Goal: Task Accomplishment & Management: Manage account settings

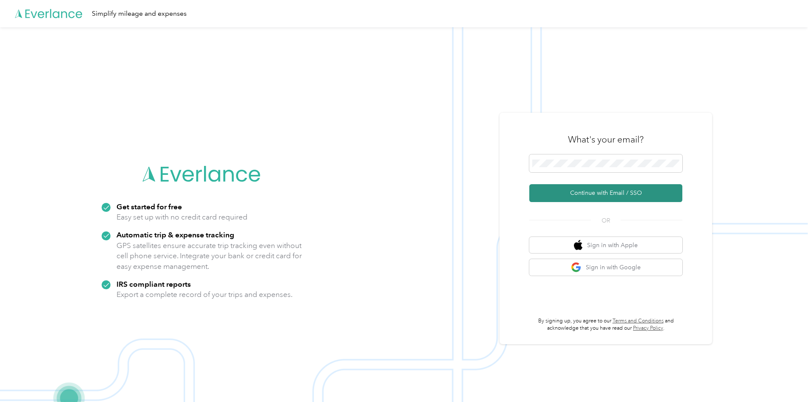
click at [634, 185] on button "Continue with Email / SSO" at bounding box center [605, 193] width 153 height 18
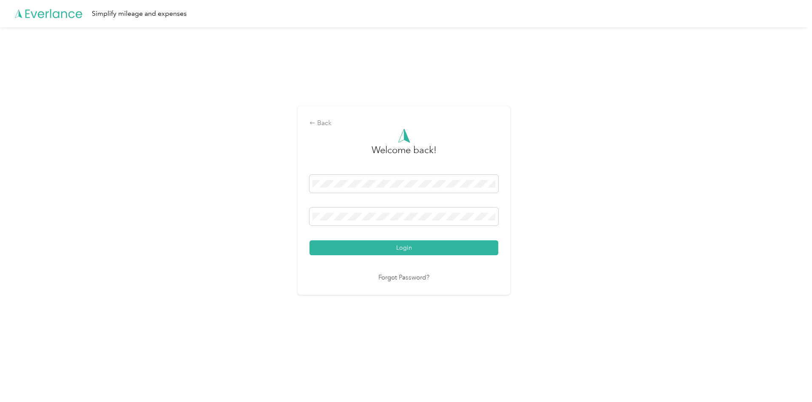
click at [411, 249] on button "Login" at bounding box center [403, 247] width 189 height 15
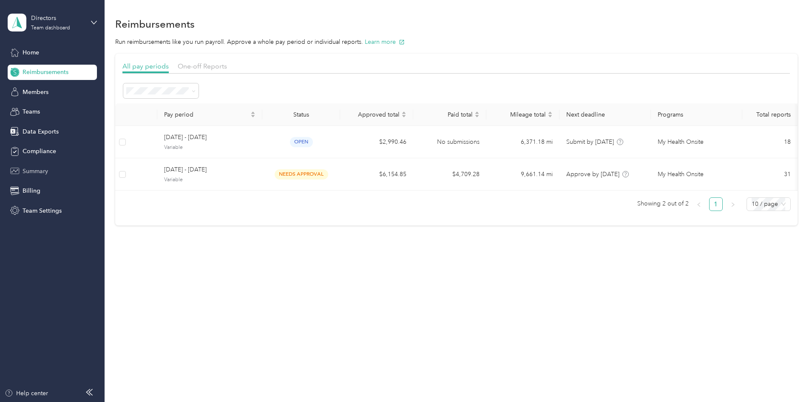
click at [26, 164] on div "Summary" at bounding box center [52, 170] width 89 height 15
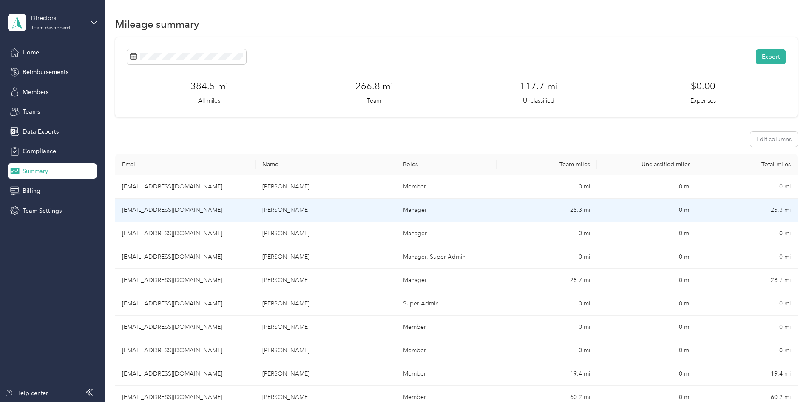
click at [255, 208] on td "[EMAIL_ADDRESS][DOMAIN_NAME]" at bounding box center [185, 209] width 140 height 23
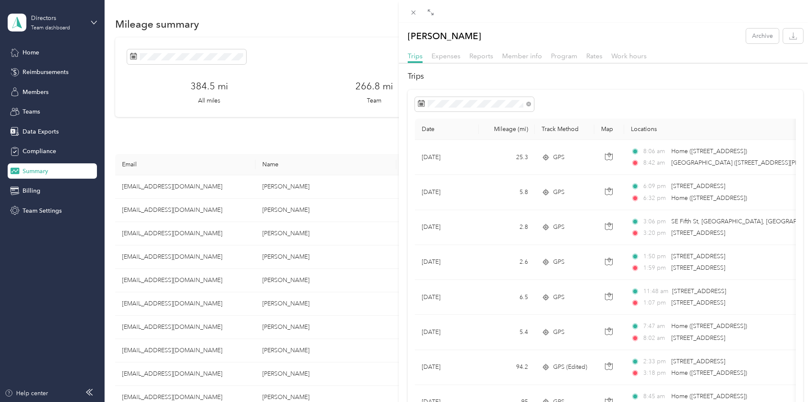
click at [483, 62] on div "Trips Expenses Reports Member info Program Rates Work hours" at bounding box center [605, 57] width 413 height 12
click at [484, 58] on span "Reports" at bounding box center [481, 56] width 24 height 8
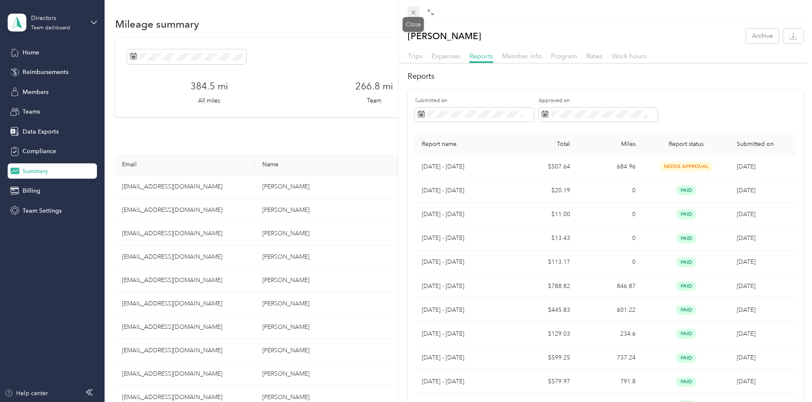
click at [410, 11] on icon at bounding box center [413, 12] width 7 height 7
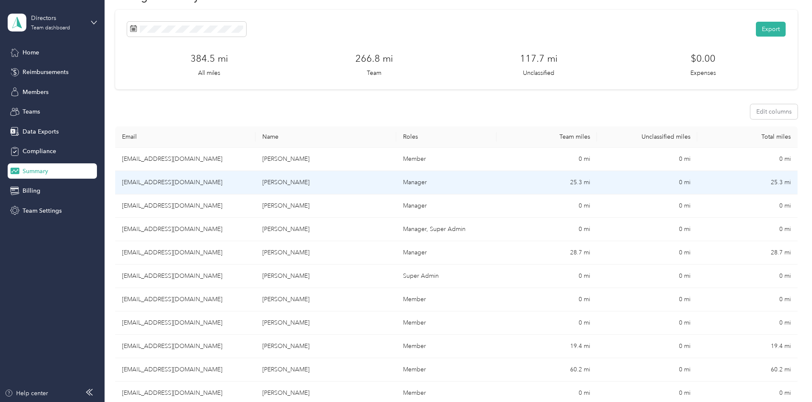
scroll to position [42, 0]
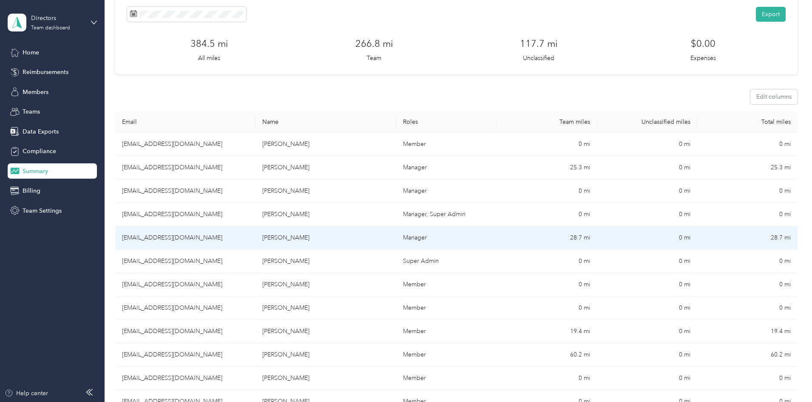
click at [255, 241] on td "[EMAIL_ADDRESS][DOMAIN_NAME]" at bounding box center [185, 237] width 140 height 23
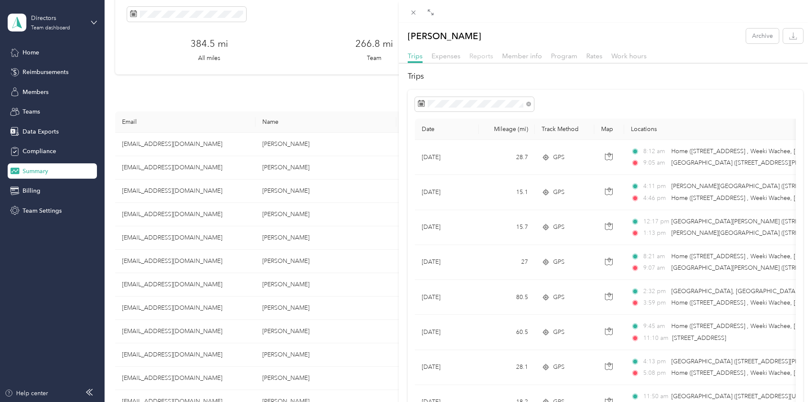
click at [484, 57] on span "Reports" at bounding box center [481, 56] width 24 height 8
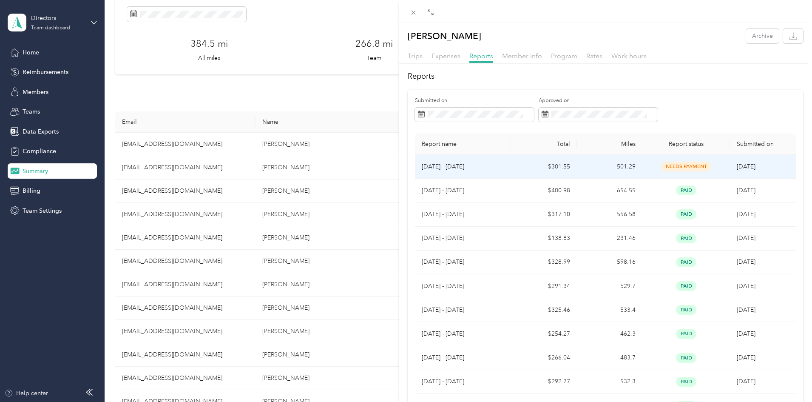
click at [741, 168] on span "[DATE]" at bounding box center [745, 166] width 19 height 7
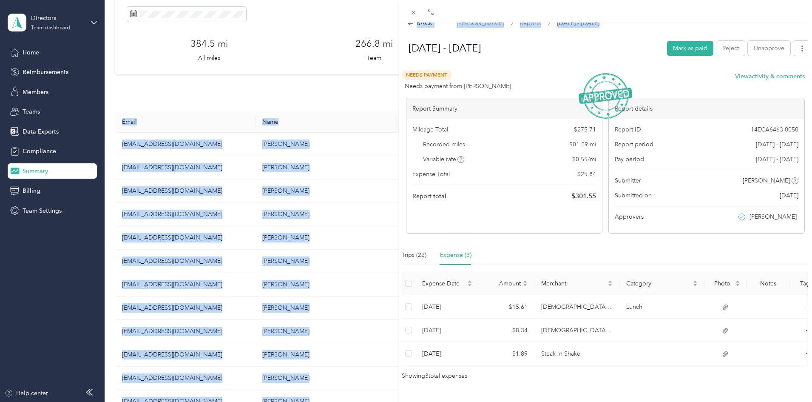
scroll to position [38, 0]
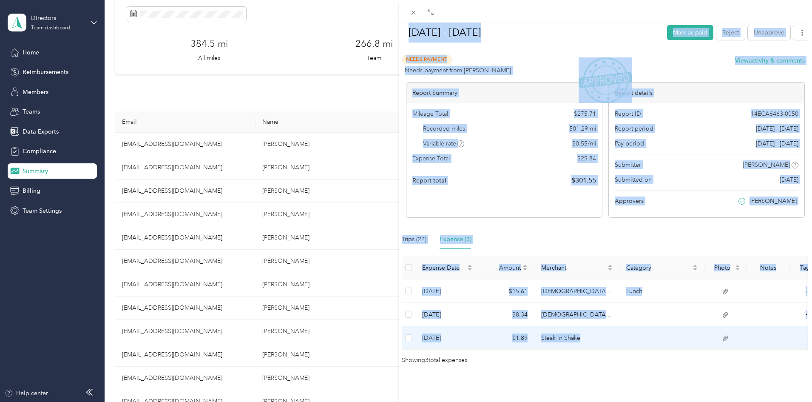
drag, startPoint x: 409, startPoint y: 57, endPoint x: 737, endPoint y: 321, distance: 421.0
click at [737, 321] on div "[DATE] - [DATE] [PERSON_NAME] as paid Reject Unapprove Needs Payment Needs paym…" at bounding box center [605, 192] width 413 height 345
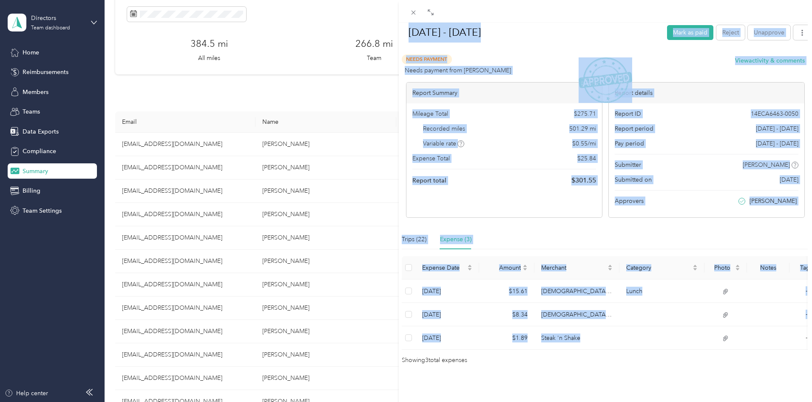
drag, startPoint x: 604, startPoint y: 78, endPoint x: 438, endPoint y: 26, distance: 173.6
drag, startPoint x: 590, startPoint y: 66, endPoint x: 450, endPoint y: 34, distance: 143.9
click at [415, 235] on div "Trips (22)" at bounding box center [414, 239] width 25 height 9
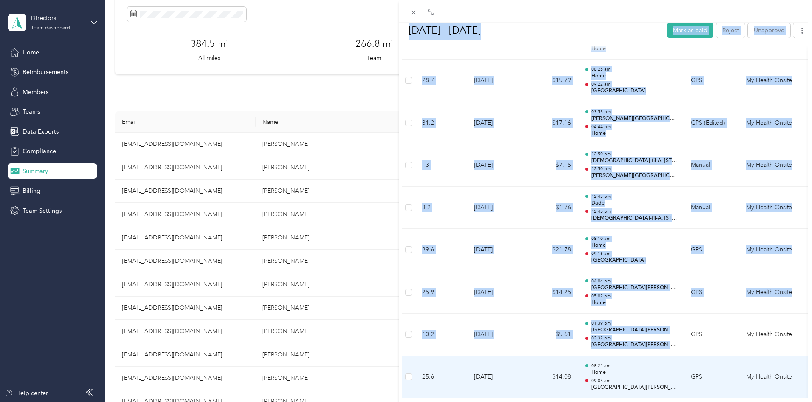
scroll to position [903, 0]
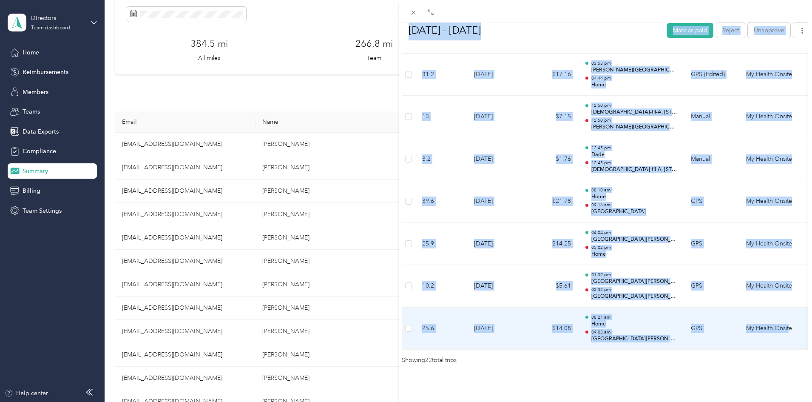
drag, startPoint x: 407, startPoint y: 58, endPoint x: 790, endPoint y: 317, distance: 462.1
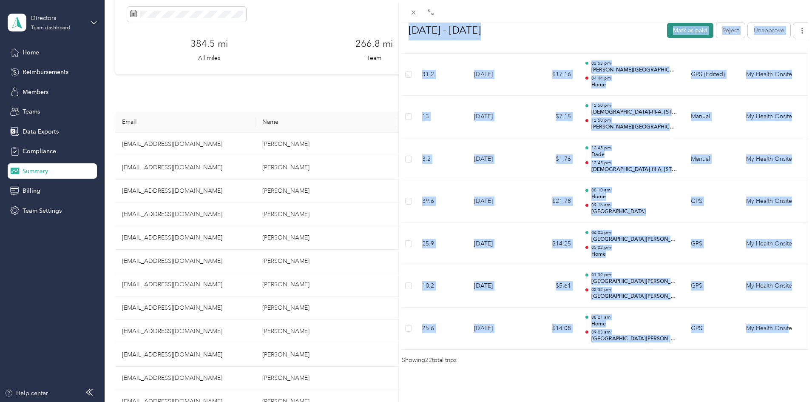
click at [667, 31] on button "Mark as paid" at bounding box center [690, 30] width 46 height 15
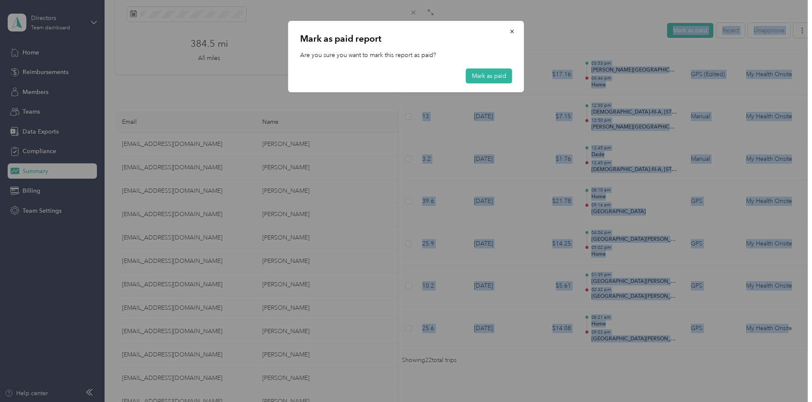
drag, startPoint x: 476, startPoint y: 77, endPoint x: 478, endPoint y: 68, distance: 9.1
click at [476, 76] on button "Mark as paid" at bounding box center [489, 75] width 46 height 15
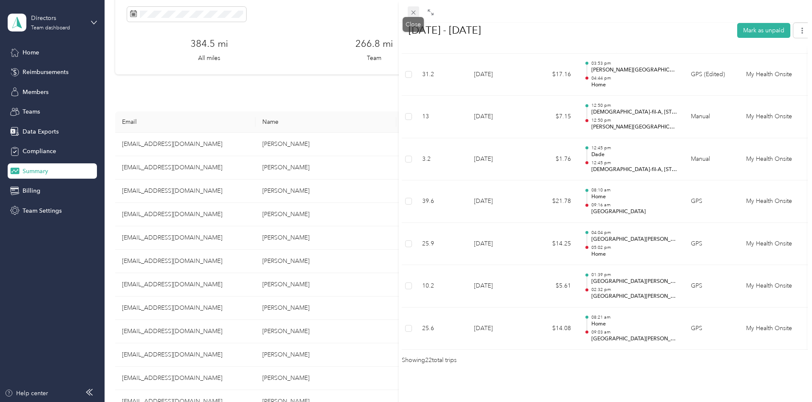
click at [412, 12] on icon at bounding box center [413, 12] width 7 height 7
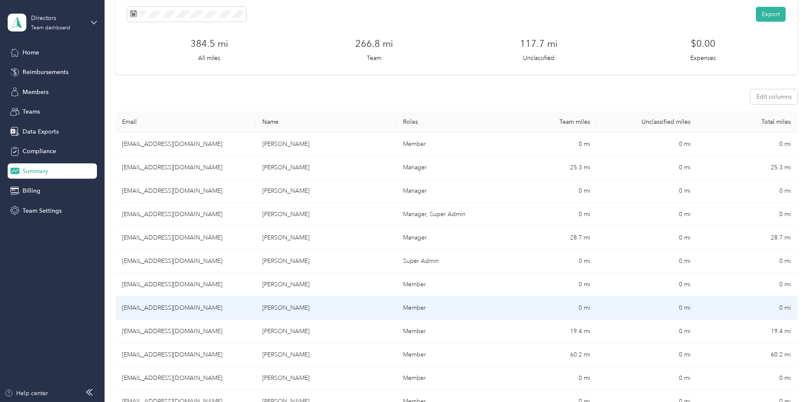
click at [252, 311] on td "[EMAIL_ADDRESS][DOMAIN_NAME]" at bounding box center [185, 307] width 140 height 23
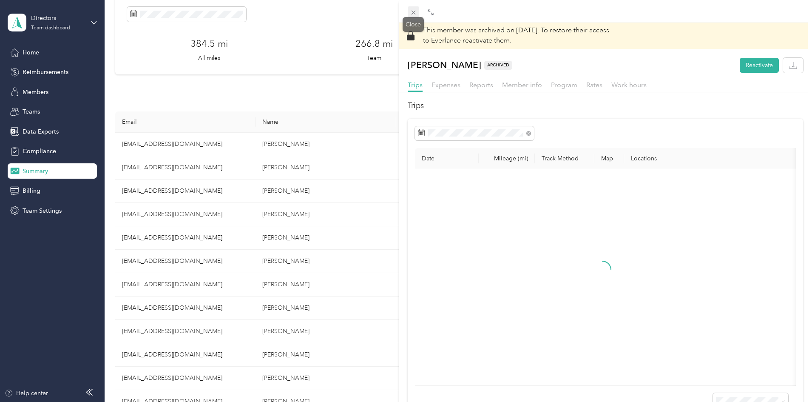
click at [410, 13] on icon at bounding box center [413, 12] width 7 height 7
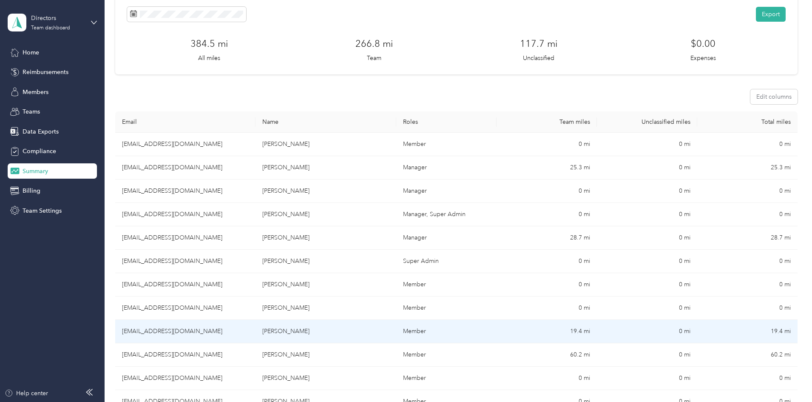
click at [251, 337] on td "[EMAIL_ADDRESS][DOMAIN_NAME]" at bounding box center [185, 331] width 140 height 23
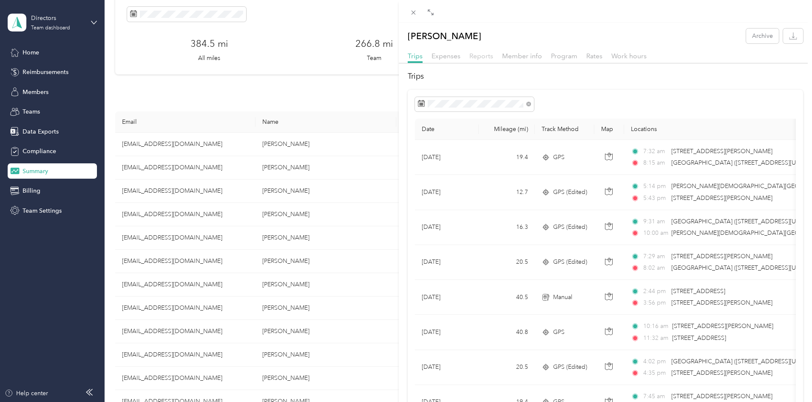
click at [478, 56] on span "Reports" at bounding box center [481, 56] width 24 height 8
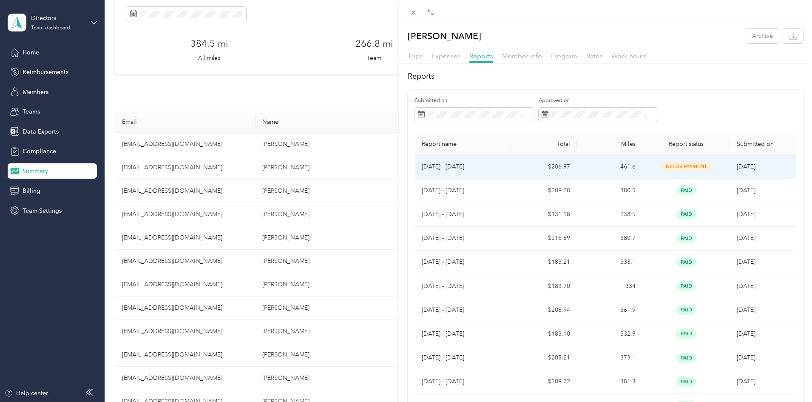
click at [733, 170] on td "[DATE]" at bounding box center [762, 167] width 65 height 24
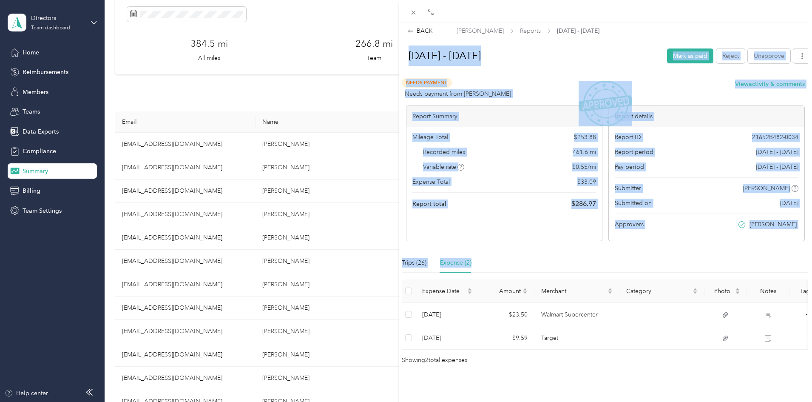
scroll to position [15, 0]
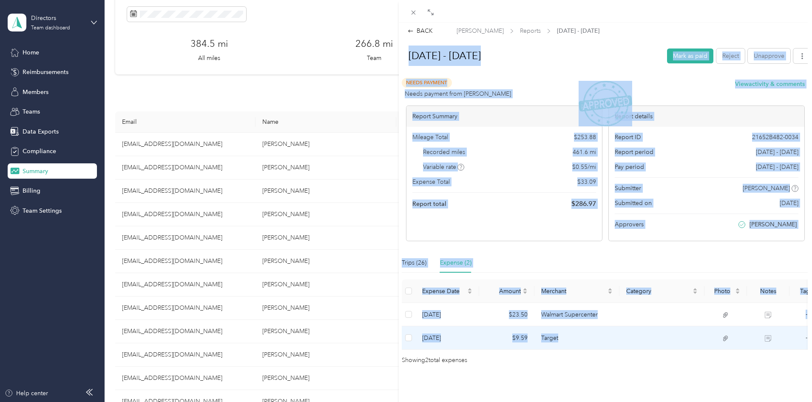
drag, startPoint x: 410, startPoint y: 62, endPoint x: 775, endPoint y: 325, distance: 450.8
click at [778, 328] on div "[DATE] - [DATE] [PERSON_NAME] as paid Reject Unapprove Needs Payment Needs paym…" at bounding box center [605, 204] width 413 height 322
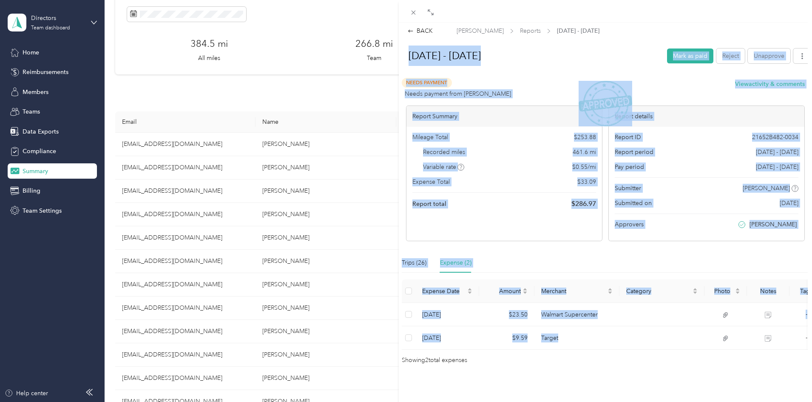
drag, startPoint x: 617, startPoint y: 84, endPoint x: 415, endPoint y: 36, distance: 207.5
click at [424, 258] on div "Trips (26)" at bounding box center [414, 262] width 25 height 9
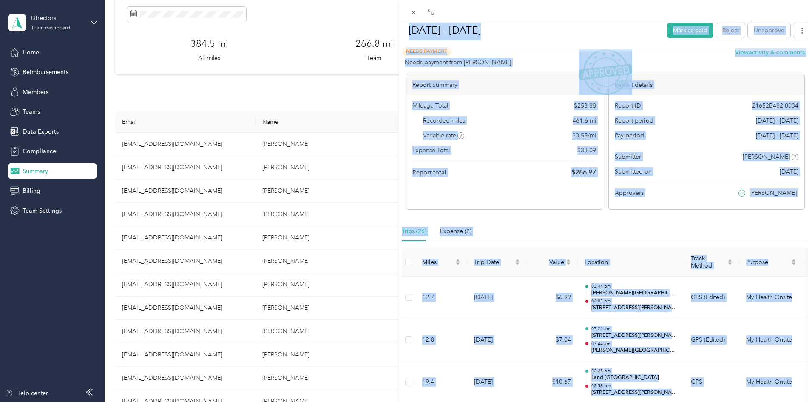
scroll to position [0, 0]
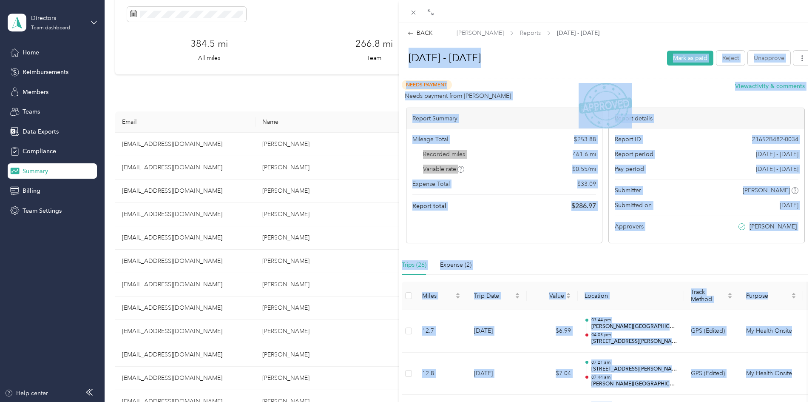
click at [533, 82] on div "Needs Payment Needs payment from [PERSON_NAME] View activity & comments" at bounding box center [603, 90] width 403 height 20
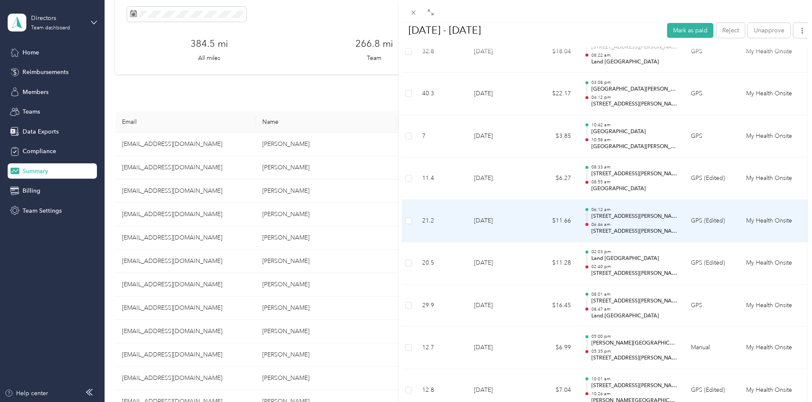
scroll to position [1072, 0]
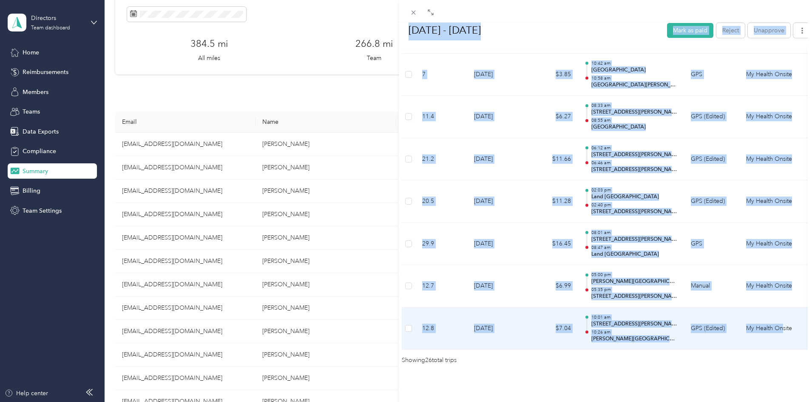
drag, startPoint x: 407, startPoint y: 61, endPoint x: 784, endPoint y: 319, distance: 456.0
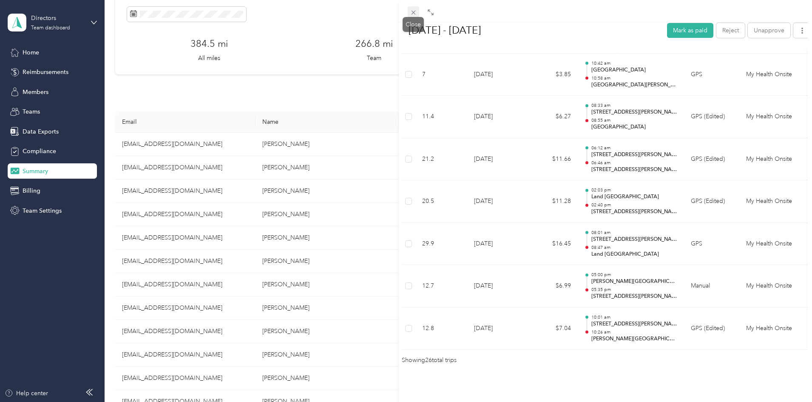
click at [410, 13] on icon at bounding box center [413, 12] width 7 height 7
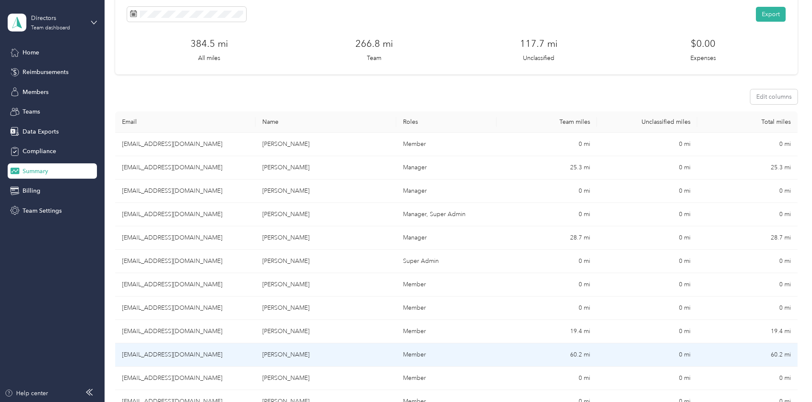
click at [255, 354] on td "[EMAIL_ADDRESS][DOMAIN_NAME]" at bounding box center [185, 354] width 140 height 23
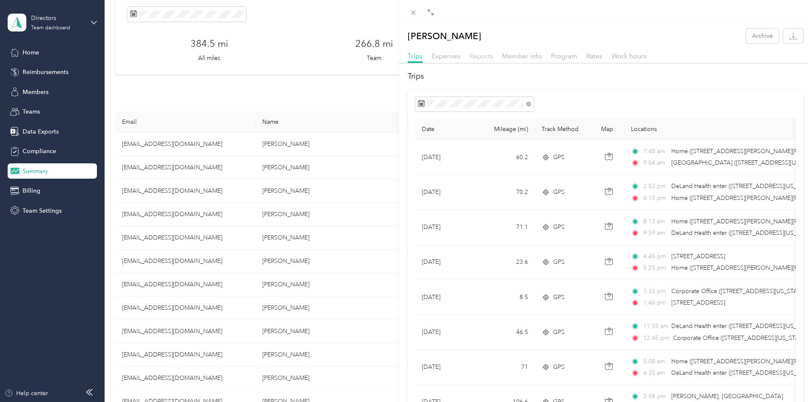
click at [474, 53] on span "Reports" at bounding box center [481, 56] width 24 height 8
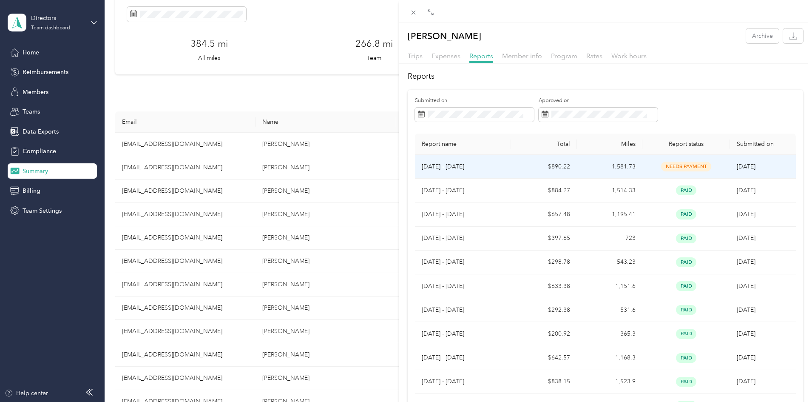
click at [737, 163] on span "[DATE]" at bounding box center [745, 166] width 19 height 7
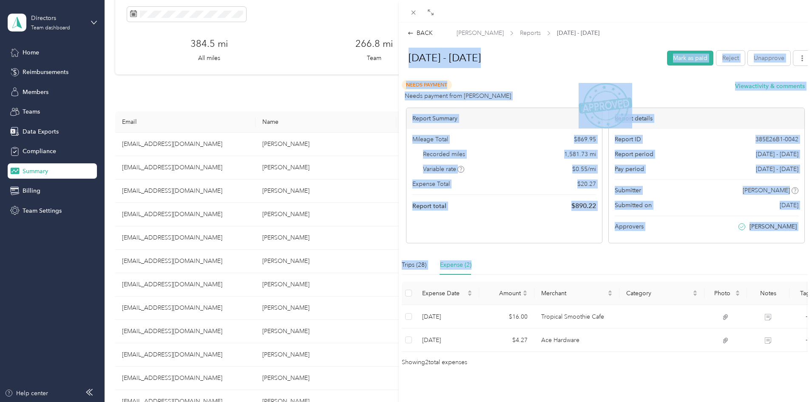
scroll to position [15, 0]
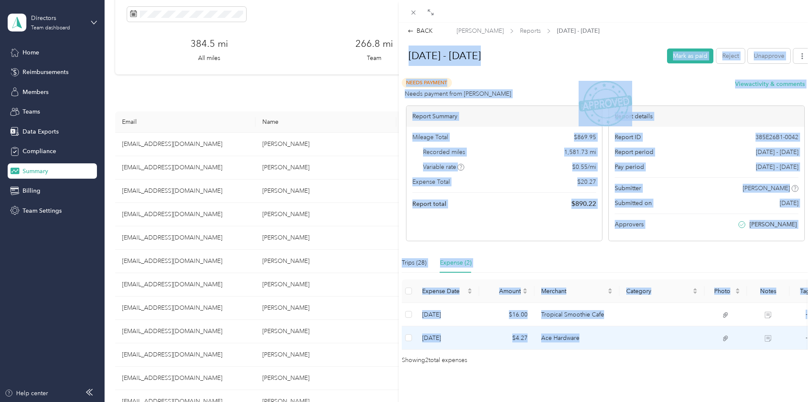
drag, startPoint x: 408, startPoint y: 57, endPoint x: 770, endPoint y: 323, distance: 448.3
click at [771, 324] on div "[DATE] - [DATE] Mark as paid Reject Unapprove Needs Payment Needs payment from …" at bounding box center [605, 204] width 413 height 322
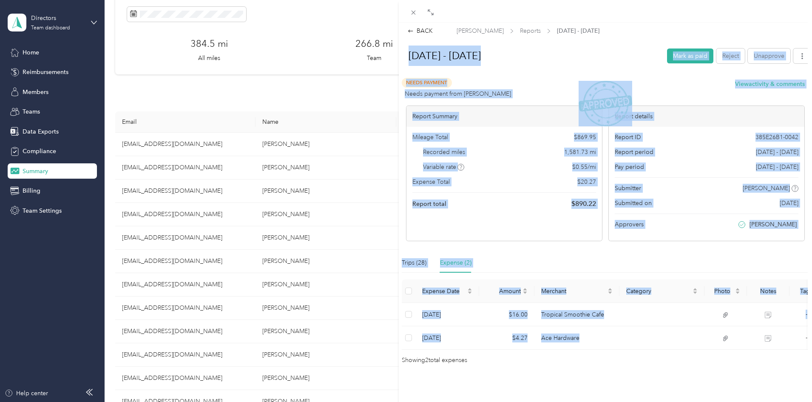
drag, startPoint x: 606, startPoint y: 87, endPoint x: 423, endPoint y: 42, distance: 188.2
click at [418, 258] on div "Trips (28)" at bounding box center [414, 262] width 25 height 9
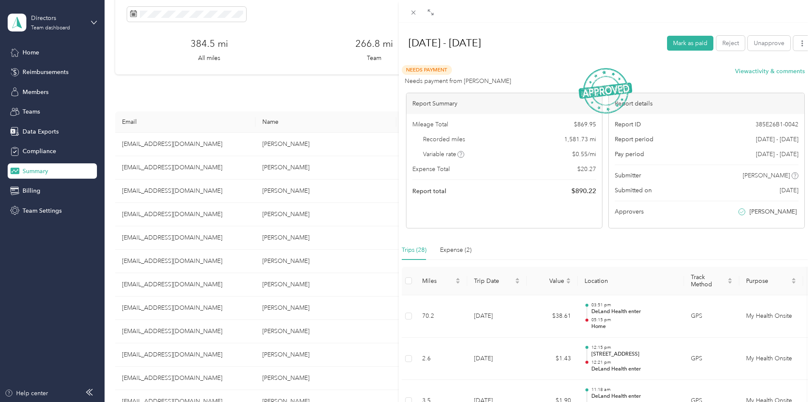
drag, startPoint x: 405, startPoint y: 42, endPoint x: 415, endPoint y: 45, distance: 10.2
click at [408, 43] on h1 "[DATE] - [DATE]" at bounding box center [530, 43] width 262 height 20
drag, startPoint x: 415, startPoint y: 45, endPoint x: 411, endPoint y: 48, distance: 4.8
click at [427, 52] on h1 "[DATE] - [DATE]" at bounding box center [530, 43] width 262 height 20
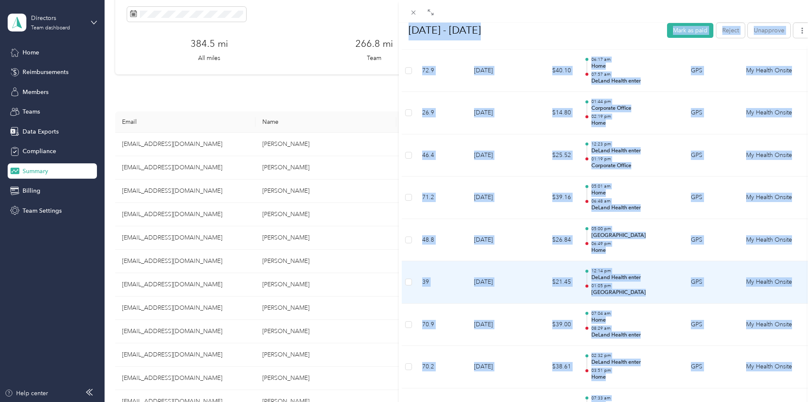
scroll to position [1157, 0]
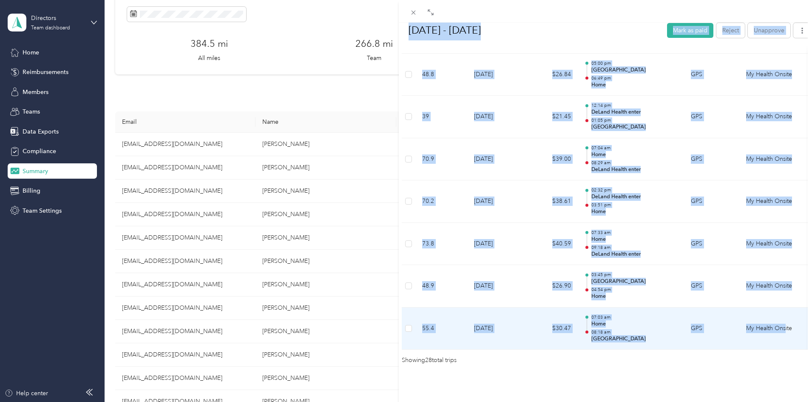
drag, startPoint x: 407, startPoint y: 46, endPoint x: 786, endPoint y: 319, distance: 466.9
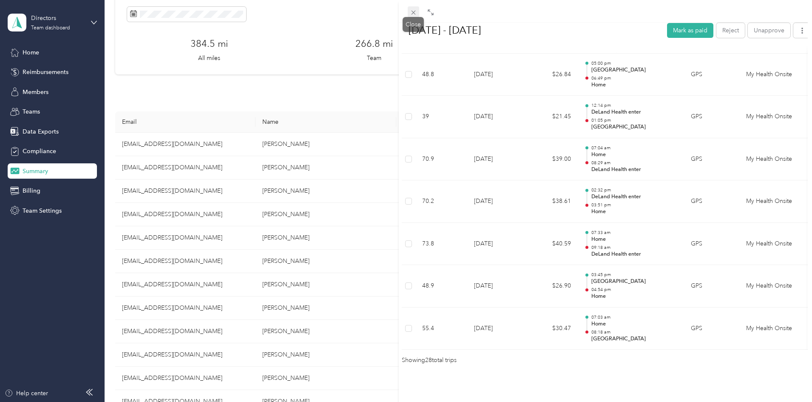
click at [411, 12] on icon at bounding box center [413, 12] width 7 height 7
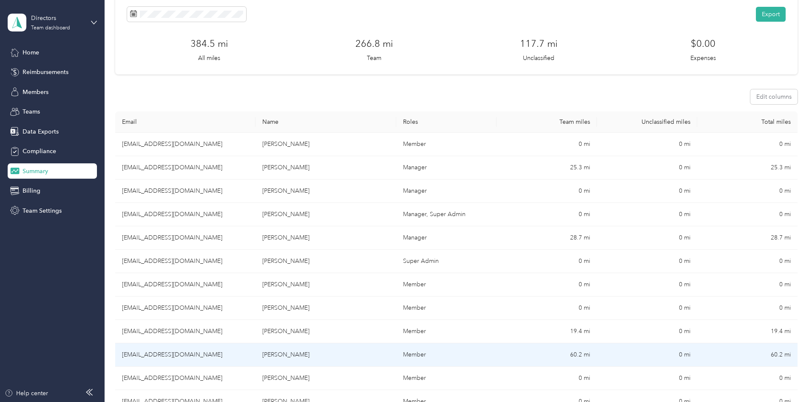
click at [224, 356] on td "[EMAIL_ADDRESS][DOMAIN_NAME]" at bounding box center [185, 354] width 140 height 23
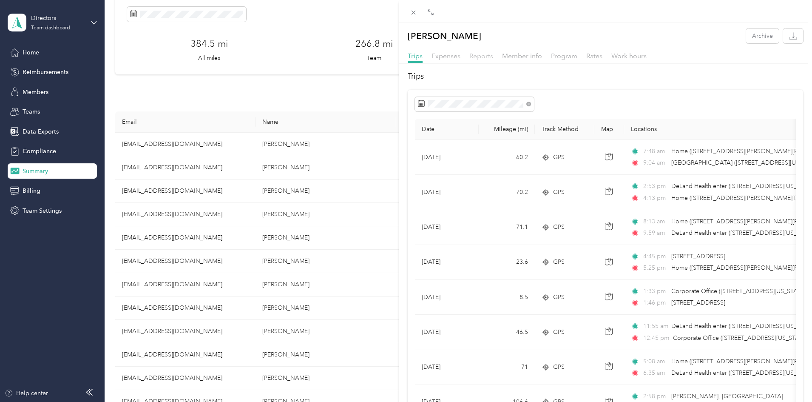
click at [470, 54] on span "Reports" at bounding box center [481, 56] width 24 height 8
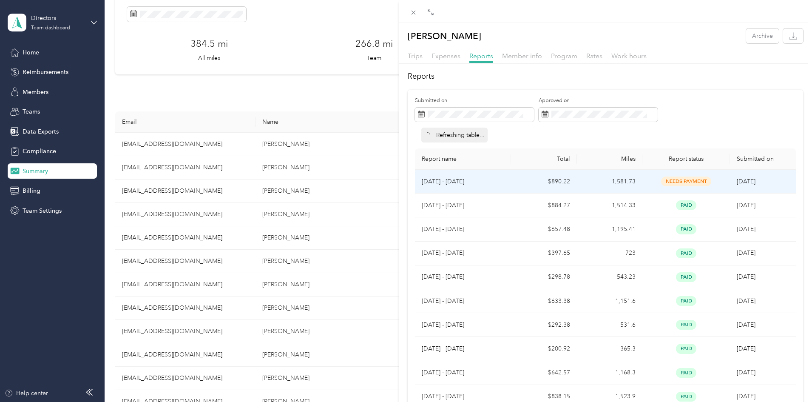
click at [733, 187] on td "[DATE]" at bounding box center [762, 182] width 65 height 24
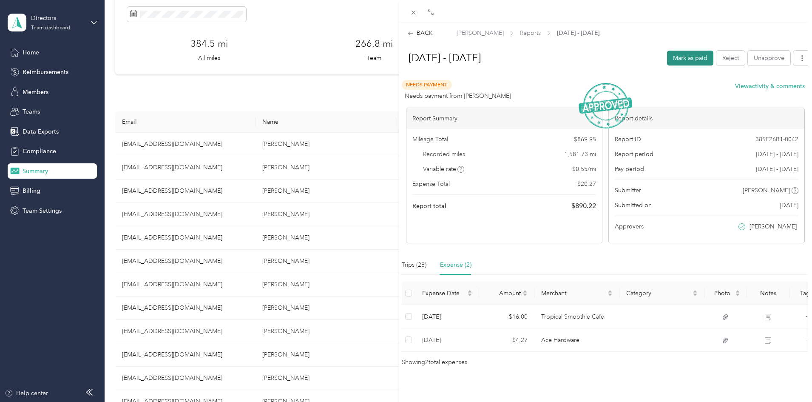
click at [693, 56] on button "Mark as paid" at bounding box center [690, 58] width 46 height 15
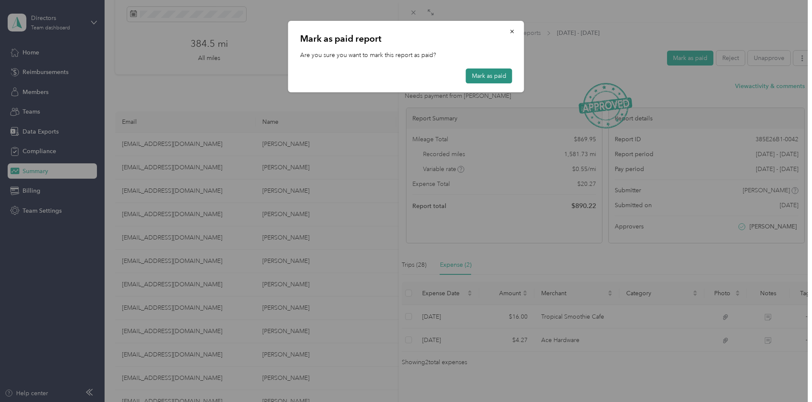
click at [508, 79] on button "Mark as paid" at bounding box center [489, 75] width 46 height 15
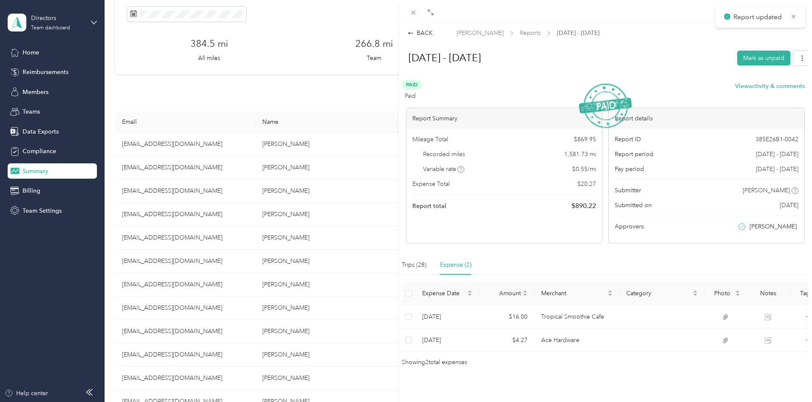
click at [411, 11] on icon at bounding box center [413, 13] width 4 height 4
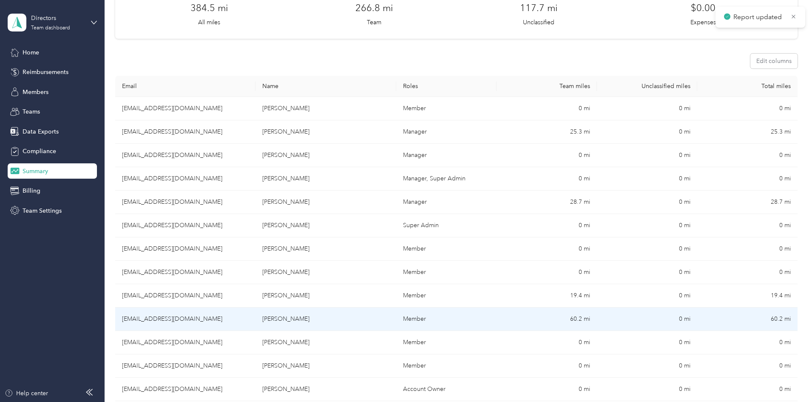
scroll to position [127, 0]
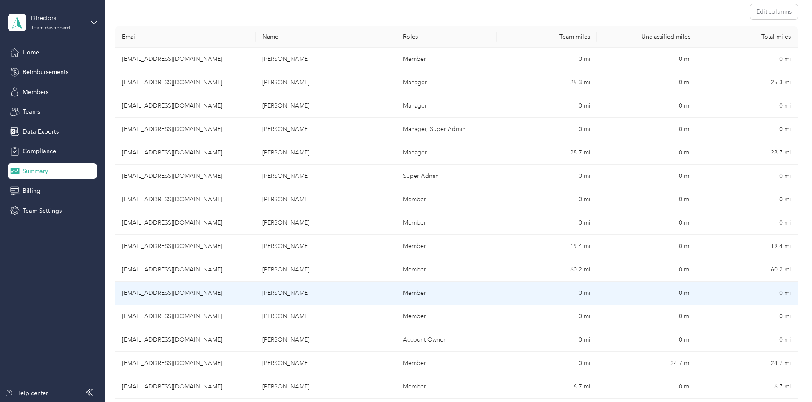
click at [255, 298] on td "[EMAIL_ADDRESS][DOMAIN_NAME]" at bounding box center [185, 292] width 140 height 23
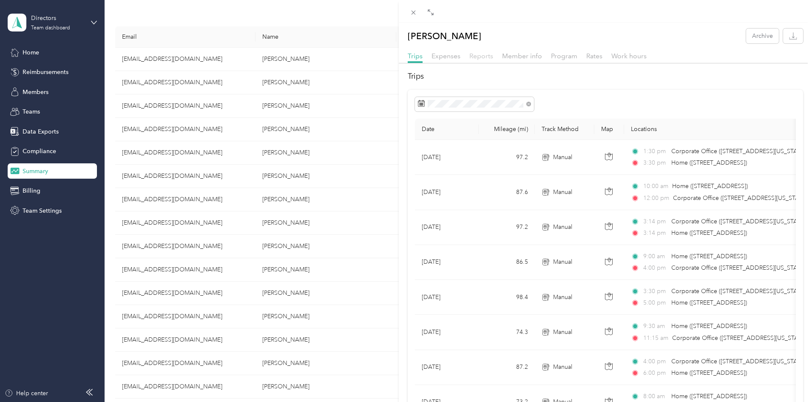
click at [471, 55] on span "Reports" at bounding box center [481, 56] width 24 height 8
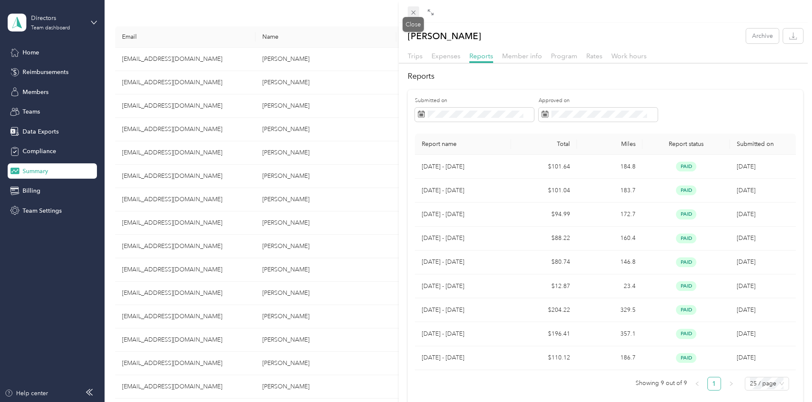
click at [412, 17] on span at bounding box center [413, 12] width 12 height 12
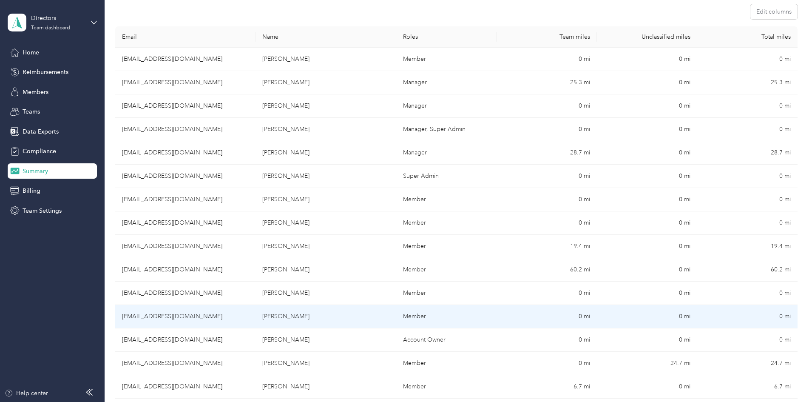
click at [228, 318] on td "[EMAIL_ADDRESS][DOMAIN_NAME]" at bounding box center [185, 316] width 140 height 23
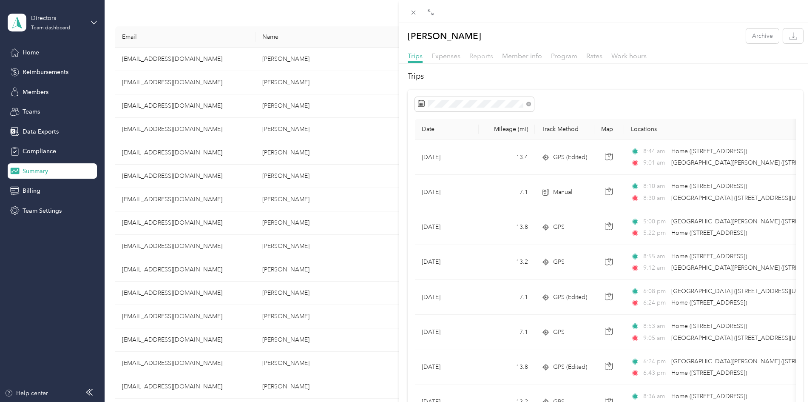
click at [481, 57] on span "Reports" at bounding box center [481, 56] width 24 height 8
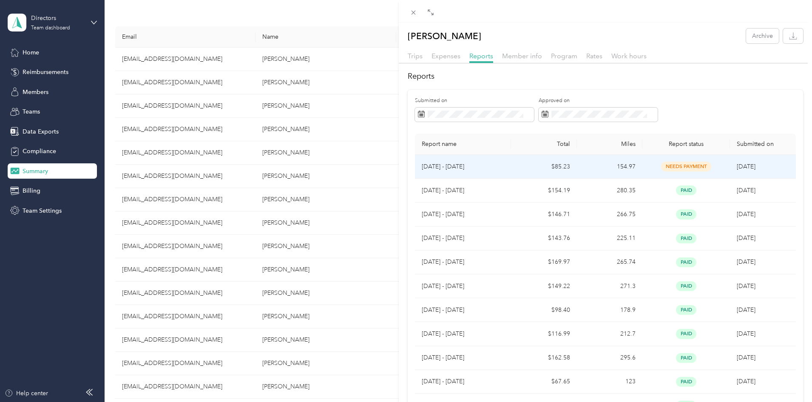
click at [753, 158] on td "[DATE]" at bounding box center [762, 167] width 65 height 24
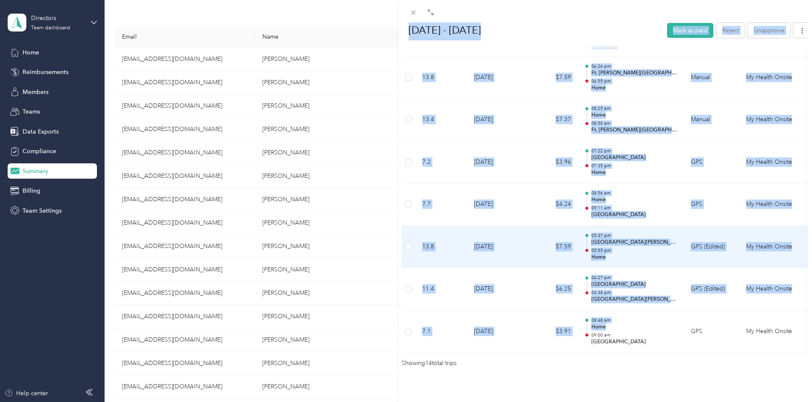
scroll to position [565, 0]
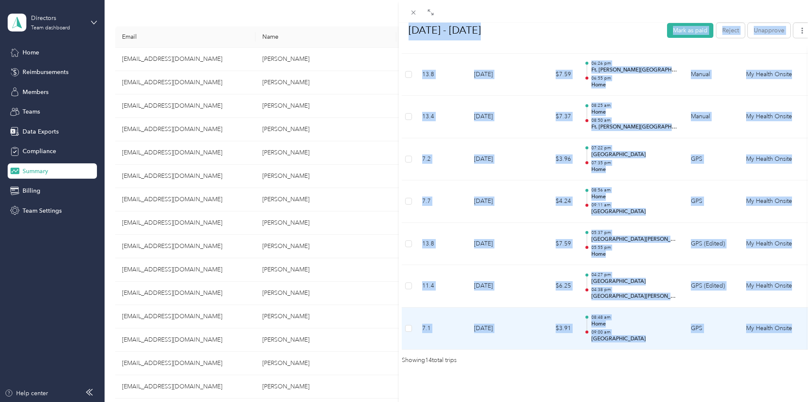
drag, startPoint x: 405, startPoint y: 60, endPoint x: 794, endPoint y: 316, distance: 465.0
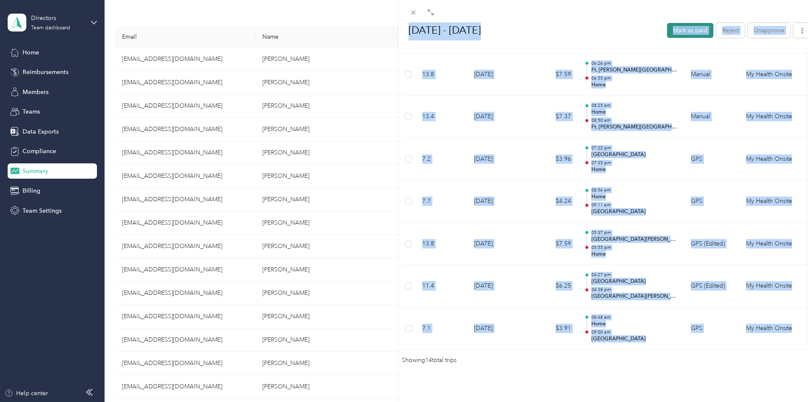
click at [667, 27] on button "Mark as paid" at bounding box center [690, 30] width 46 height 15
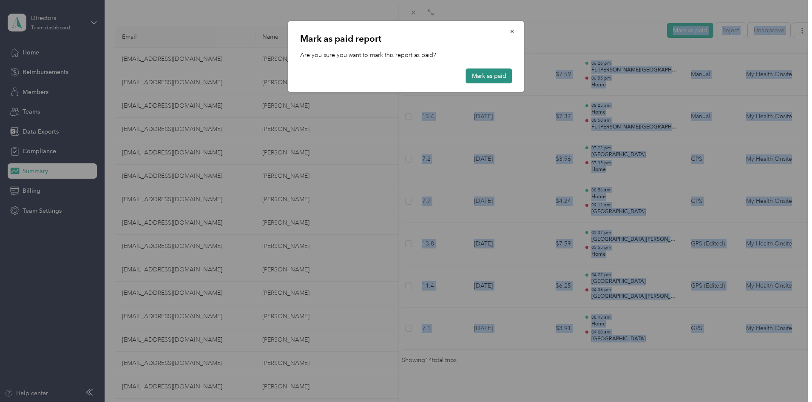
click at [496, 73] on button "Mark as paid" at bounding box center [489, 75] width 46 height 15
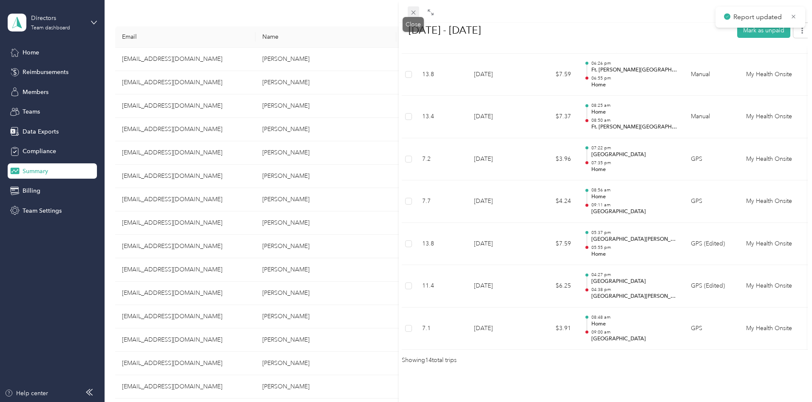
click at [415, 11] on icon at bounding box center [413, 13] width 4 height 4
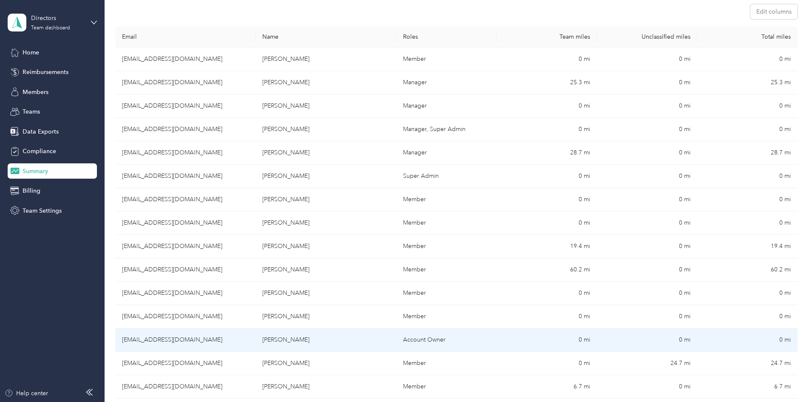
click at [255, 347] on td "[EMAIL_ADDRESS][DOMAIN_NAME]" at bounding box center [185, 339] width 140 height 23
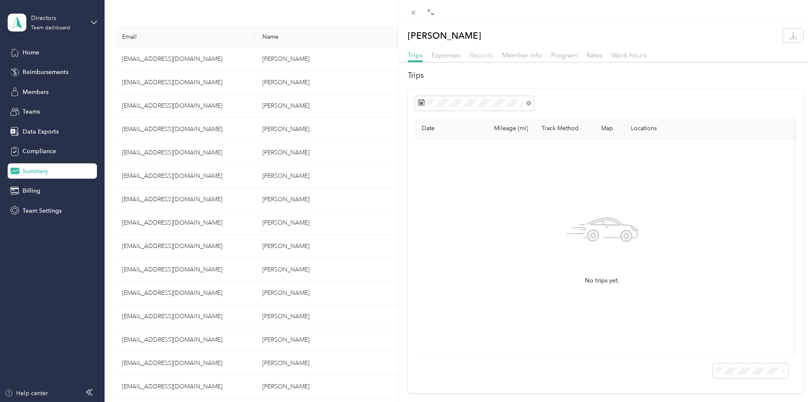
click at [486, 55] on span "Reports" at bounding box center [481, 55] width 24 height 8
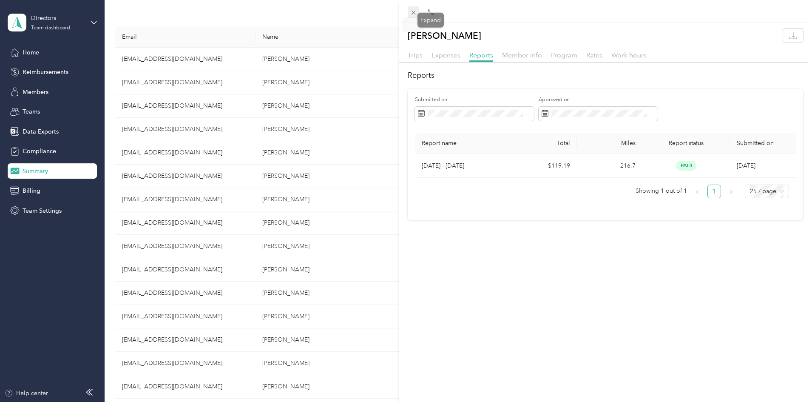
click at [419, 9] on span at bounding box center [413, 12] width 12 height 12
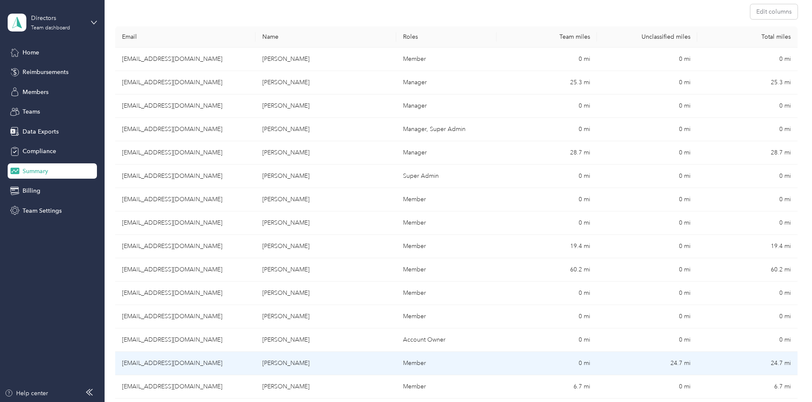
click at [248, 358] on td "[EMAIL_ADDRESS][DOMAIN_NAME]" at bounding box center [185, 362] width 140 height 23
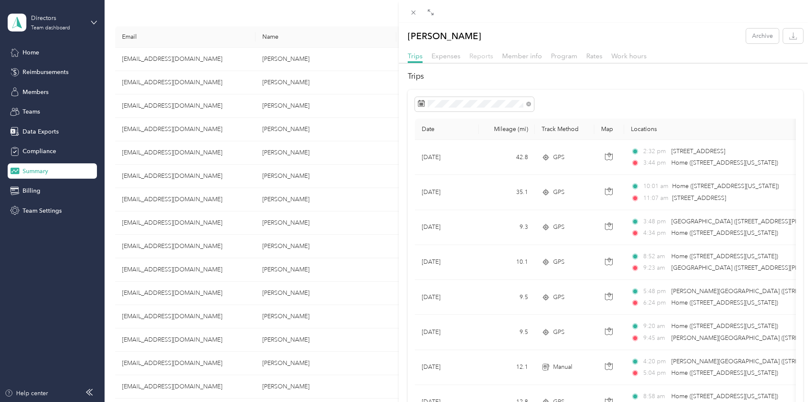
click at [490, 58] on span "Reports" at bounding box center [481, 56] width 24 height 8
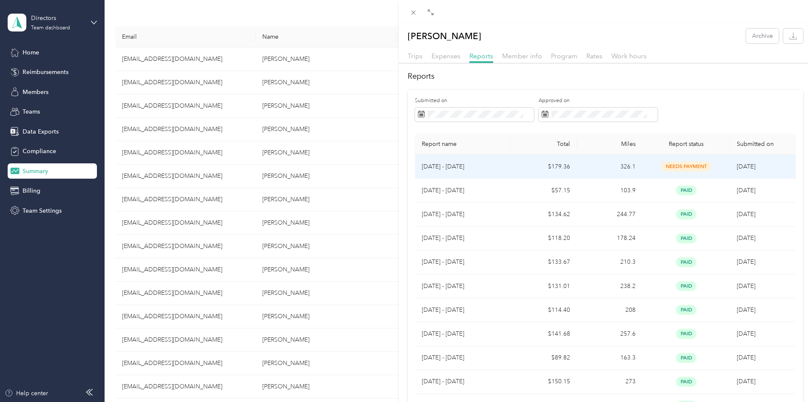
click at [701, 170] on span "needs payment" at bounding box center [686, 166] width 50 height 10
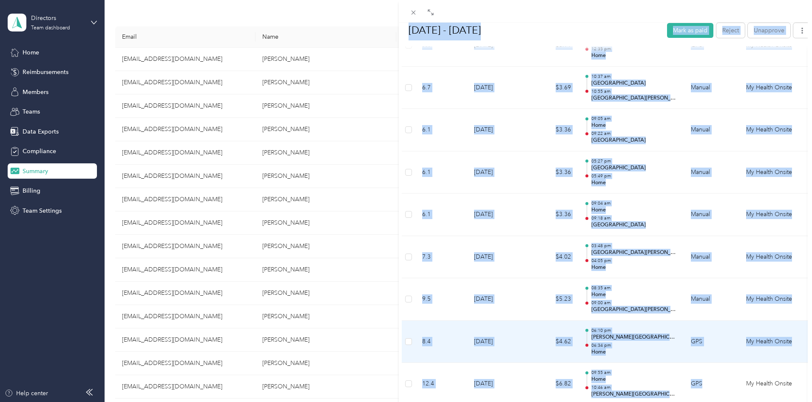
scroll to position [1030, 0]
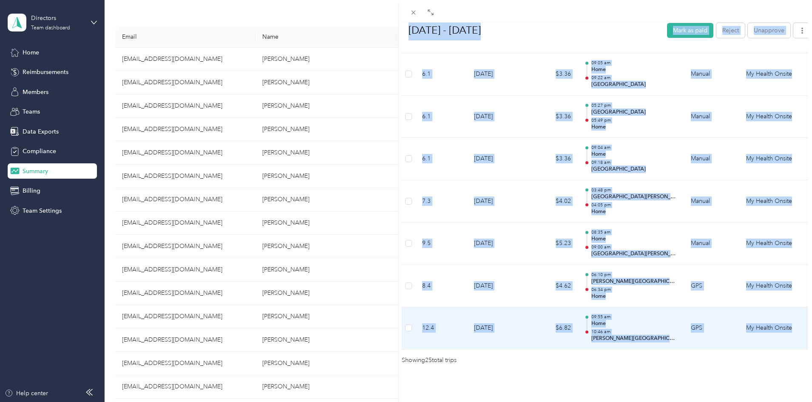
drag, startPoint x: 408, startPoint y: 59, endPoint x: 796, endPoint y: 317, distance: 465.6
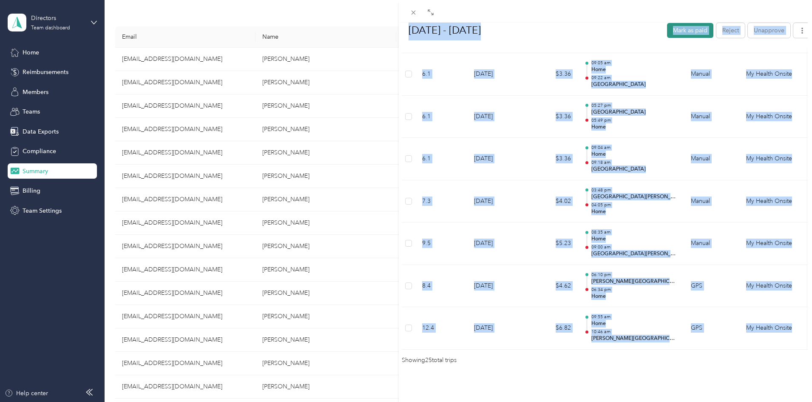
click at [667, 27] on button "Mark as paid" at bounding box center [690, 30] width 46 height 15
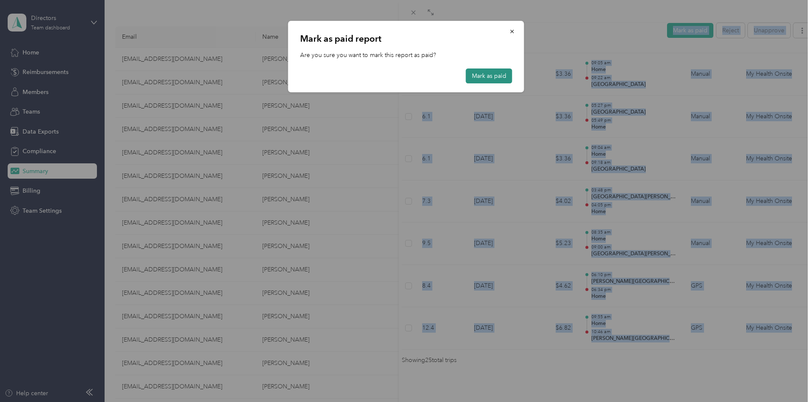
click at [504, 71] on button "Mark as paid" at bounding box center [489, 75] width 46 height 15
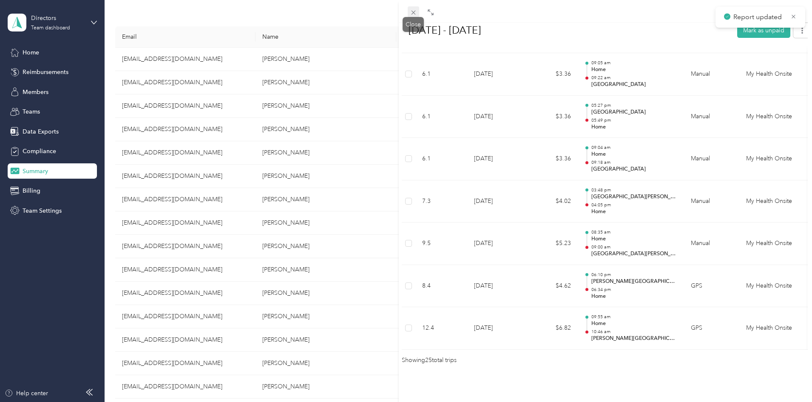
click at [415, 11] on icon at bounding box center [413, 12] width 7 height 7
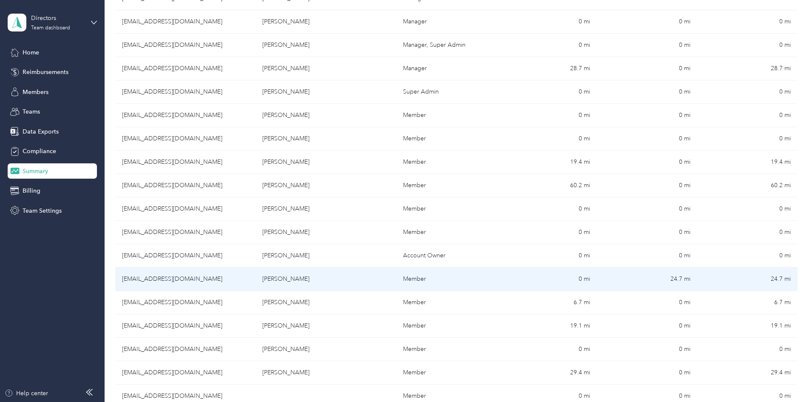
scroll to position [212, 0]
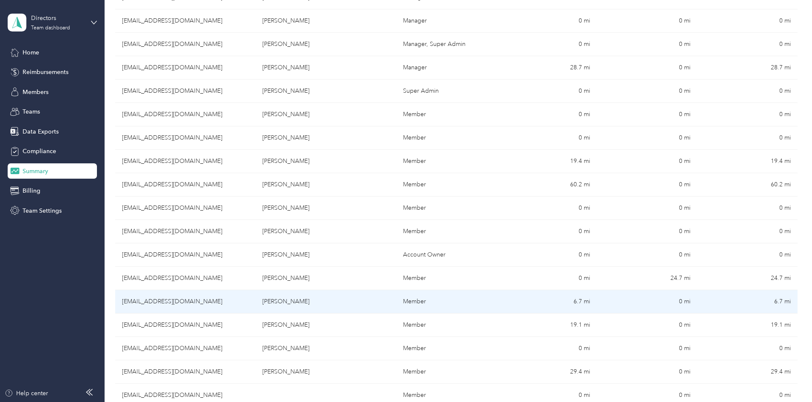
click at [255, 307] on td "[EMAIL_ADDRESS][DOMAIN_NAME]" at bounding box center [185, 301] width 140 height 23
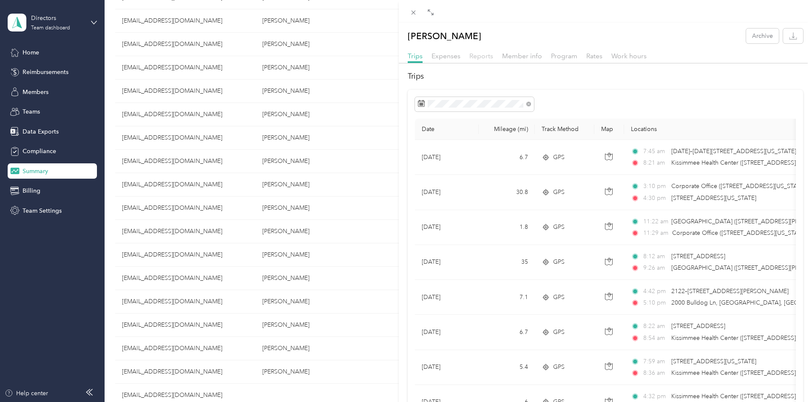
click at [484, 52] on span "Reports" at bounding box center [481, 56] width 24 height 8
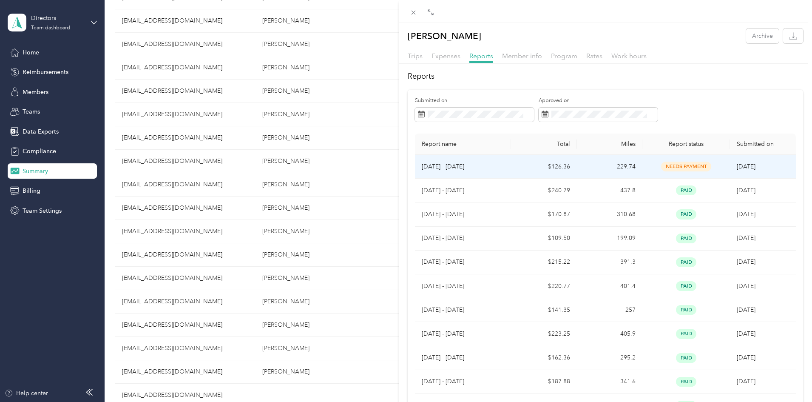
click at [739, 164] on span "[DATE]" at bounding box center [745, 166] width 19 height 7
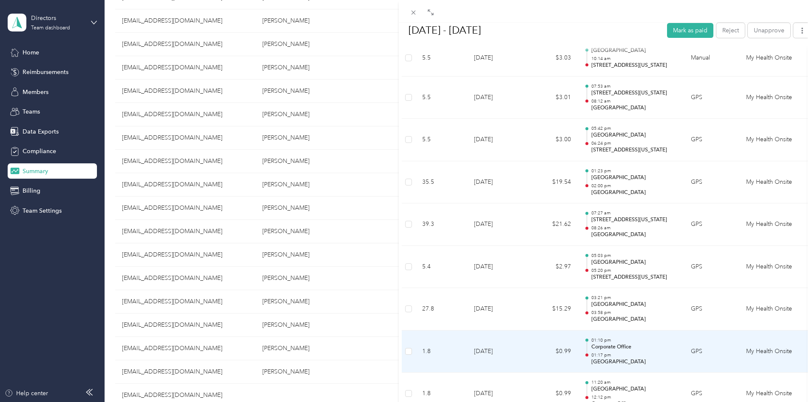
scroll to position [977, 0]
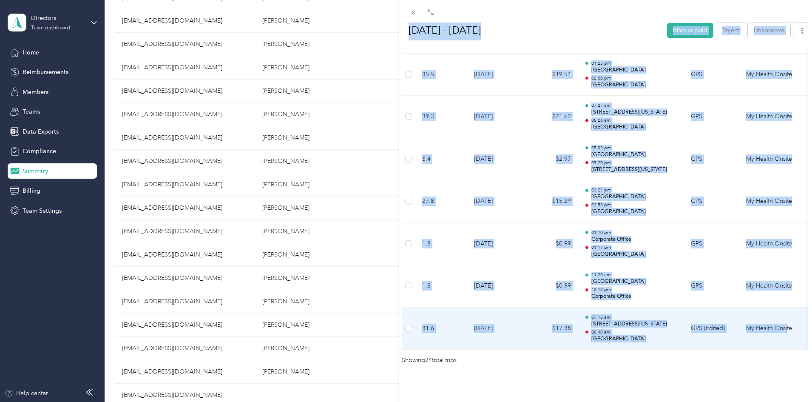
drag, startPoint x: 410, startPoint y: 57, endPoint x: 787, endPoint y: 320, distance: 459.3
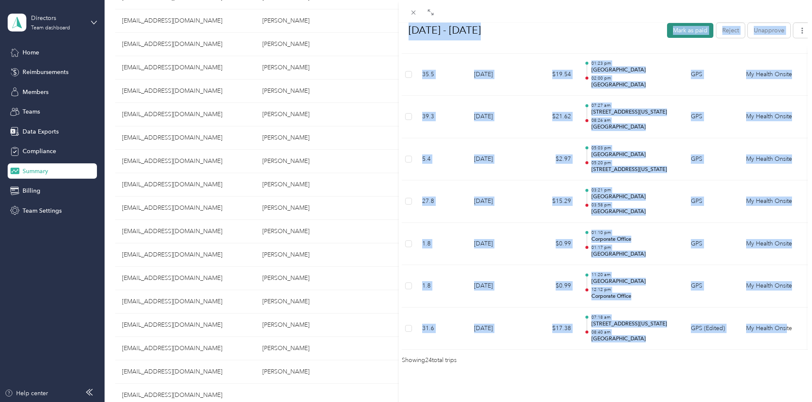
click at [667, 31] on button "Mark as paid" at bounding box center [690, 30] width 46 height 15
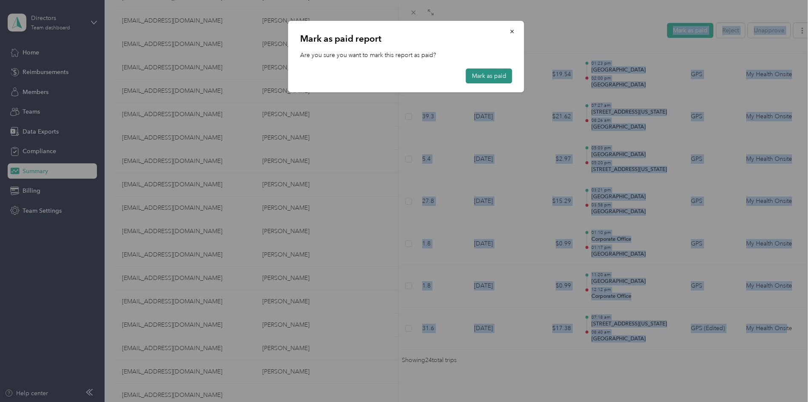
click at [505, 73] on button "Mark as paid" at bounding box center [489, 75] width 46 height 15
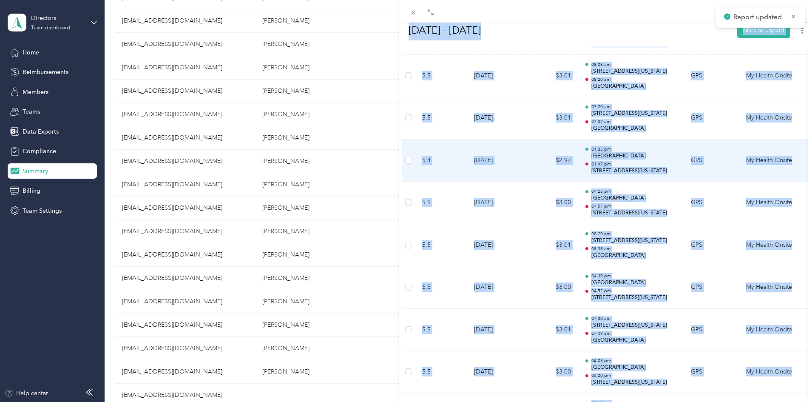
scroll to position [0, 0]
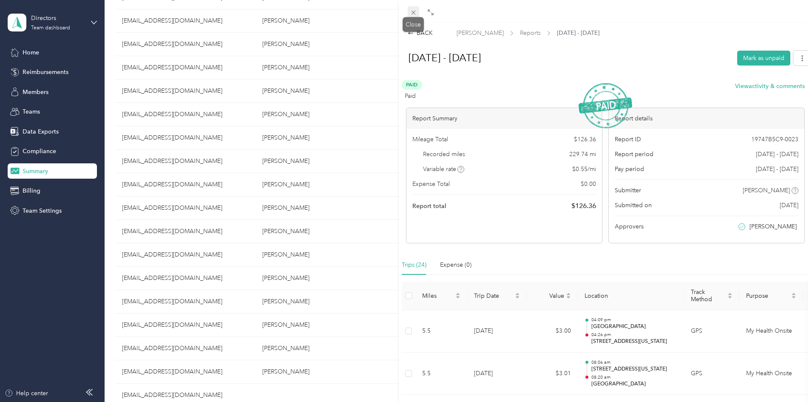
click at [414, 11] on icon at bounding box center [413, 13] width 4 height 4
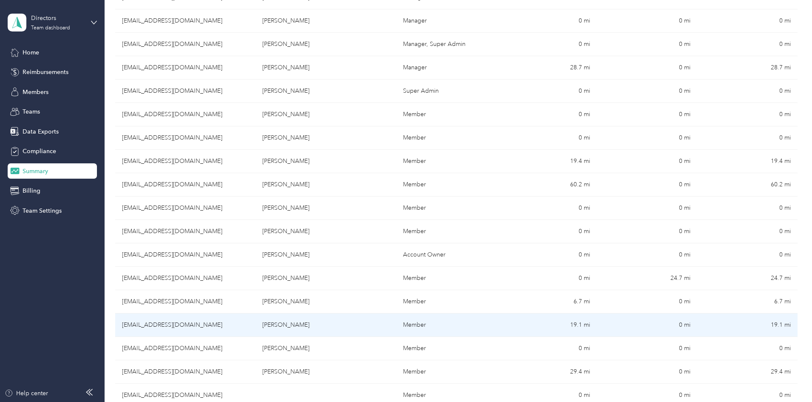
click at [255, 317] on td "[EMAIL_ADDRESS][DOMAIN_NAME]" at bounding box center [185, 324] width 140 height 23
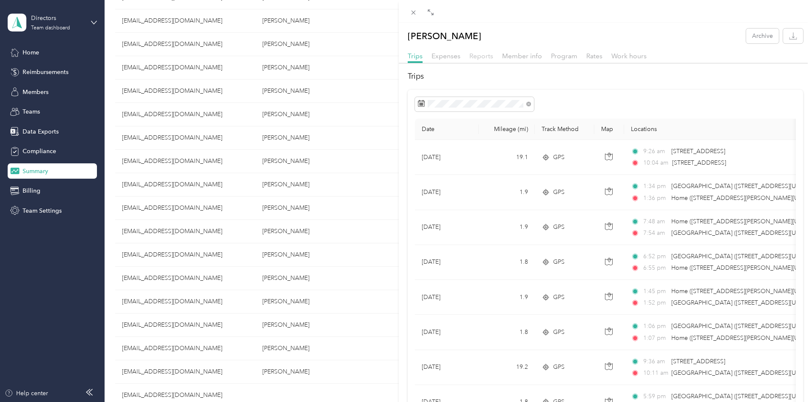
click at [475, 55] on span "Reports" at bounding box center [481, 56] width 24 height 8
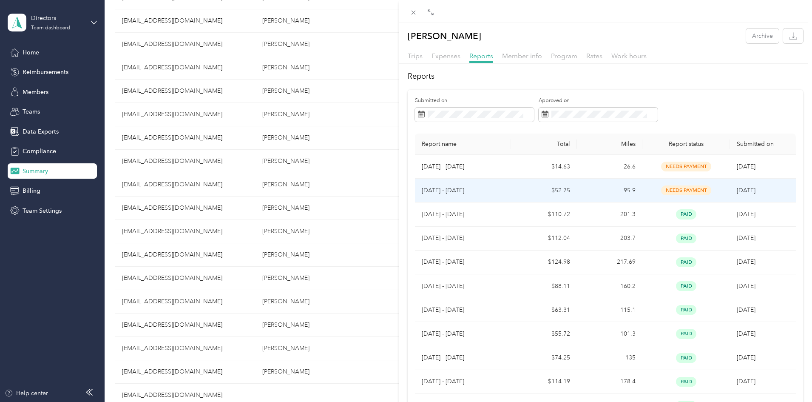
click at [766, 194] on td "[DATE]" at bounding box center [762, 190] width 65 height 24
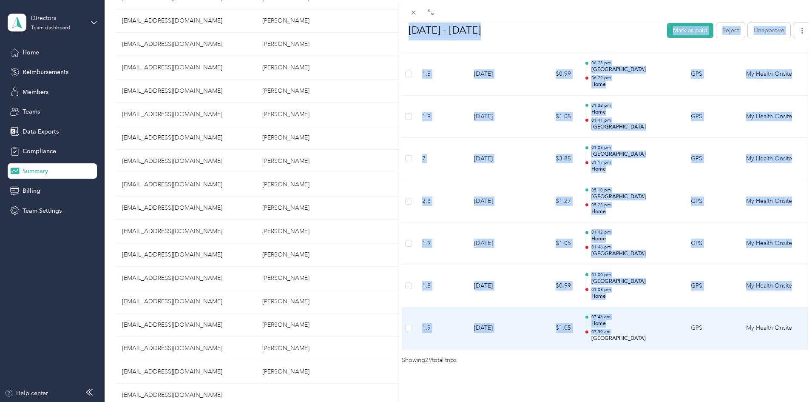
scroll to position [1200, 0]
drag, startPoint x: 410, startPoint y: 58, endPoint x: 785, endPoint y: 317, distance: 456.0
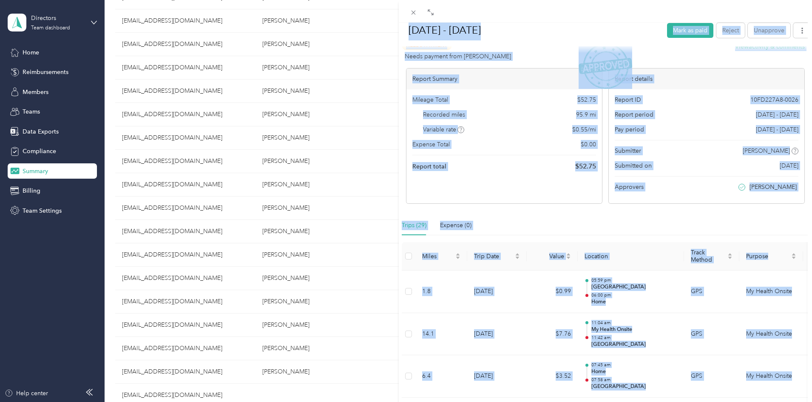
scroll to position [0, 0]
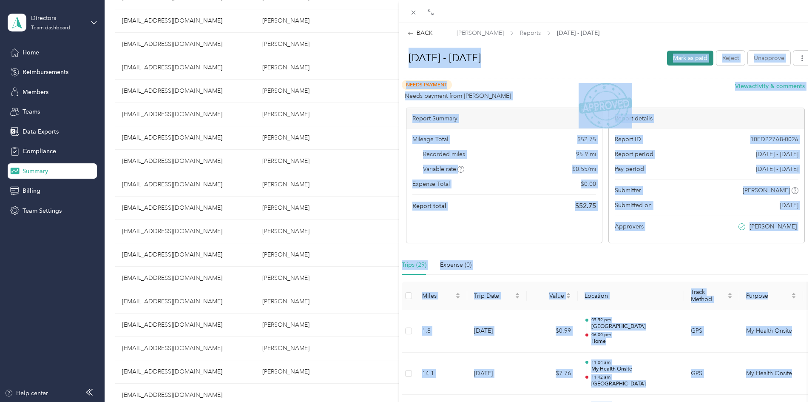
click at [667, 55] on button "Mark as paid" at bounding box center [690, 58] width 46 height 15
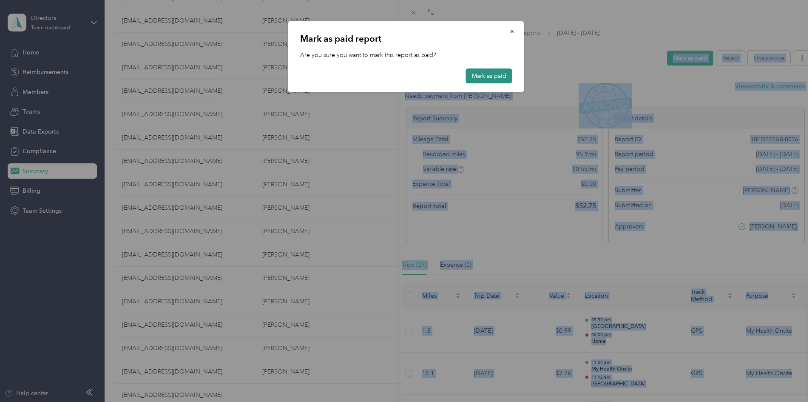
click at [491, 73] on button "Mark as paid" at bounding box center [489, 75] width 46 height 15
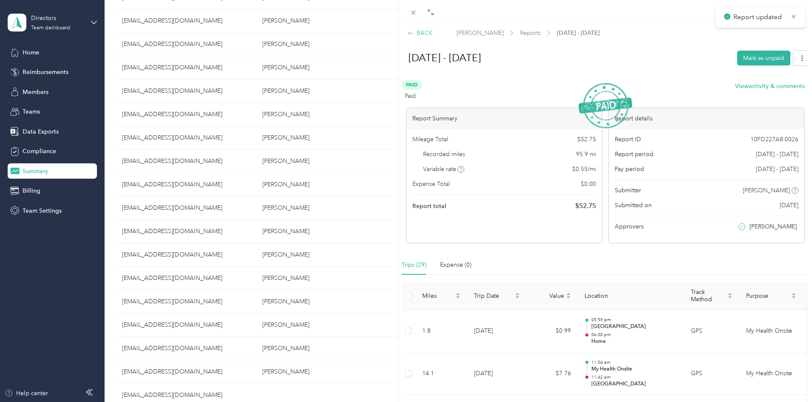
click at [416, 29] on div "BACK" at bounding box center [419, 32] width 25 height 9
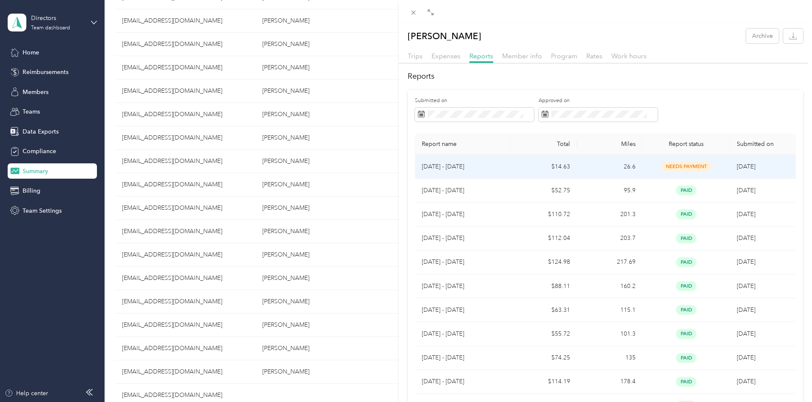
click at [741, 175] on td "[DATE]" at bounding box center [762, 167] width 65 height 24
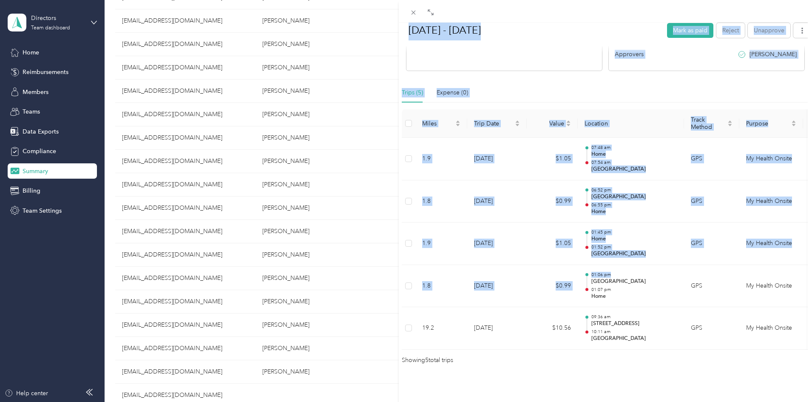
scroll to position [185, 0]
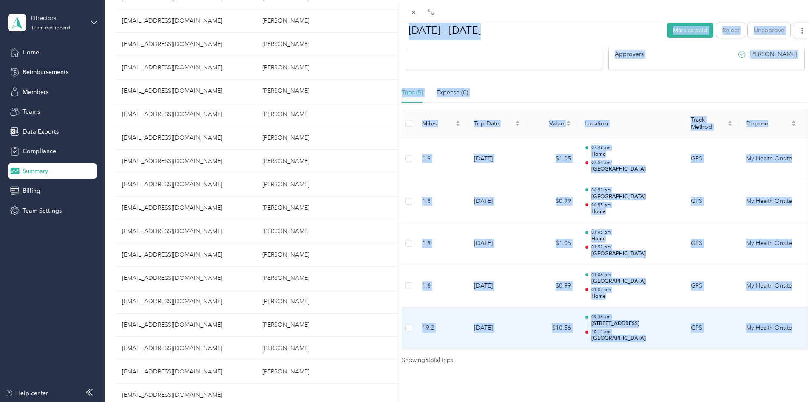
drag, startPoint x: 407, startPoint y: 52, endPoint x: 792, endPoint y: 314, distance: 465.7
click at [792, 314] on div "[DATE] - [DATE] Mark as paid Reject Unapprove Needs Payment Needs payment from …" at bounding box center [605, 119] width 413 height 492
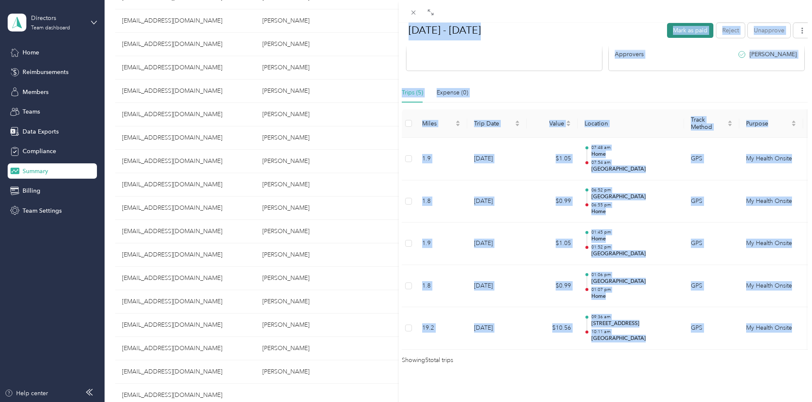
click at [667, 28] on button "Mark as paid" at bounding box center [690, 30] width 46 height 15
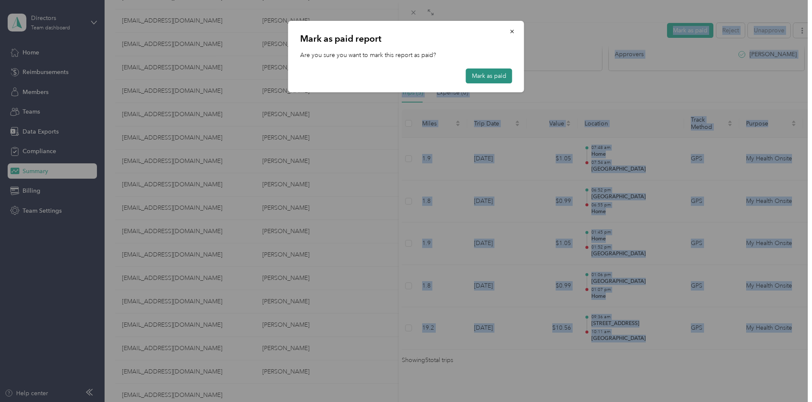
click at [503, 71] on button "Mark as paid" at bounding box center [489, 75] width 46 height 15
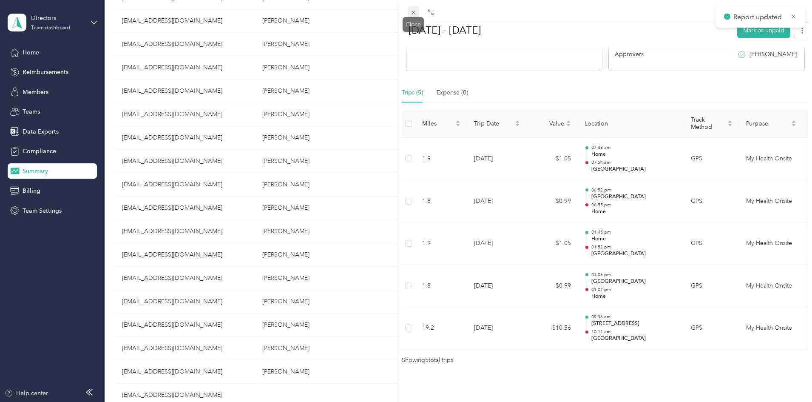
click at [414, 13] on icon at bounding box center [413, 13] width 4 height 4
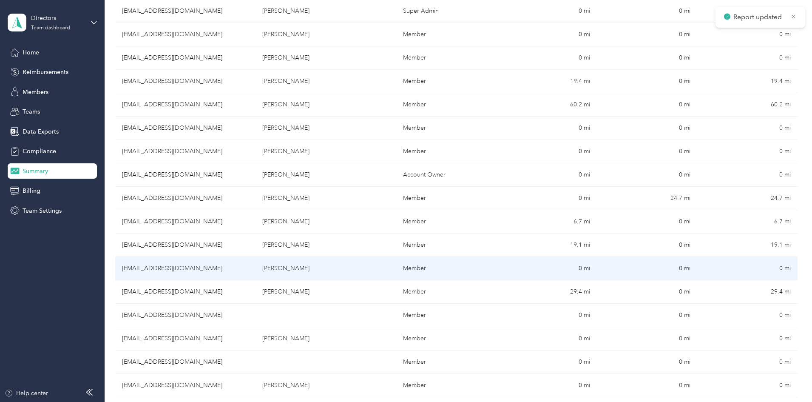
scroll to position [297, 0]
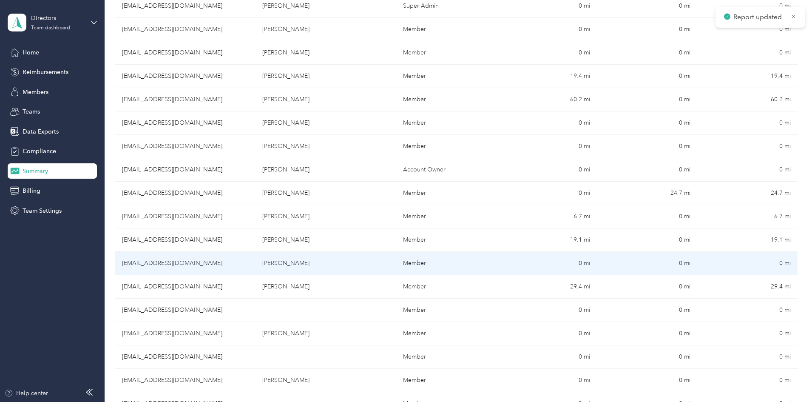
click at [255, 268] on td "[EMAIL_ADDRESS][DOMAIN_NAME]" at bounding box center [185, 263] width 140 height 23
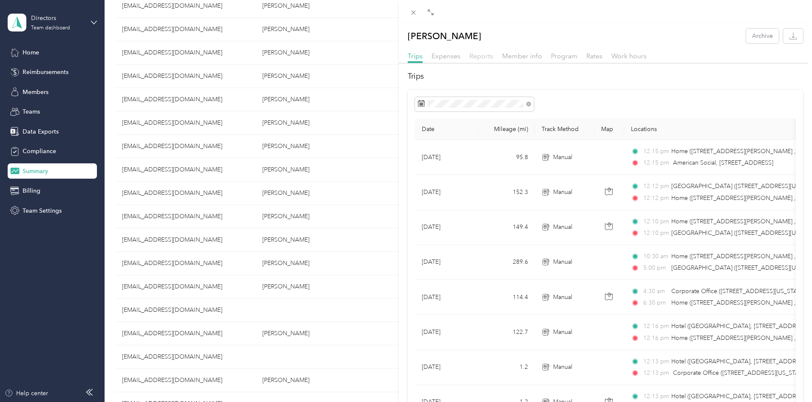
click at [480, 58] on span "Reports" at bounding box center [481, 56] width 24 height 8
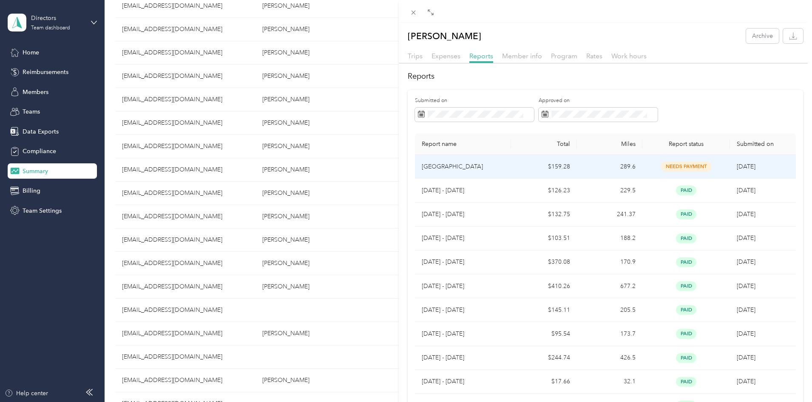
click at [655, 168] on div "needs payment" at bounding box center [686, 166] width 74 height 10
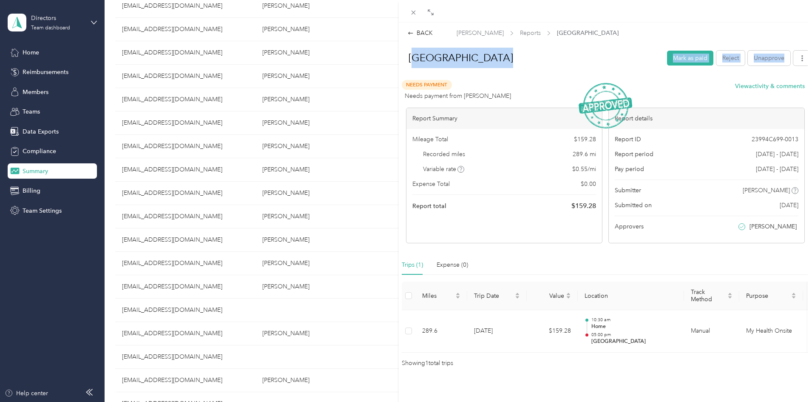
drag, startPoint x: 412, startPoint y: 58, endPoint x: 419, endPoint y: 65, distance: 9.6
click at [448, 74] on div "Punta Gorda Mark as paid Reject Unapprove" at bounding box center [605, 59] width 412 height 29
click at [431, 62] on h1 "[GEOGRAPHIC_DATA]" at bounding box center [530, 58] width 262 height 20
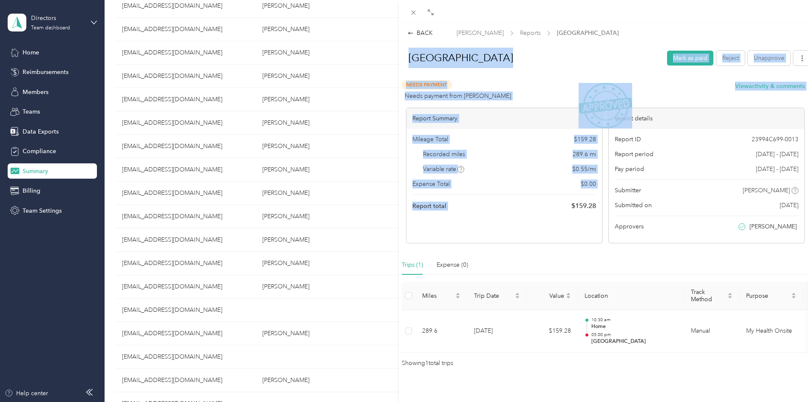
scroll to position [16, 0]
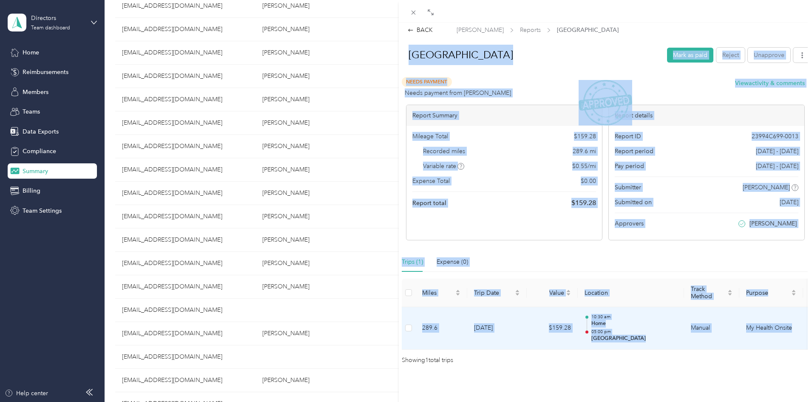
drag, startPoint x: 406, startPoint y: 60, endPoint x: 794, endPoint y: 318, distance: 466.0
click at [794, 318] on div "Punta Gorda Mark as paid Reject Unapprove Needs Payment Needs payment from [PER…" at bounding box center [605, 203] width 413 height 323
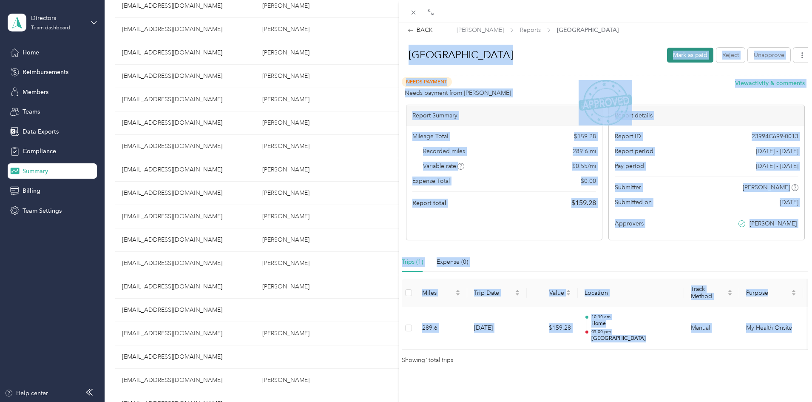
click at [667, 48] on button "Mark as paid" at bounding box center [690, 55] width 46 height 15
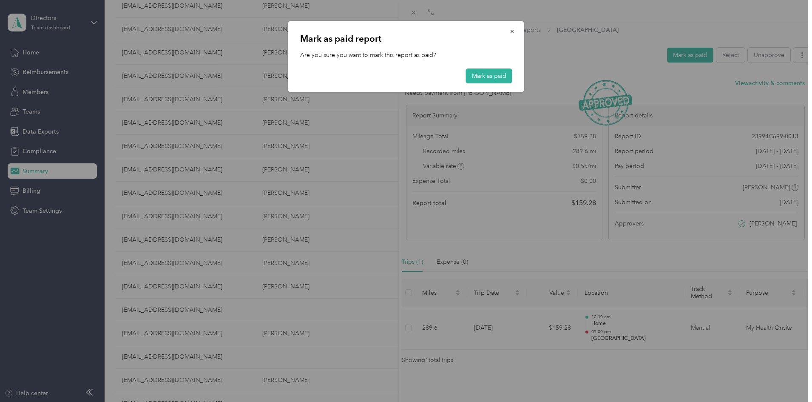
click at [495, 68] on div "[PERSON_NAME] as paid report Are you sure you want to mark this report as paid?…" at bounding box center [406, 56] width 236 height 71
click at [502, 74] on button "Mark as paid" at bounding box center [489, 75] width 46 height 15
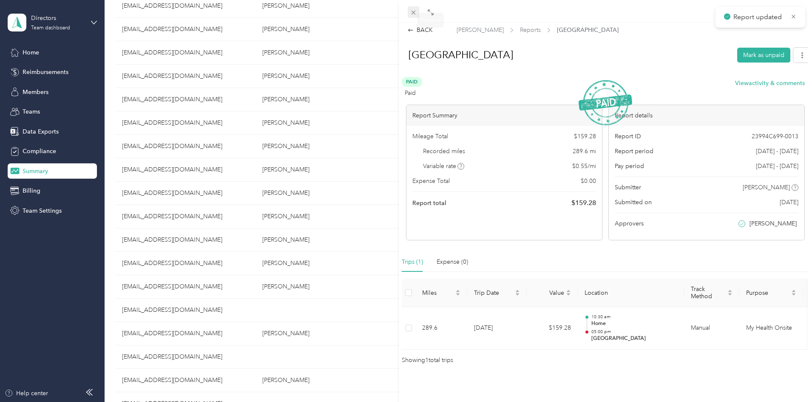
drag, startPoint x: 411, startPoint y: 10, endPoint x: 415, endPoint y: 13, distance: 4.5
click at [414, 10] on icon at bounding box center [413, 12] width 7 height 7
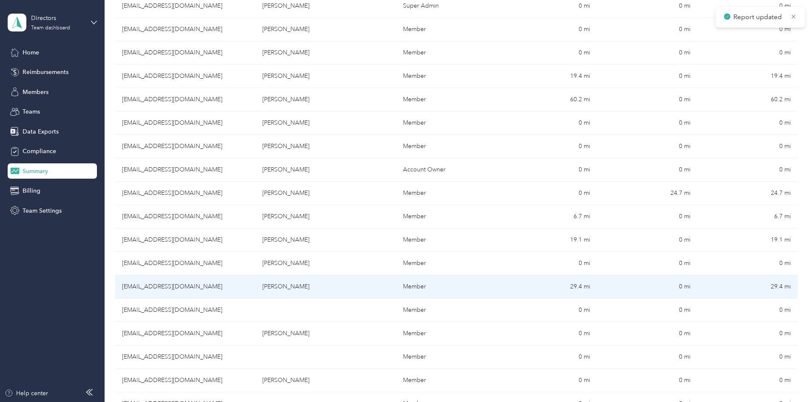
click at [379, 280] on td "[PERSON_NAME]" at bounding box center [325, 286] width 140 height 23
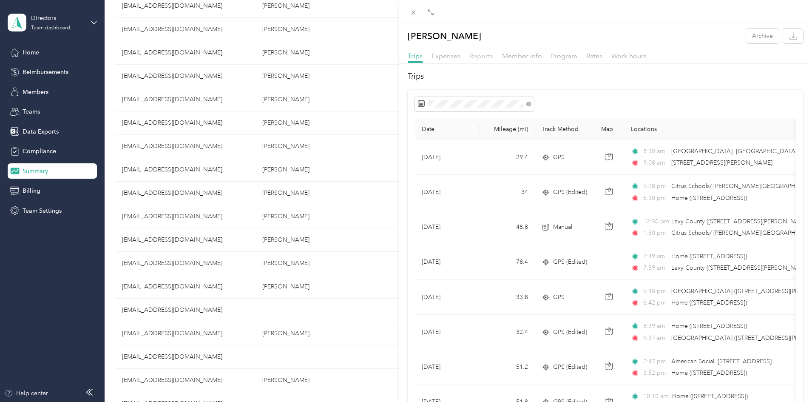
click at [477, 58] on span "Reports" at bounding box center [481, 56] width 24 height 8
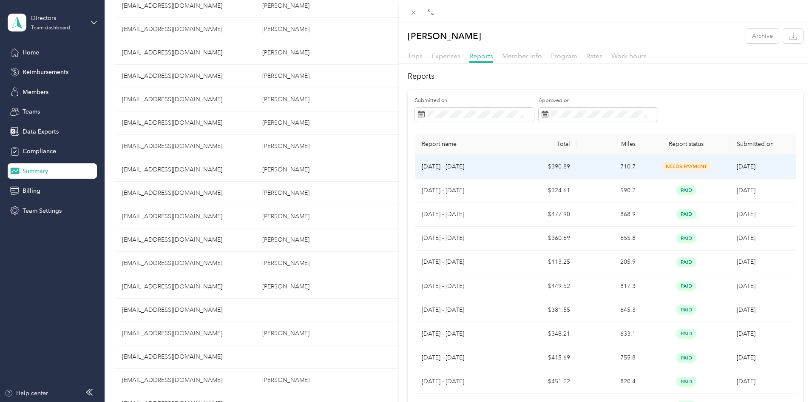
click at [739, 167] on span "[DATE]" at bounding box center [745, 166] width 19 height 7
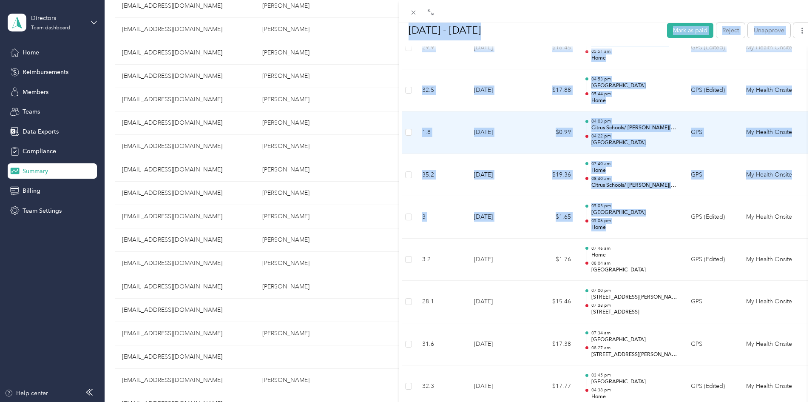
scroll to position [1157, 0]
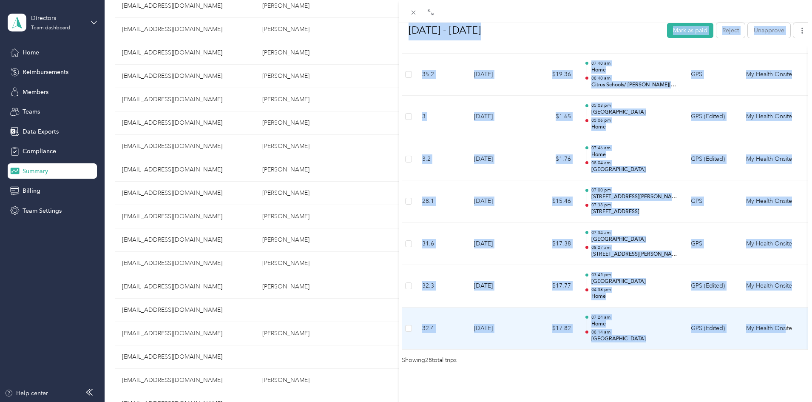
drag, startPoint x: 410, startPoint y: 59, endPoint x: 784, endPoint y: 320, distance: 456.3
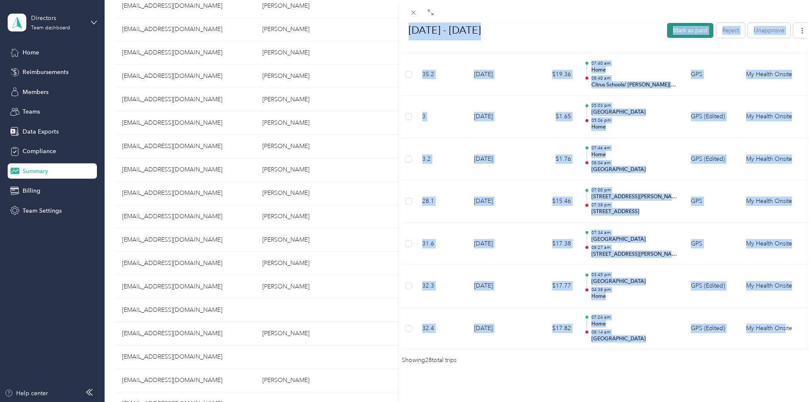
click at [667, 31] on button "Mark as paid" at bounding box center [690, 30] width 46 height 15
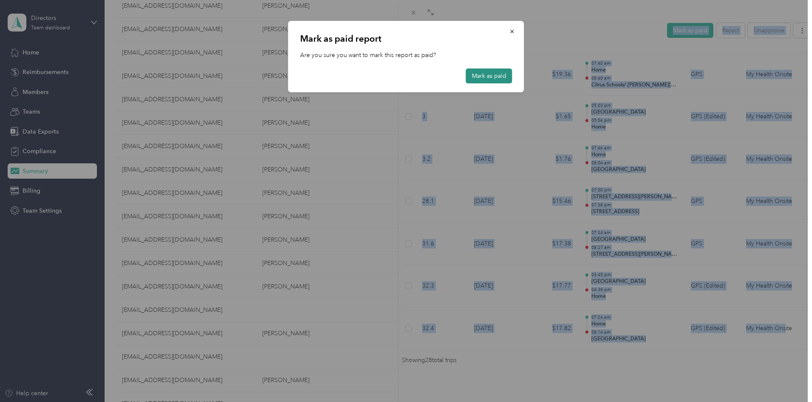
click at [497, 74] on button "Mark as paid" at bounding box center [489, 75] width 46 height 15
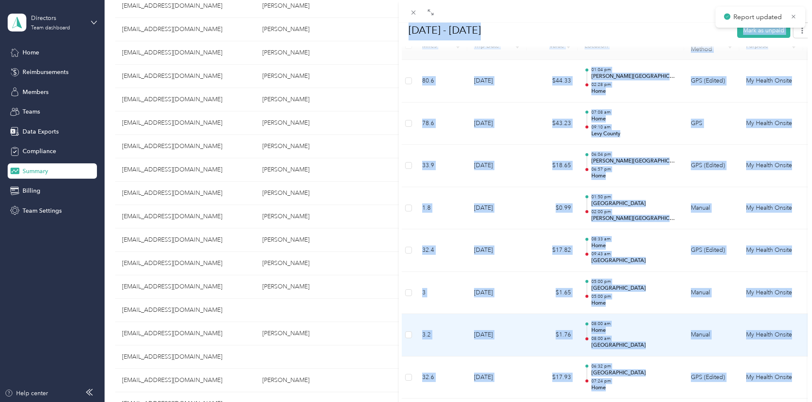
scroll to position [0, 0]
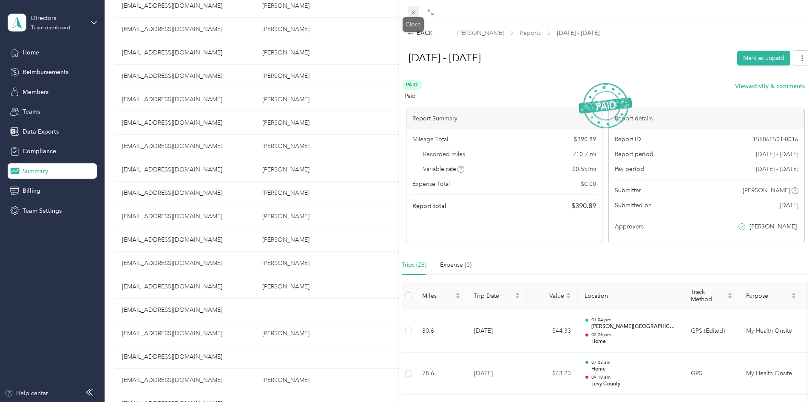
click at [413, 13] on icon at bounding box center [413, 12] width 7 height 7
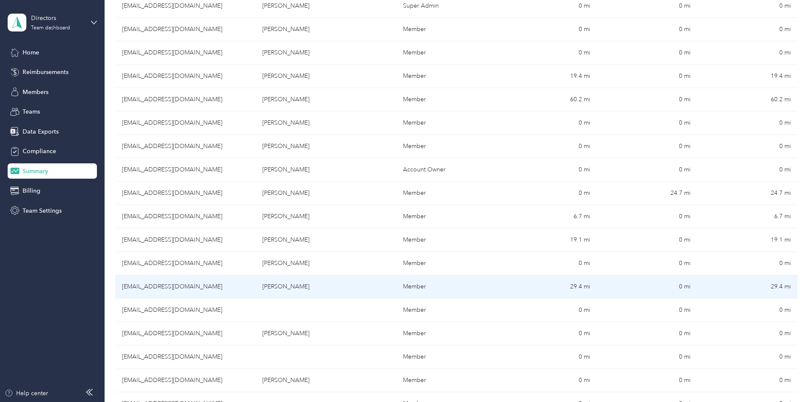
click at [255, 291] on td "[EMAIL_ADDRESS][DOMAIN_NAME]" at bounding box center [185, 286] width 140 height 23
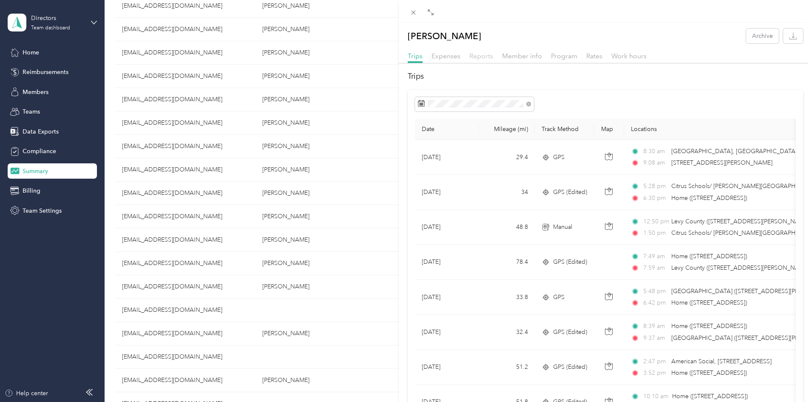
click at [490, 56] on span "Reports" at bounding box center [481, 56] width 24 height 8
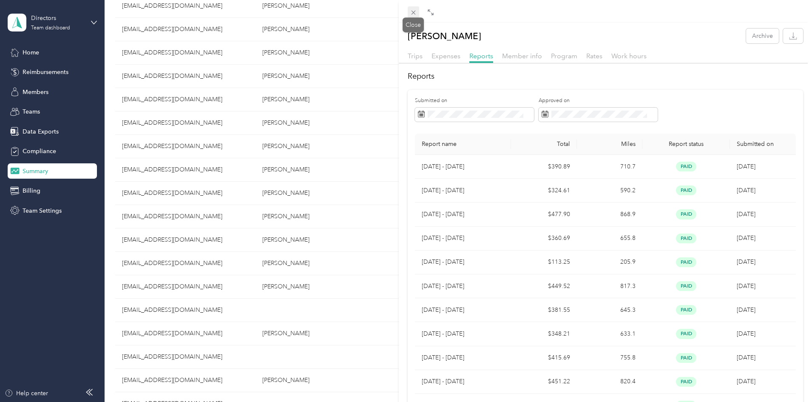
click at [415, 12] on icon at bounding box center [413, 12] width 7 height 7
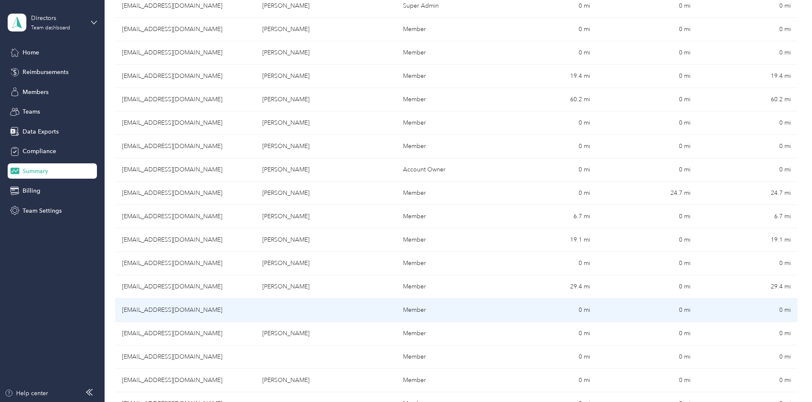
click at [255, 311] on td "[EMAIL_ADDRESS][DOMAIN_NAME]" at bounding box center [185, 309] width 140 height 23
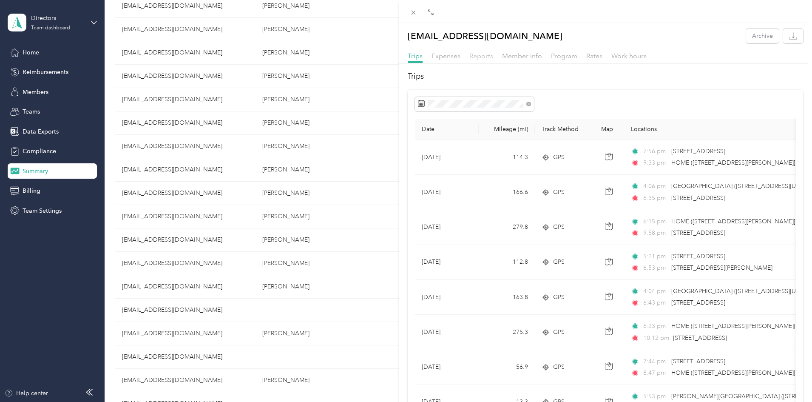
click at [474, 57] on span "Reports" at bounding box center [481, 56] width 24 height 8
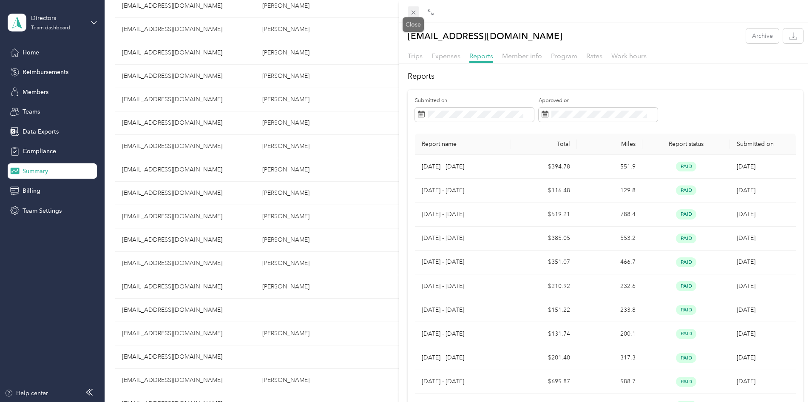
click at [410, 13] on icon at bounding box center [413, 12] width 7 height 7
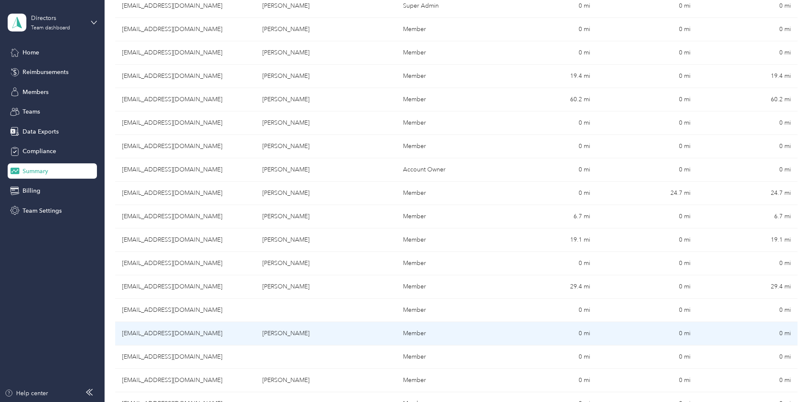
click at [339, 333] on td "[PERSON_NAME]" at bounding box center [325, 333] width 140 height 23
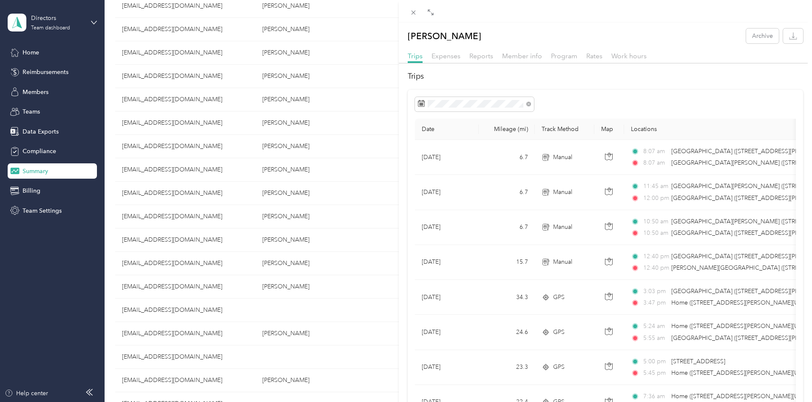
click at [485, 63] on div at bounding box center [605, 65] width 413 height 5
click at [483, 57] on span "Reports" at bounding box center [481, 56] width 24 height 8
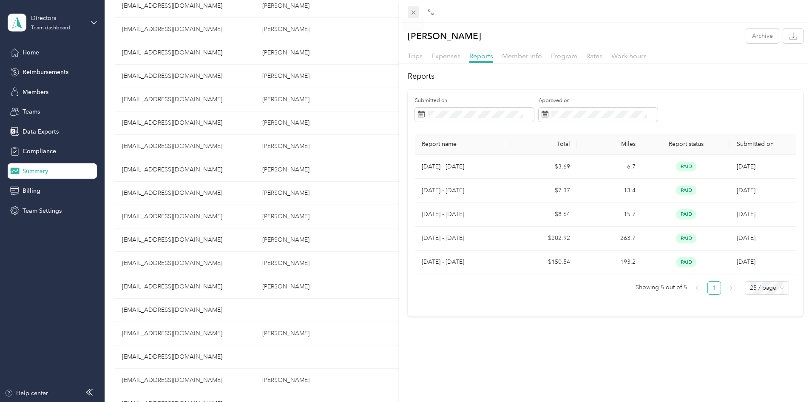
click at [411, 12] on icon at bounding box center [413, 12] width 7 height 7
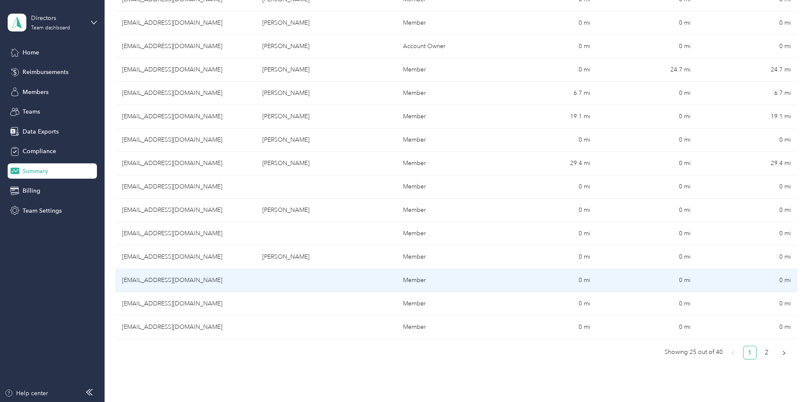
scroll to position [425, 0]
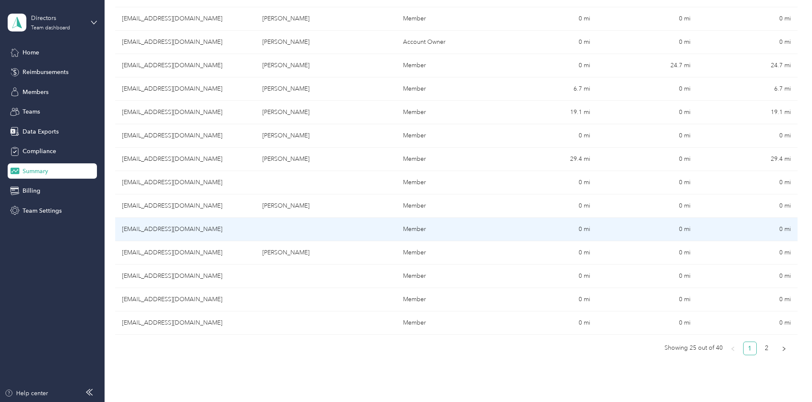
click at [231, 223] on td "[EMAIL_ADDRESS][DOMAIN_NAME]" at bounding box center [185, 229] width 140 height 23
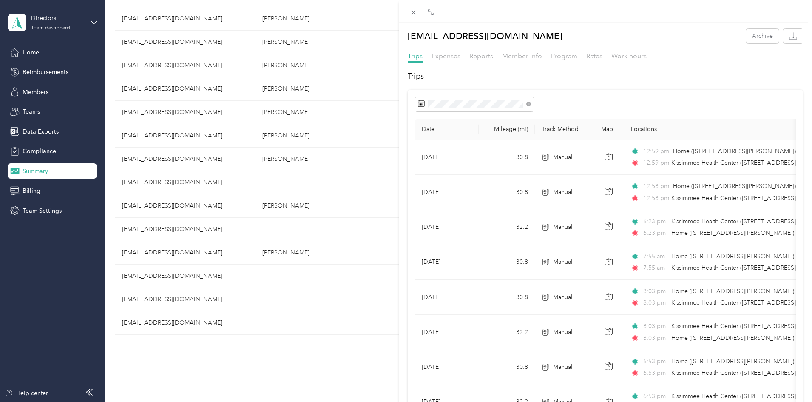
click at [488, 51] on div "Reports" at bounding box center [481, 56] width 24 height 11
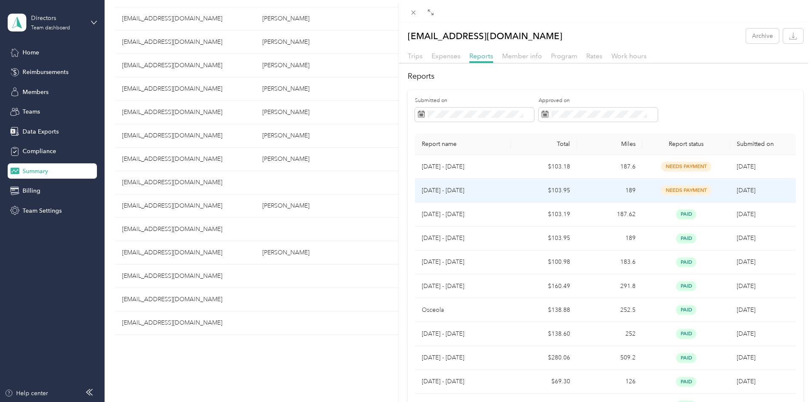
click at [722, 192] on td "needs payment" at bounding box center [686, 190] width 88 height 24
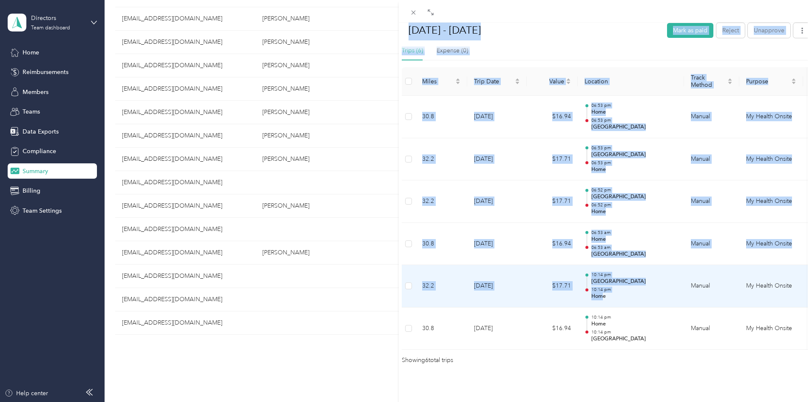
scroll to position [227, 0]
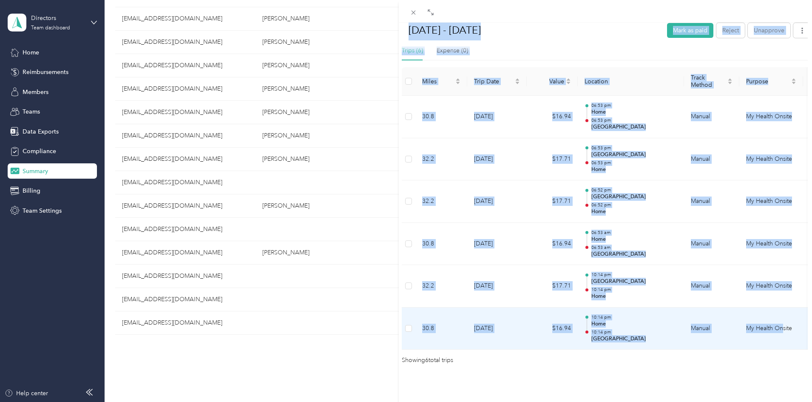
drag, startPoint x: 410, startPoint y: 57, endPoint x: 781, endPoint y: 318, distance: 453.3
click at [781, 318] on div "[DATE] - [DATE] Mark as paid Reject Unapprove Needs Payment Needs payment from …" at bounding box center [605, 98] width 413 height 534
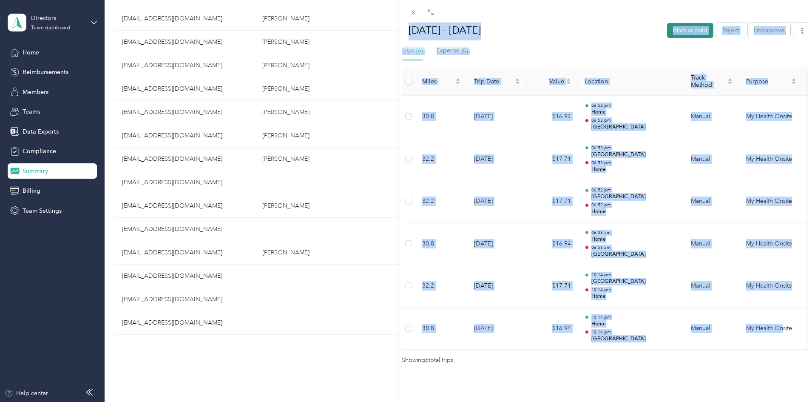
click at [668, 29] on button "Mark as paid" at bounding box center [690, 30] width 46 height 15
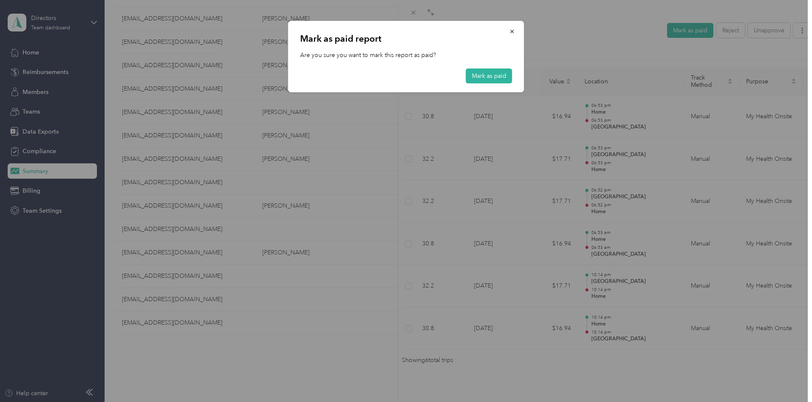
click at [517, 77] on div "[PERSON_NAME] as paid report Are you sure you want to mark this report as paid?…" at bounding box center [406, 56] width 236 height 71
click at [506, 74] on button "Mark as paid" at bounding box center [489, 75] width 46 height 15
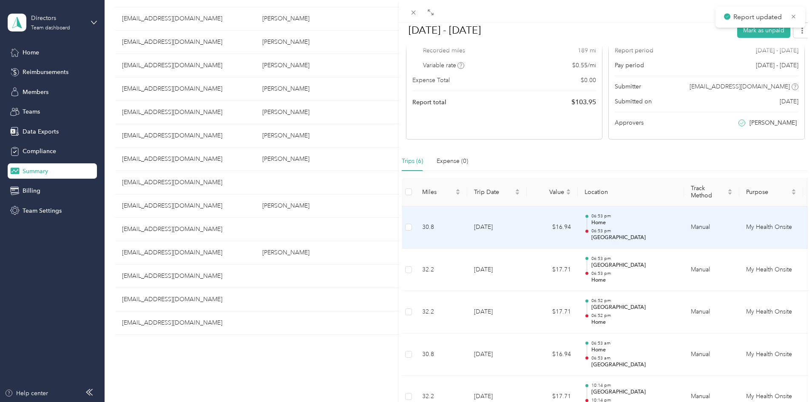
scroll to position [0, 0]
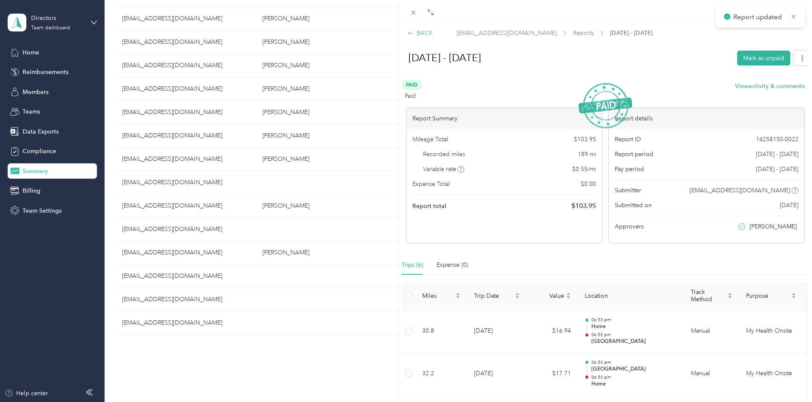
click at [416, 30] on div "BACK" at bounding box center [419, 32] width 25 height 9
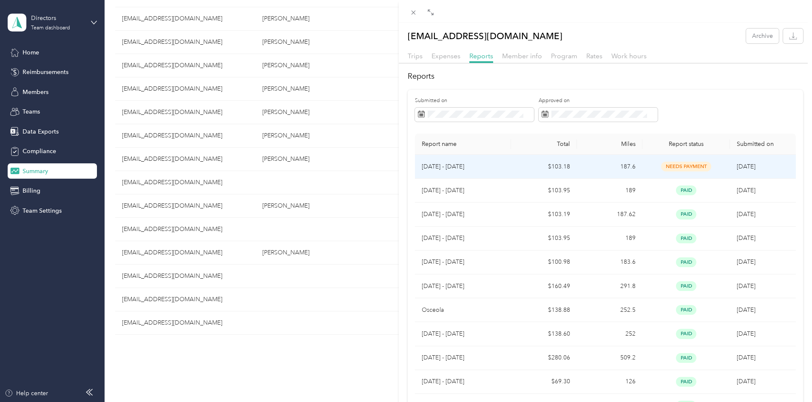
click at [642, 159] on td "needs payment" at bounding box center [686, 167] width 88 height 24
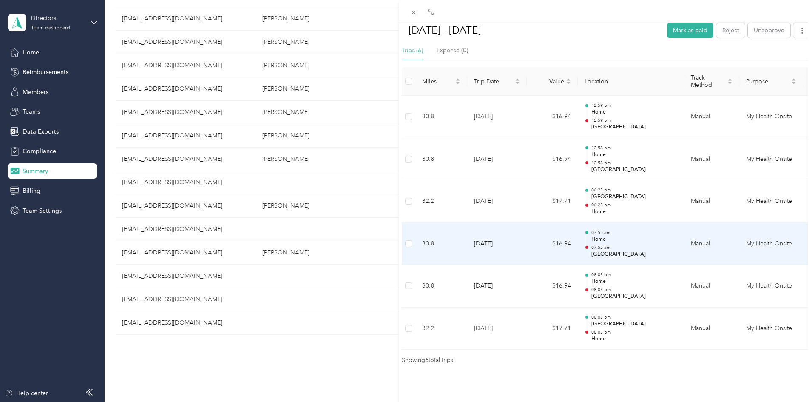
scroll to position [227, 0]
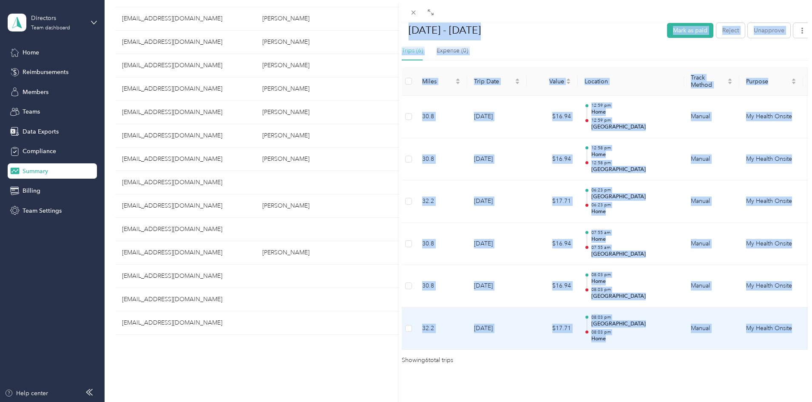
drag, startPoint x: 409, startPoint y: 56, endPoint x: 799, endPoint y: 320, distance: 470.3
click at [799, 320] on div "[DATE] - [DATE] Mark as paid Reject Unapprove Needs Payment Needs payment from …" at bounding box center [605, 98] width 413 height 534
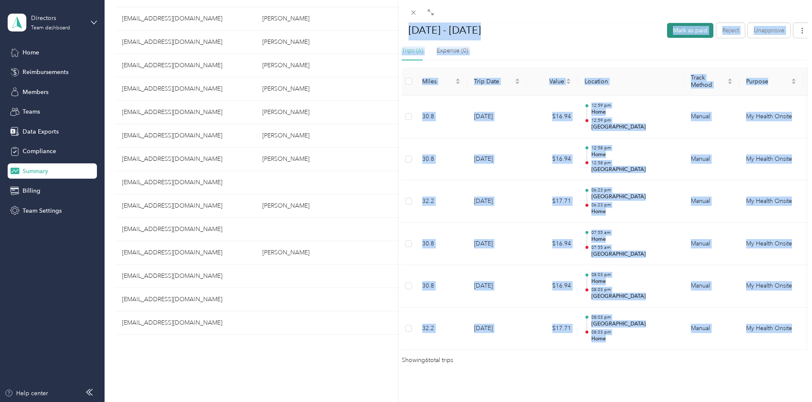
click at [667, 25] on button "Mark as paid" at bounding box center [690, 30] width 46 height 15
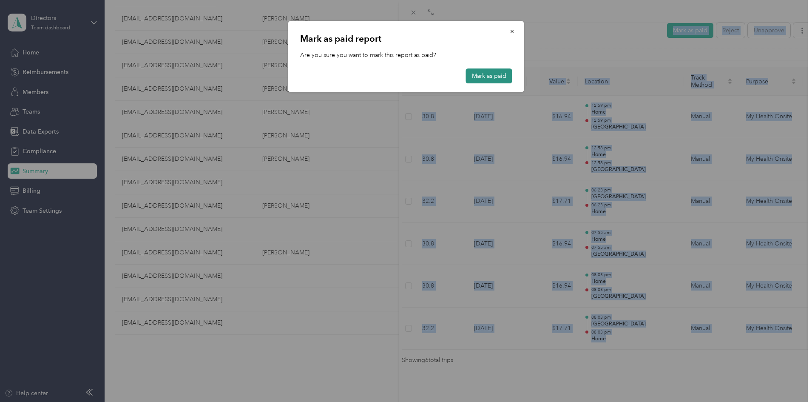
click at [473, 71] on button "Mark as paid" at bounding box center [489, 75] width 46 height 15
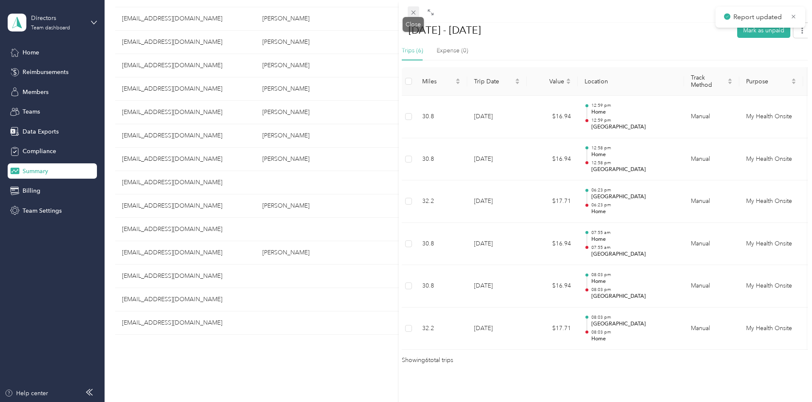
click at [413, 11] on icon at bounding box center [413, 12] width 7 height 7
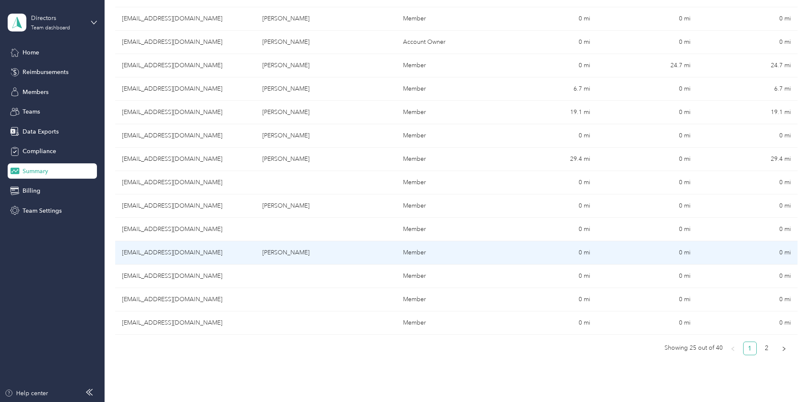
click at [255, 253] on td "[EMAIL_ADDRESS][DOMAIN_NAME]" at bounding box center [185, 252] width 140 height 23
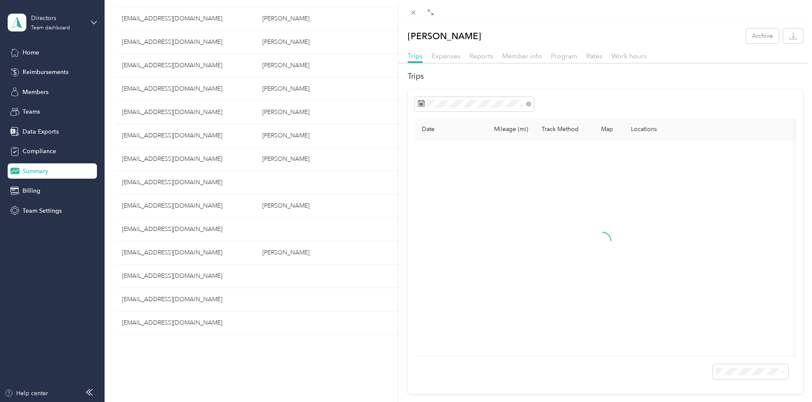
click at [487, 51] on div "Reports" at bounding box center [481, 56] width 24 height 11
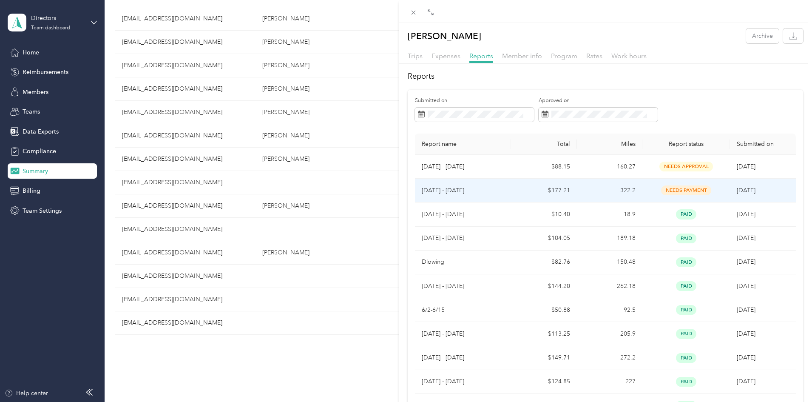
click at [736, 192] on span "[DATE]" at bounding box center [745, 190] width 19 height 7
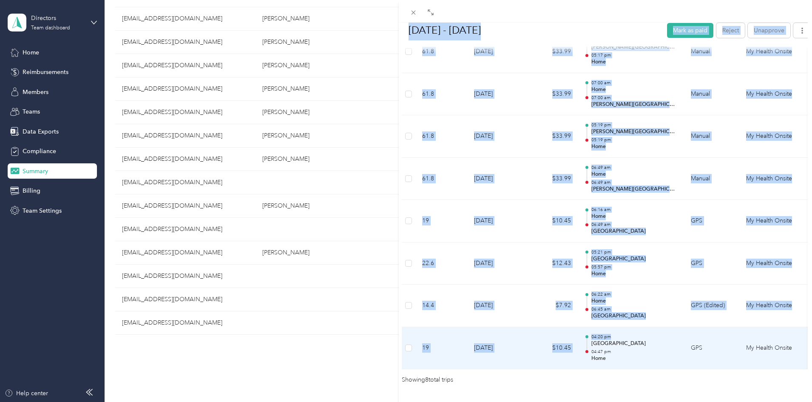
scroll to position [311, 0]
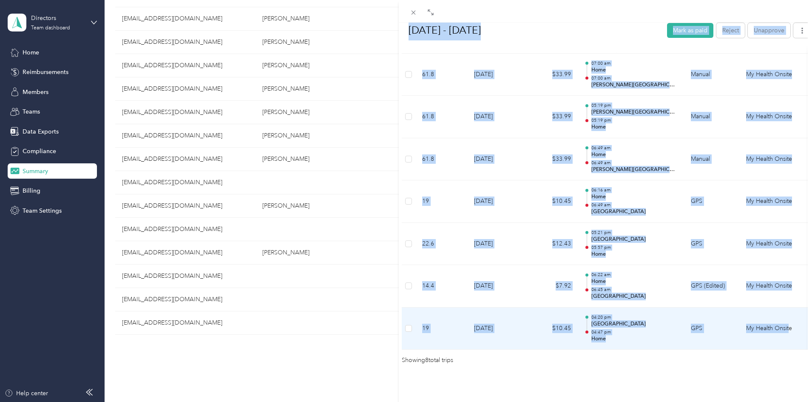
drag, startPoint x: 410, startPoint y: 56, endPoint x: 789, endPoint y: 312, distance: 457.5
click at [789, 312] on div "[DATE] - [DATE] Mark as paid Reject Unapprove Needs Payment Needs payment from …" at bounding box center [605, 55] width 413 height 619
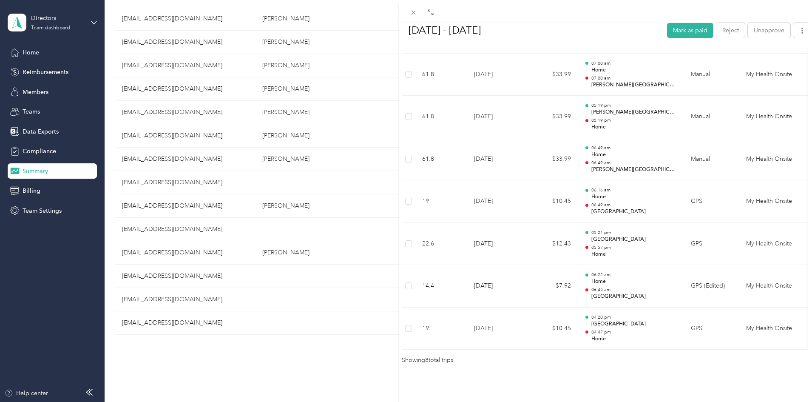
drag, startPoint x: 433, startPoint y: 20, endPoint x: 405, endPoint y: 34, distance: 31.9
click at [405, 34] on h1 "[DATE] - [DATE]" at bounding box center [530, 30] width 262 height 20
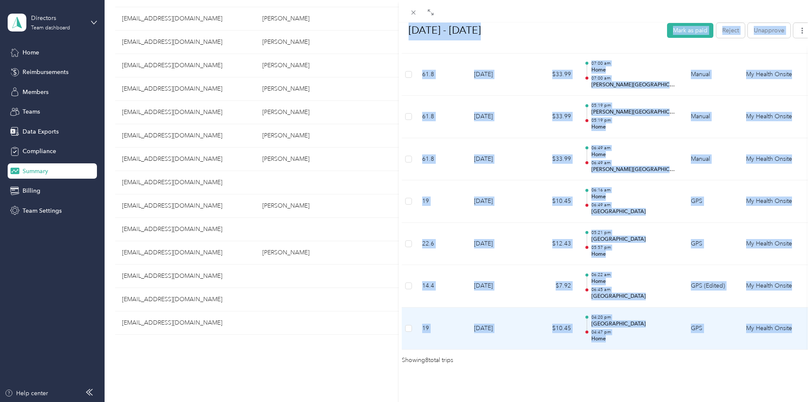
drag, startPoint x: 402, startPoint y: 43, endPoint x: 791, endPoint y: 316, distance: 475.1
click at [791, 316] on div "[DATE] - [DATE] Mark as paid Reject Unapprove Needs Payment Needs payment from …" at bounding box center [605, 55] width 413 height 619
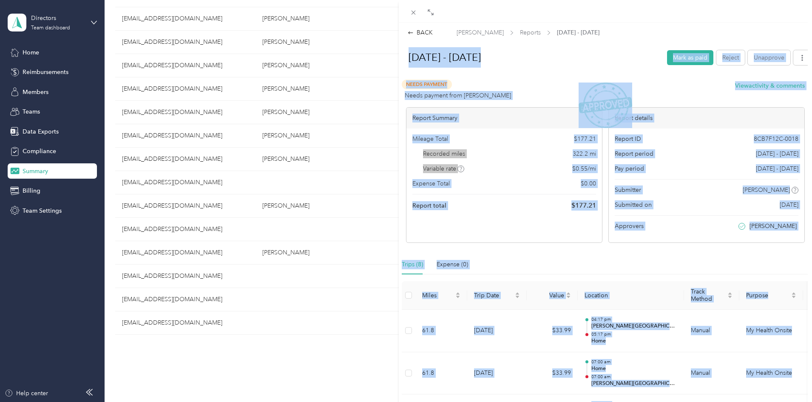
scroll to position [0, 0]
click at [667, 60] on button "Mark as paid" at bounding box center [690, 58] width 46 height 15
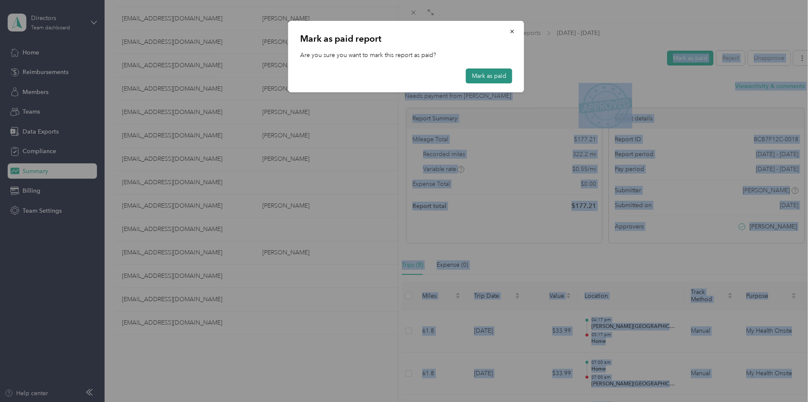
click at [491, 76] on button "Mark as paid" at bounding box center [489, 75] width 46 height 15
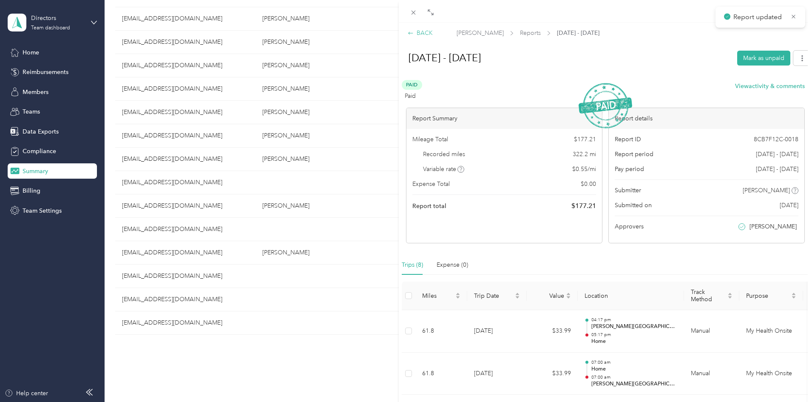
click at [425, 28] on div "BACK" at bounding box center [419, 32] width 25 height 9
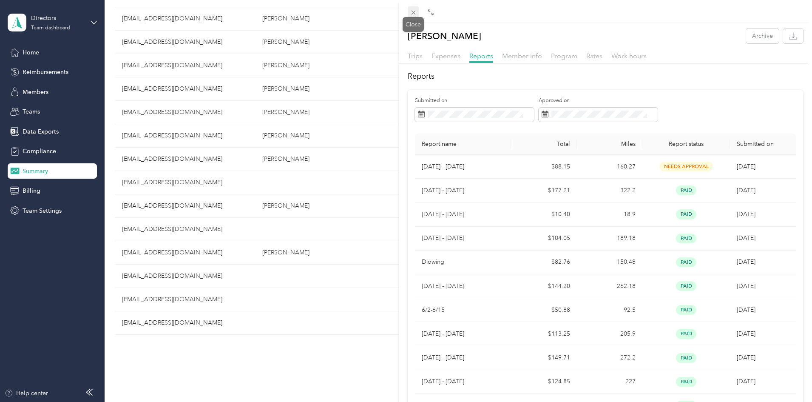
click at [410, 12] on icon at bounding box center [413, 12] width 7 height 7
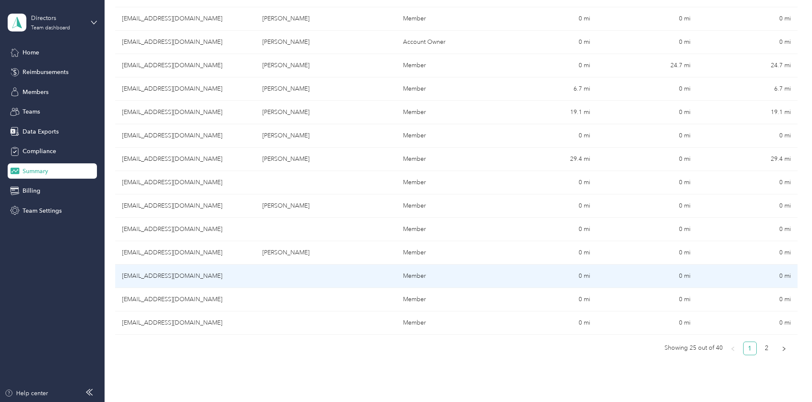
click at [255, 274] on td "[EMAIL_ADDRESS][DOMAIN_NAME]" at bounding box center [185, 275] width 140 height 23
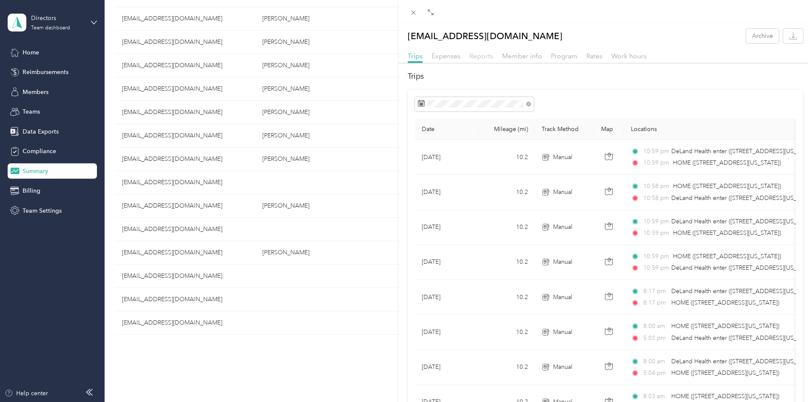
drag, startPoint x: 473, startPoint y: 53, endPoint x: 479, endPoint y: 54, distance: 6.5
click at [473, 53] on span "Reports" at bounding box center [481, 56] width 24 height 8
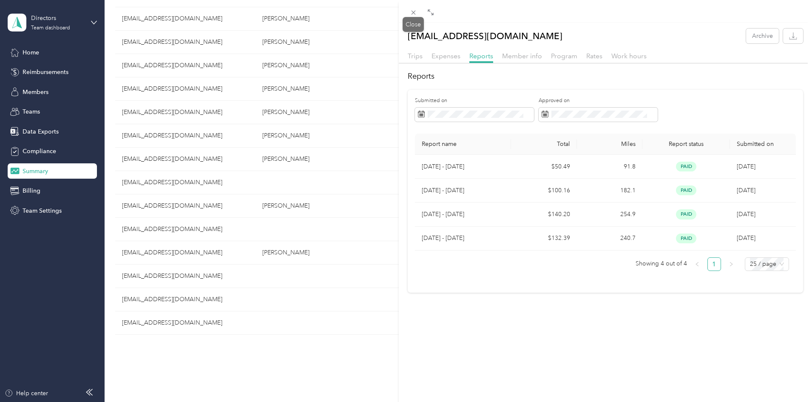
drag, startPoint x: 415, startPoint y: 16, endPoint x: 412, endPoint y: 132, distance: 115.6
click at [416, 401] on div "Drag to resize Click to close [EMAIL_ADDRESS][DOMAIN_NAME] Archive Trips Expens…" at bounding box center [403, 402] width 807 height 0
click at [410, 11] on icon at bounding box center [413, 12] width 7 height 7
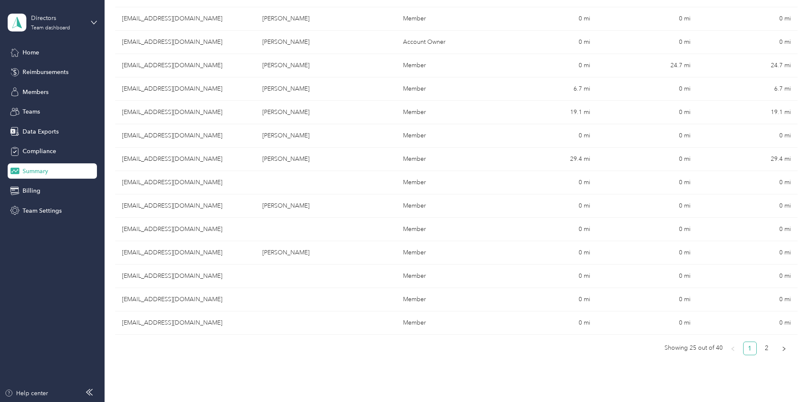
click at [307, 302] on td at bounding box center [325, 299] width 140 height 23
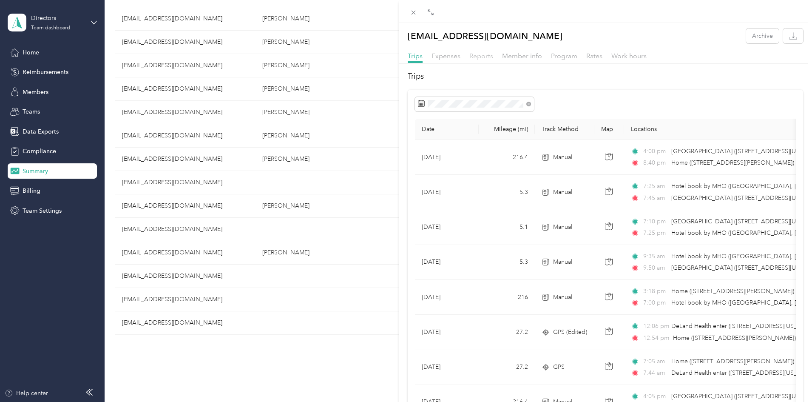
click at [486, 58] on span "Reports" at bounding box center [481, 56] width 24 height 8
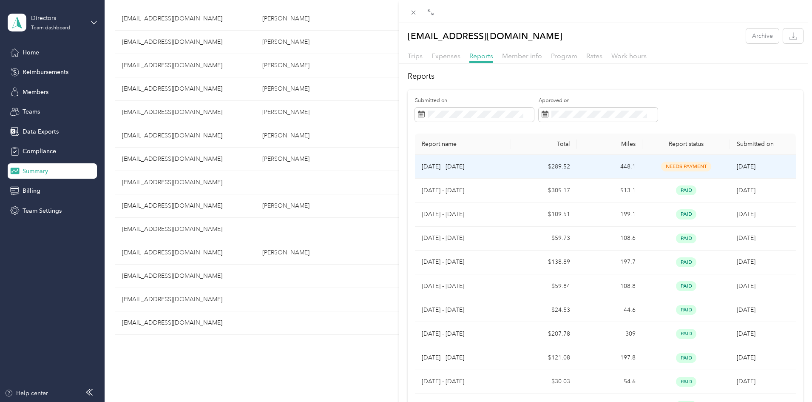
click at [761, 169] on td "[DATE]" at bounding box center [762, 167] width 65 height 24
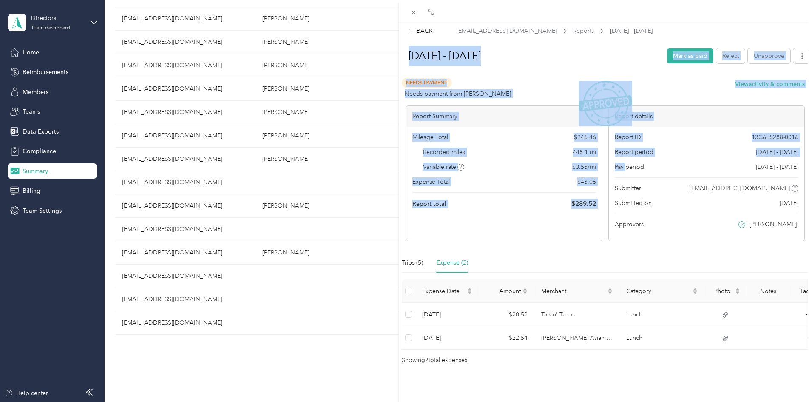
scroll to position [15, 0]
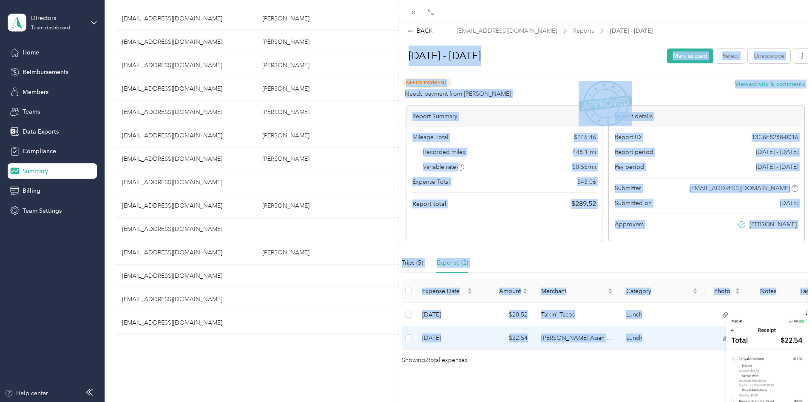
drag, startPoint x: 408, startPoint y: 56, endPoint x: 723, endPoint y: 328, distance: 415.7
click at [724, 401] on div "Drag to resize Click to close BACK [EMAIL_ADDRESS][DOMAIN_NAME] Reports [DATE] …" at bounding box center [403, 402] width 807 height 0
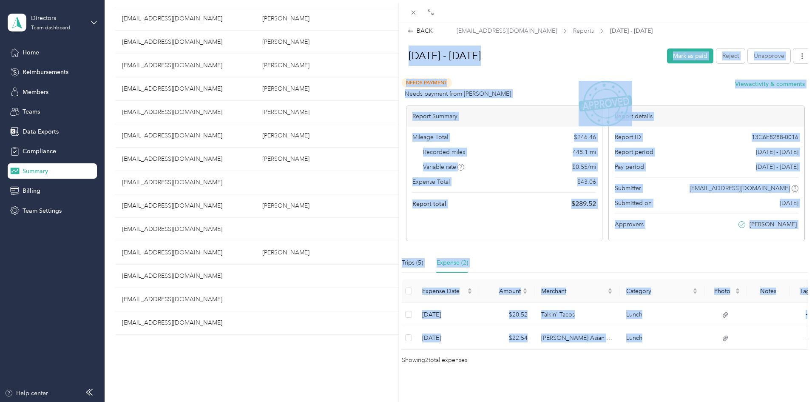
drag, startPoint x: 597, startPoint y: 86, endPoint x: 433, endPoint y: 40, distance: 170.1
click at [416, 258] on div "Trips (5)" at bounding box center [412, 262] width 21 height 9
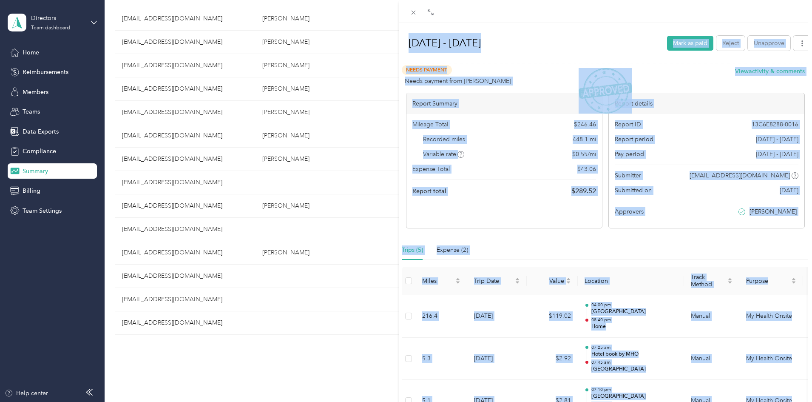
click at [572, 54] on div "[DATE] - [DATE] Mark as paid Reject Unapprove" at bounding box center [605, 44] width 412 height 25
click at [553, 57] on div at bounding box center [605, 61] width 412 height 9
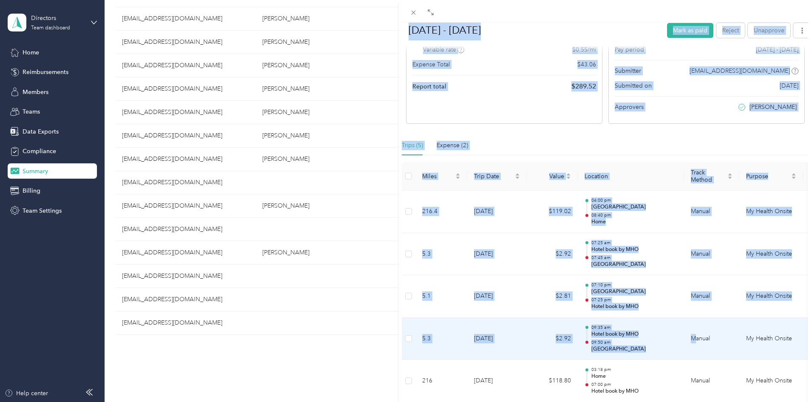
scroll to position [185, 0]
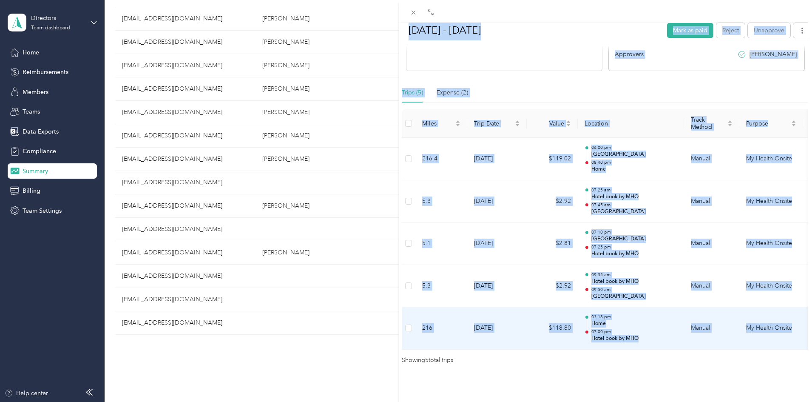
drag, startPoint x: 405, startPoint y: 45, endPoint x: 798, endPoint y: 313, distance: 475.8
click at [798, 313] on div "[DATE] - [DATE] Mark as paid Reject Unapprove Needs Payment Needs payment from …" at bounding box center [605, 119] width 413 height 492
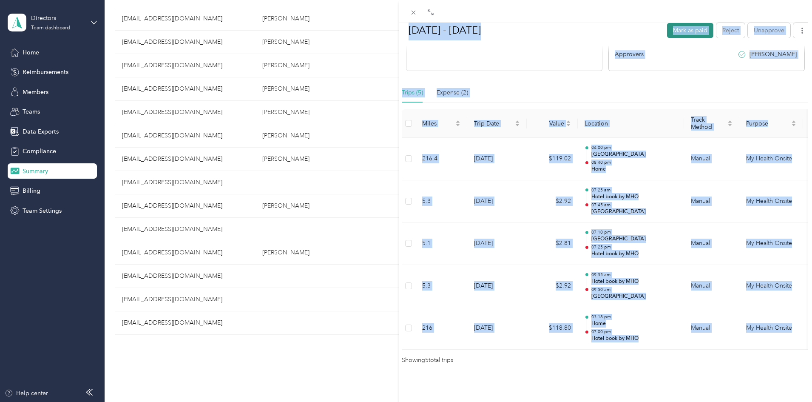
click at [667, 31] on button "Mark as paid" at bounding box center [690, 30] width 46 height 15
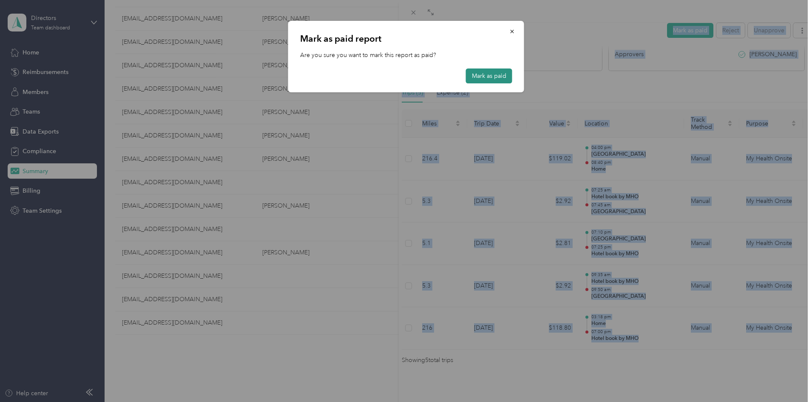
drag, startPoint x: 487, startPoint y: 76, endPoint x: 496, endPoint y: 78, distance: 9.7
click at [487, 76] on button "Mark as paid" at bounding box center [489, 75] width 46 height 15
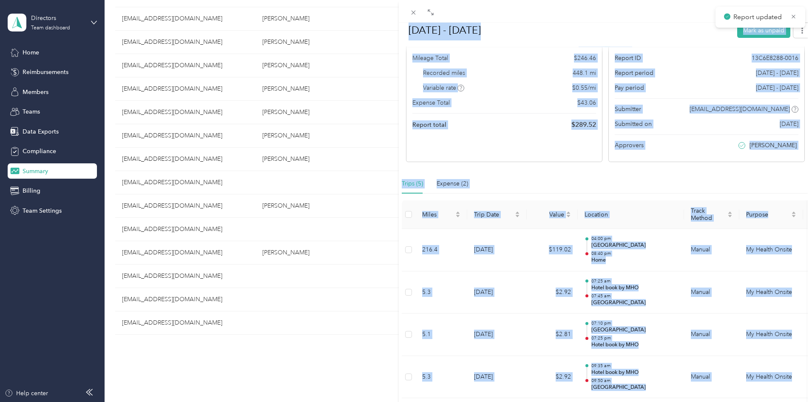
scroll to position [0, 0]
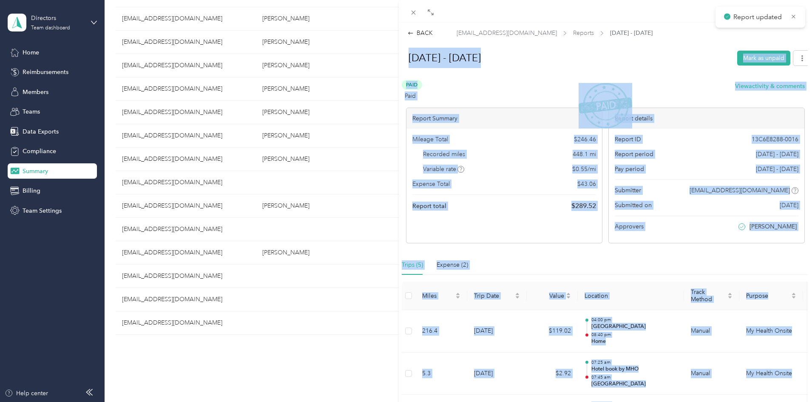
click at [492, 72] on div at bounding box center [605, 76] width 412 height 9
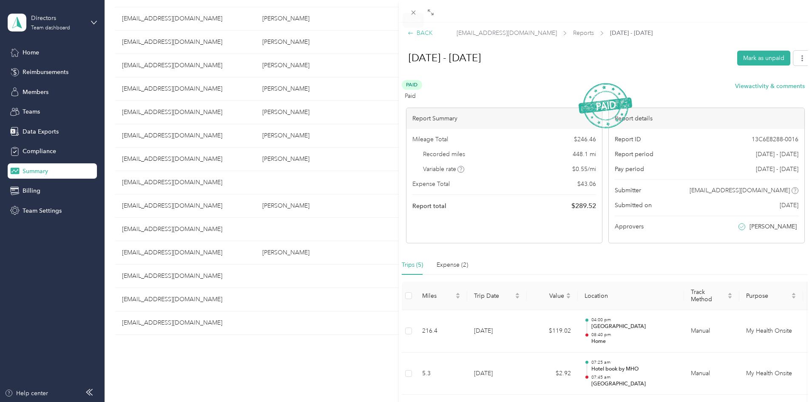
click at [424, 32] on div "BACK" at bounding box center [419, 32] width 25 height 9
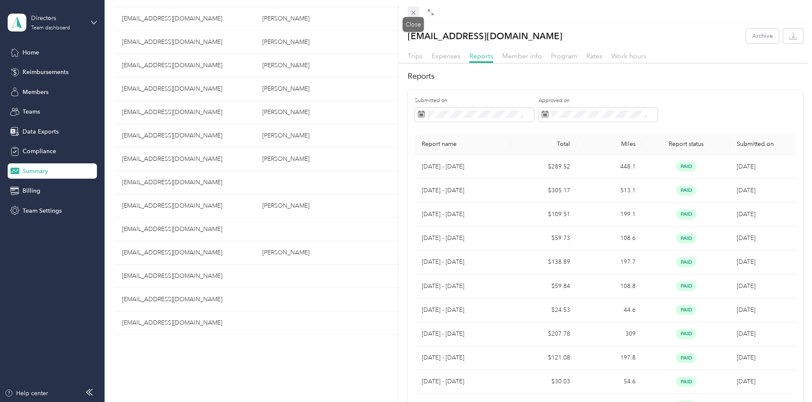
click at [415, 12] on icon at bounding box center [413, 12] width 7 height 7
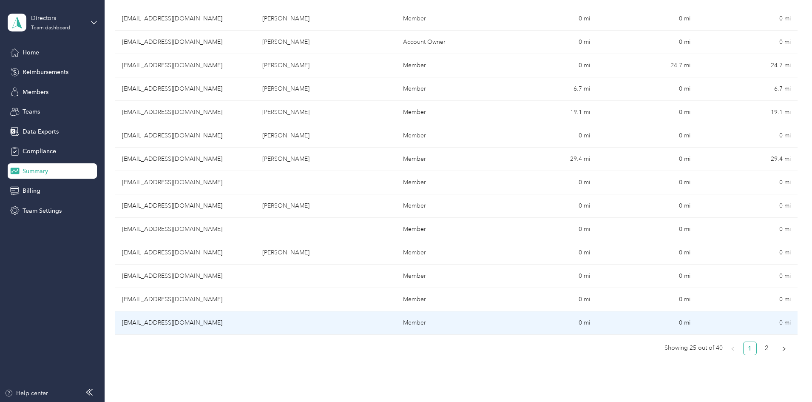
click at [300, 325] on td at bounding box center [325, 322] width 140 height 23
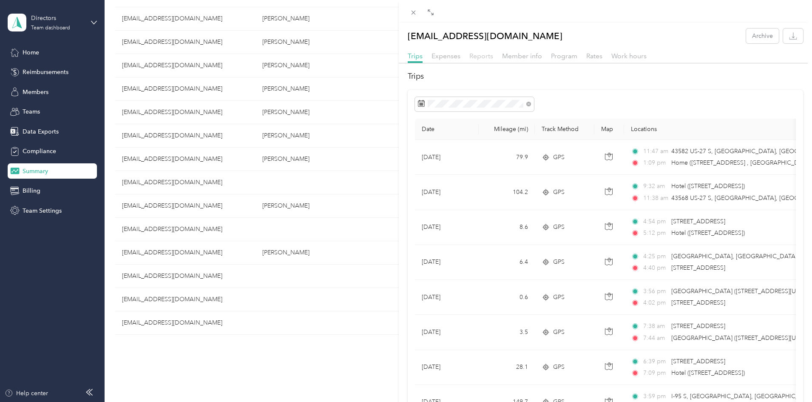
click at [473, 57] on span "Reports" at bounding box center [481, 56] width 24 height 8
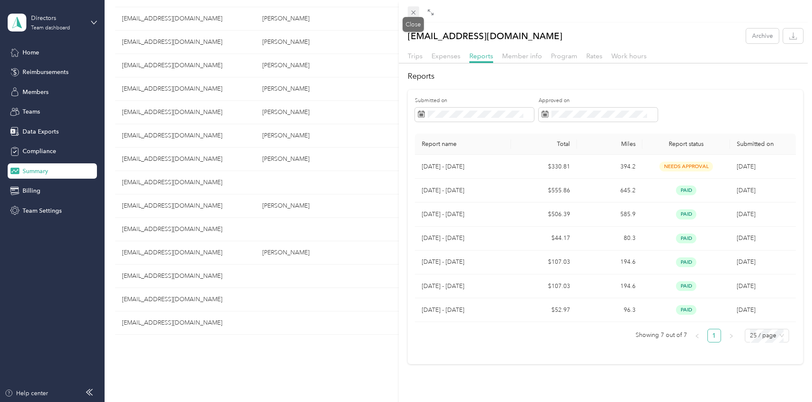
click at [412, 10] on icon at bounding box center [413, 12] width 7 height 7
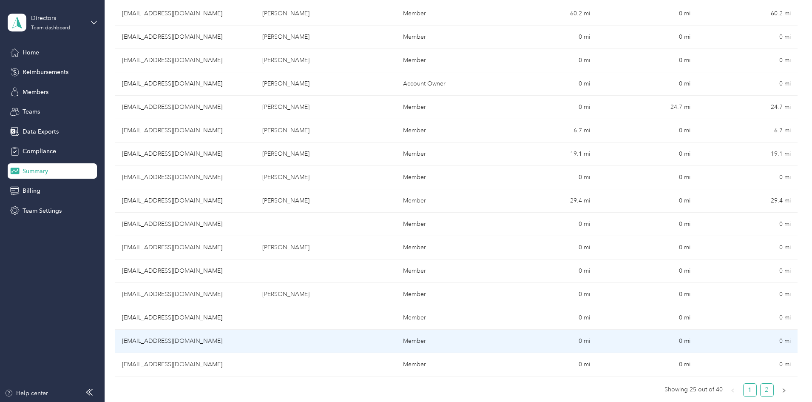
scroll to position [425, 0]
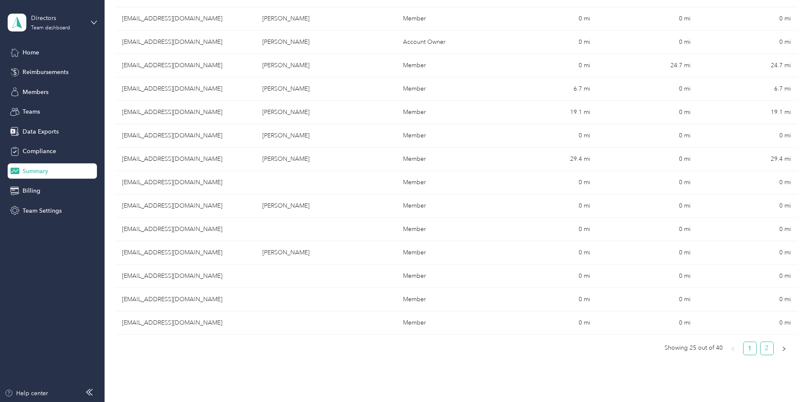
drag, startPoint x: 709, startPoint y: 349, endPoint x: 696, endPoint y: 343, distance: 14.3
click at [760, 349] on link "2" at bounding box center [766, 348] width 13 height 13
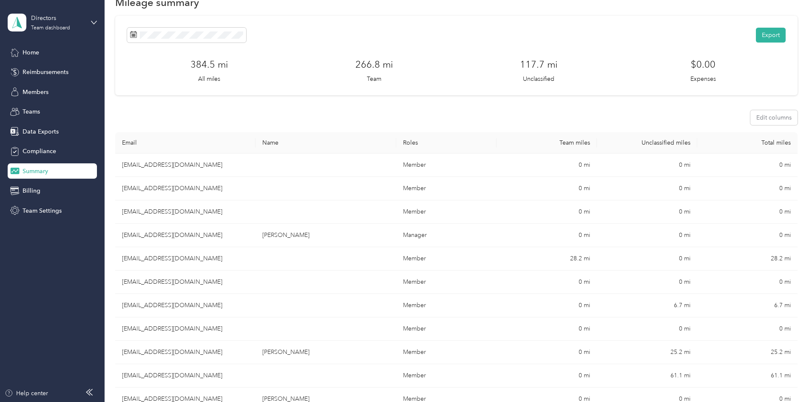
scroll to position [20, 0]
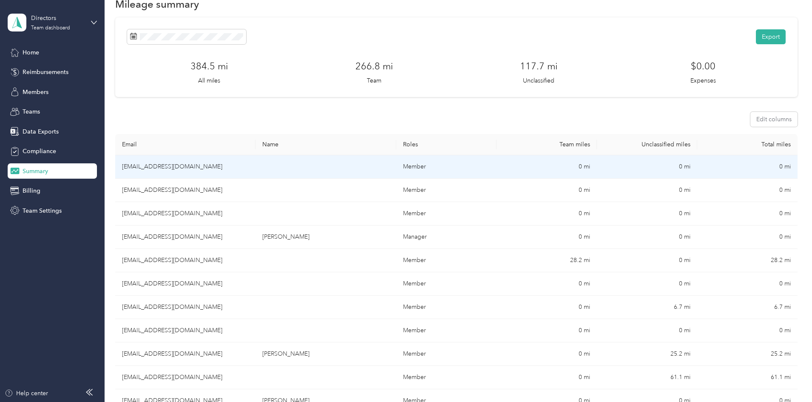
click at [442, 170] on td "Member" at bounding box center [446, 166] width 100 height 23
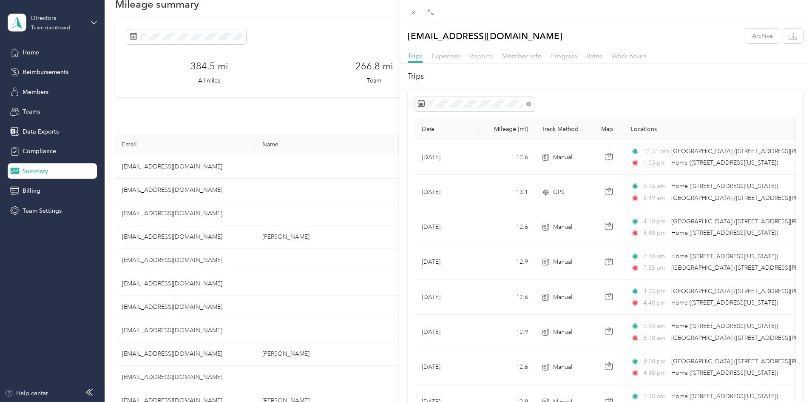
click at [475, 54] on span "Reports" at bounding box center [481, 56] width 24 height 8
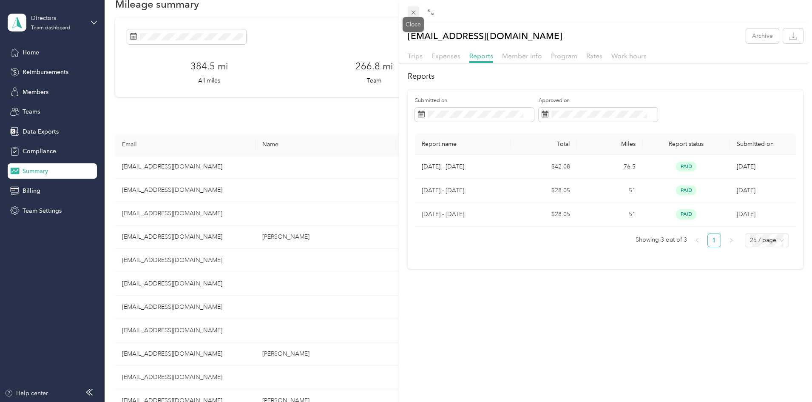
click at [411, 12] on icon at bounding box center [413, 12] width 7 height 7
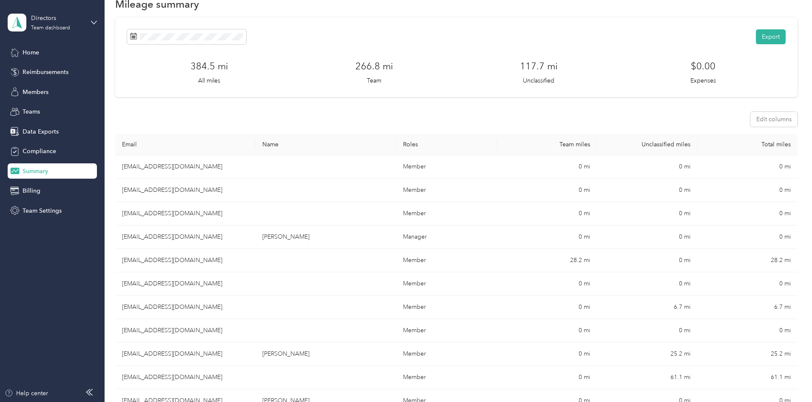
click at [224, 190] on td "[EMAIL_ADDRESS][DOMAIN_NAME]" at bounding box center [185, 189] width 140 height 23
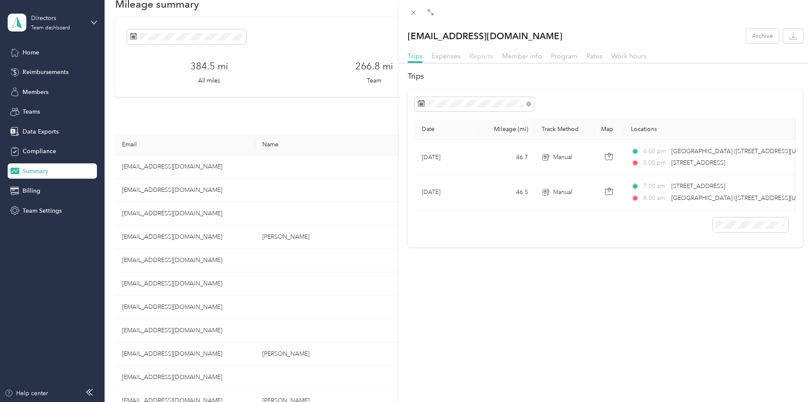
click at [484, 59] on span "Reports" at bounding box center [481, 56] width 24 height 8
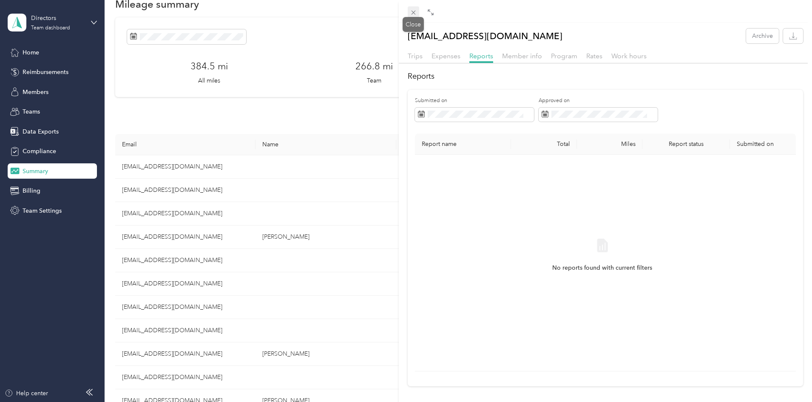
click at [409, 10] on span at bounding box center [413, 12] width 12 height 12
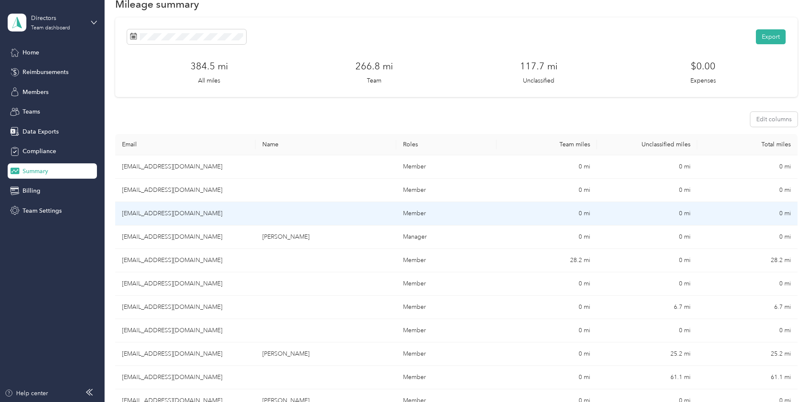
click at [319, 208] on td at bounding box center [325, 213] width 140 height 23
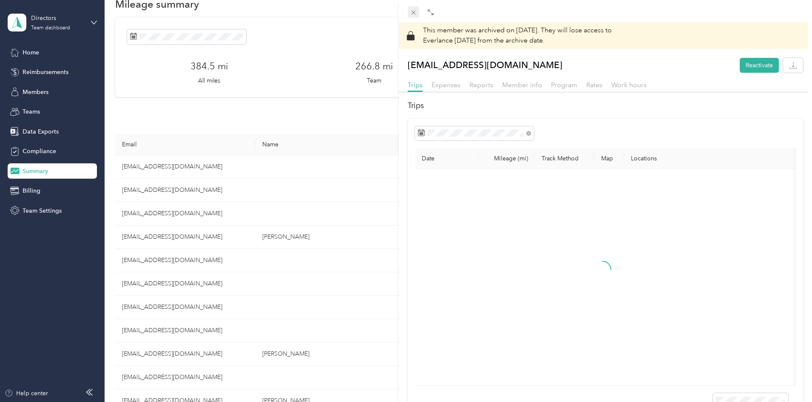
click at [410, 9] on icon at bounding box center [413, 12] width 7 height 7
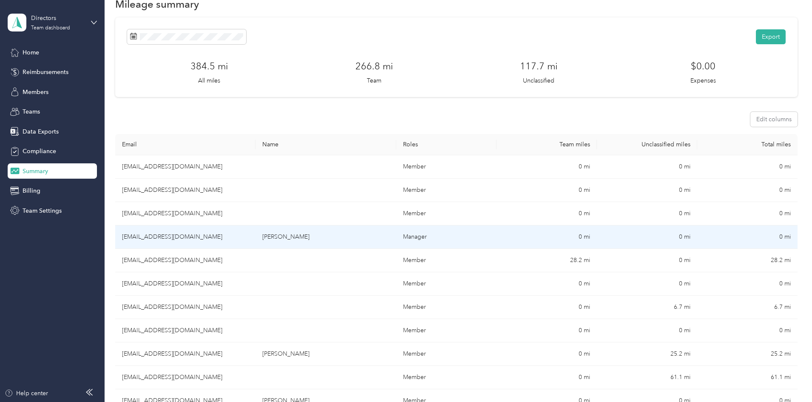
click at [325, 243] on td "[PERSON_NAME]" at bounding box center [325, 236] width 140 height 23
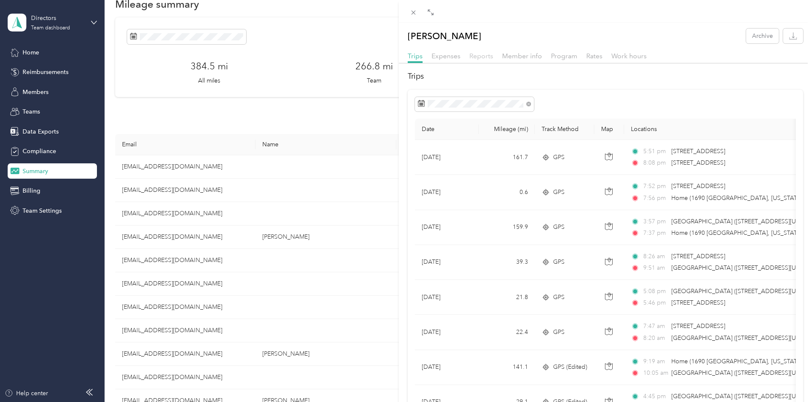
click at [471, 55] on span "Reports" at bounding box center [481, 56] width 24 height 8
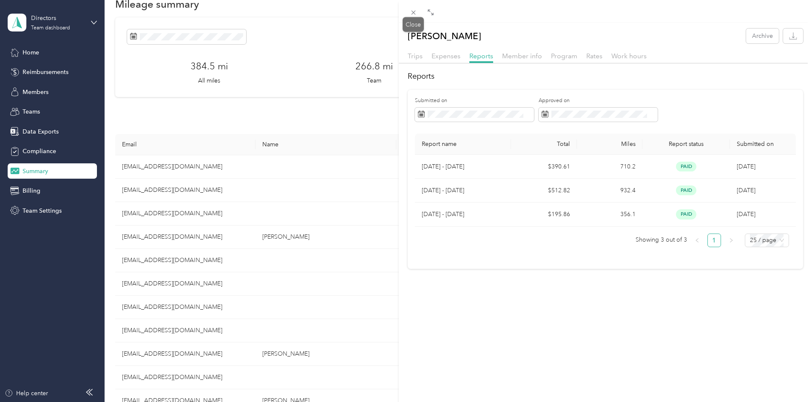
drag, startPoint x: 417, startPoint y: 10, endPoint x: 435, endPoint y: 124, distance: 114.8
click at [413, 15] on icon at bounding box center [413, 12] width 7 height 7
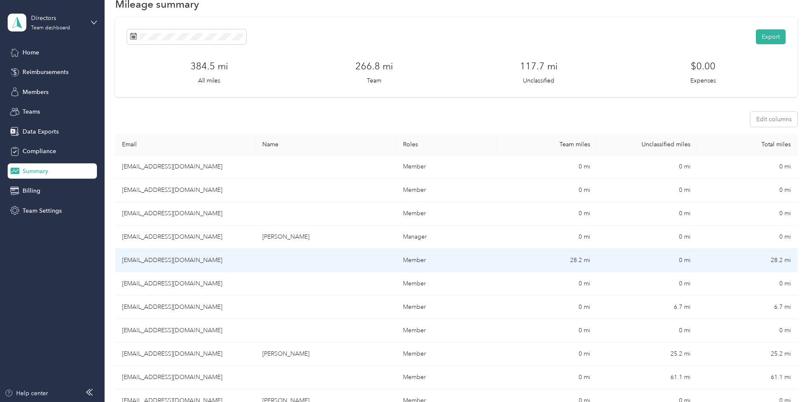
click at [255, 259] on td "[EMAIL_ADDRESS][DOMAIN_NAME]" at bounding box center [185, 260] width 140 height 23
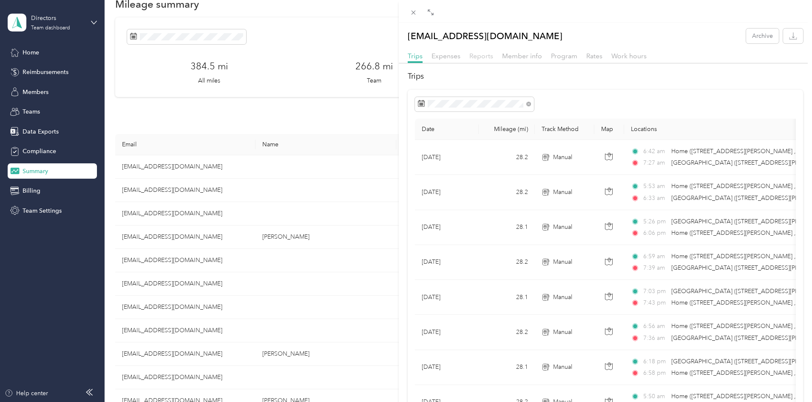
click at [474, 57] on span "Reports" at bounding box center [481, 56] width 24 height 8
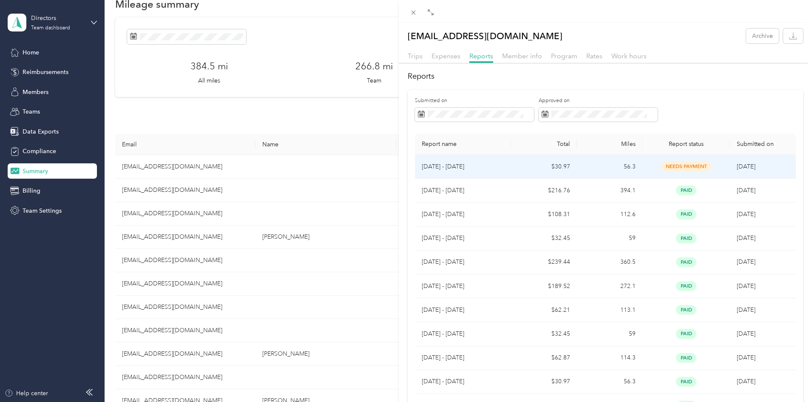
click at [604, 158] on td "56.3" at bounding box center [609, 167] width 65 height 24
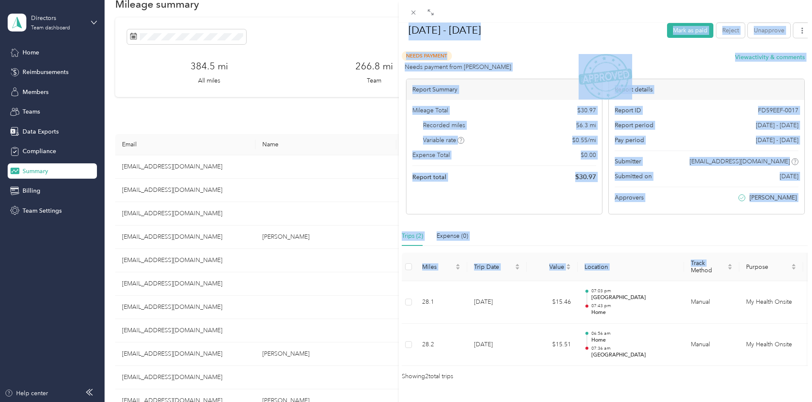
scroll to position [58, 0]
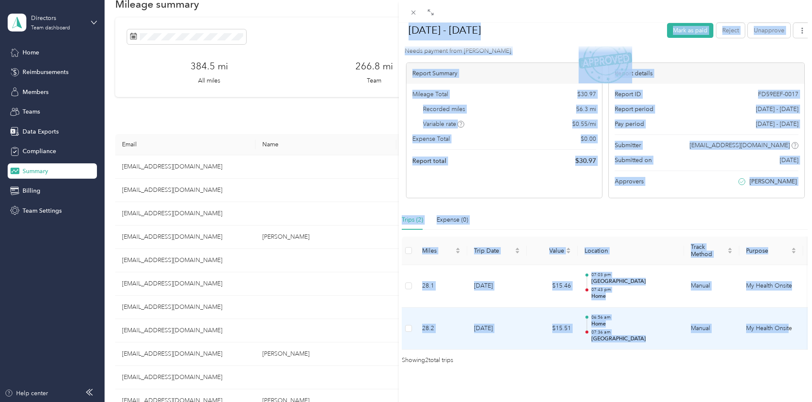
drag, startPoint x: 407, startPoint y: 59, endPoint x: 787, endPoint y: 311, distance: 457.0
click at [787, 311] on div "[DATE] - [DATE] [PERSON_NAME] as paid Reject Unapprove Needs Payment Needs paym…" at bounding box center [605, 182] width 413 height 365
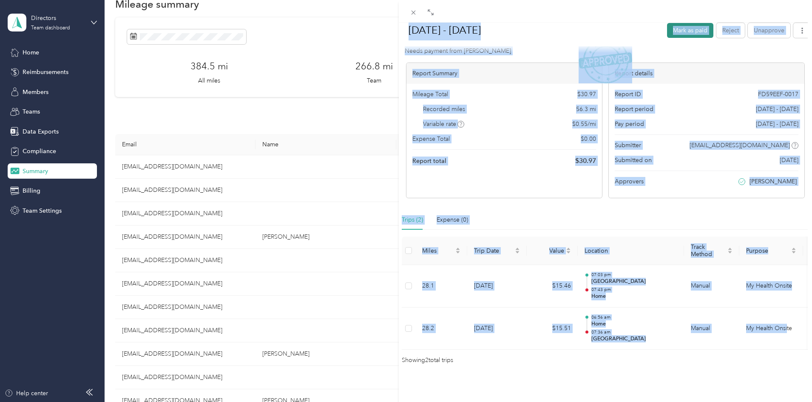
click at [668, 27] on button "Mark as paid" at bounding box center [690, 30] width 46 height 15
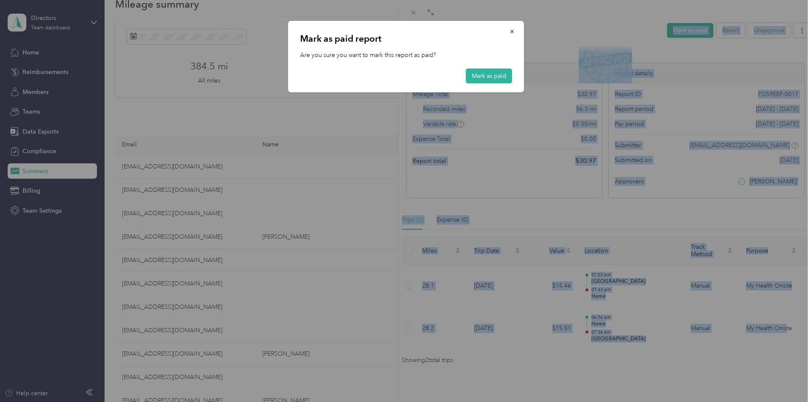
drag, startPoint x: 501, startPoint y: 73, endPoint x: 538, endPoint y: 88, distance: 40.1
click at [501, 74] on button "Mark as paid" at bounding box center [489, 75] width 46 height 15
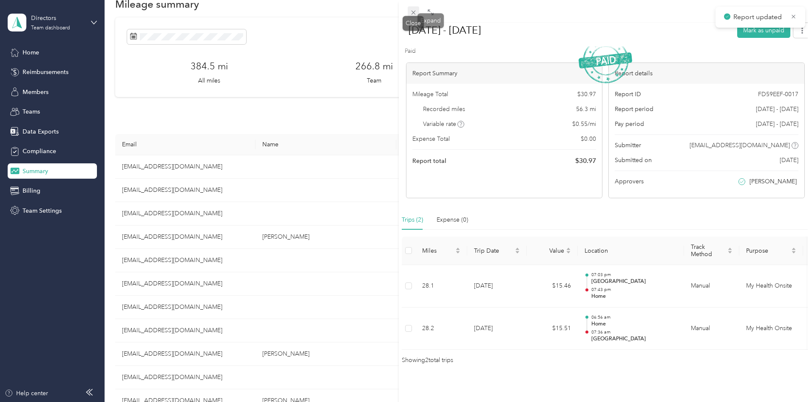
click at [410, 14] on icon at bounding box center [413, 12] width 7 height 7
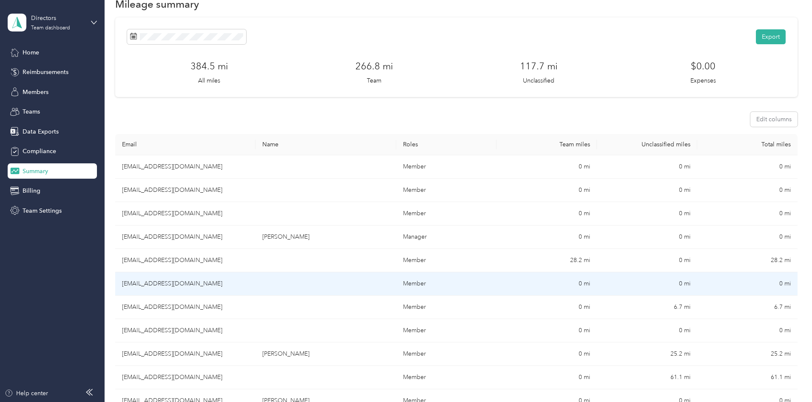
click at [466, 286] on td "Member" at bounding box center [446, 283] width 100 height 23
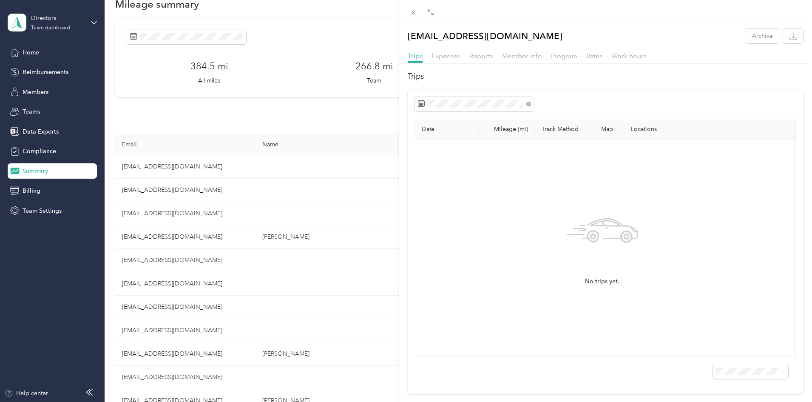
click at [490, 60] on div "Reports" at bounding box center [481, 56] width 24 height 11
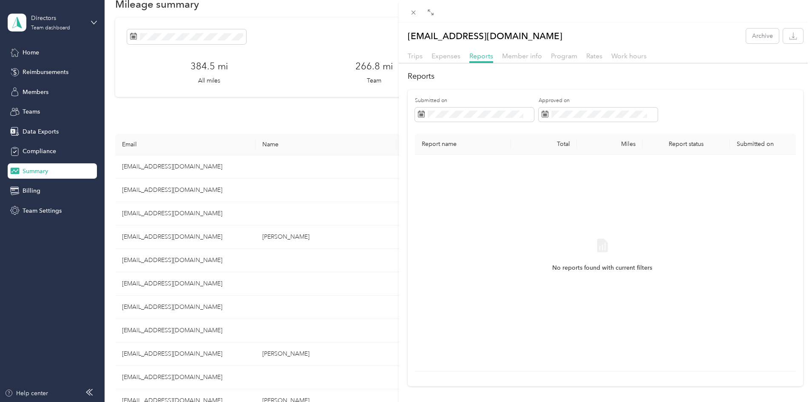
drag, startPoint x: 412, startPoint y: 13, endPoint x: 406, endPoint y: 34, distance: 21.4
click at [412, 14] on icon at bounding box center [413, 12] width 7 height 7
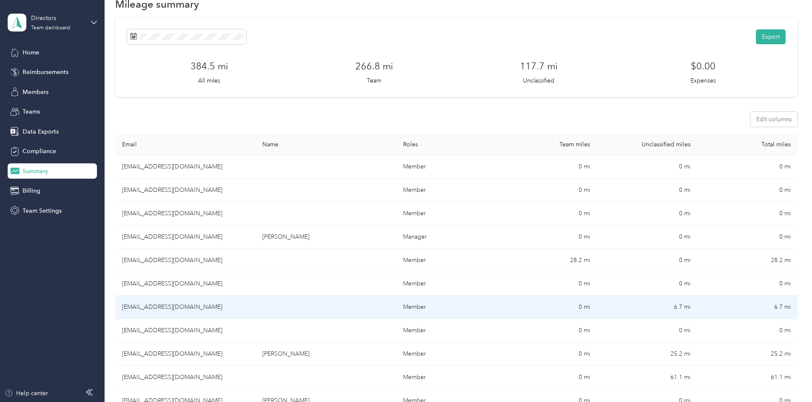
click at [365, 310] on td at bounding box center [325, 306] width 140 height 23
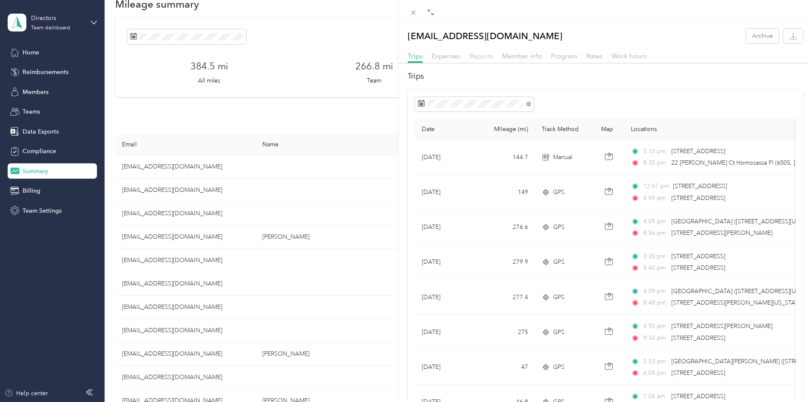
click at [480, 57] on span "Reports" at bounding box center [481, 56] width 24 height 8
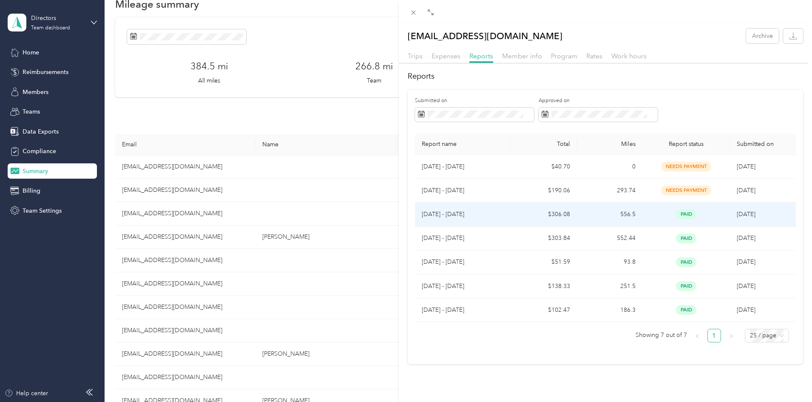
click at [602, 202] on td "556.5" at bounding box center [609, 214] width 65 height 24
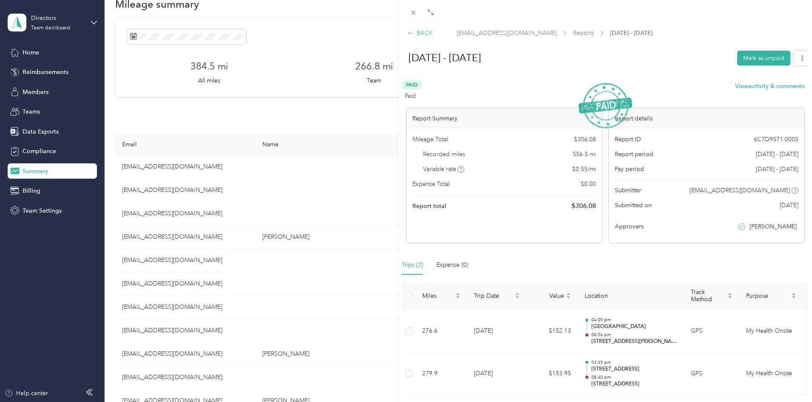
click at [416, 31] on div "BACK" at bounding box center [419, 32] width 25 height 9
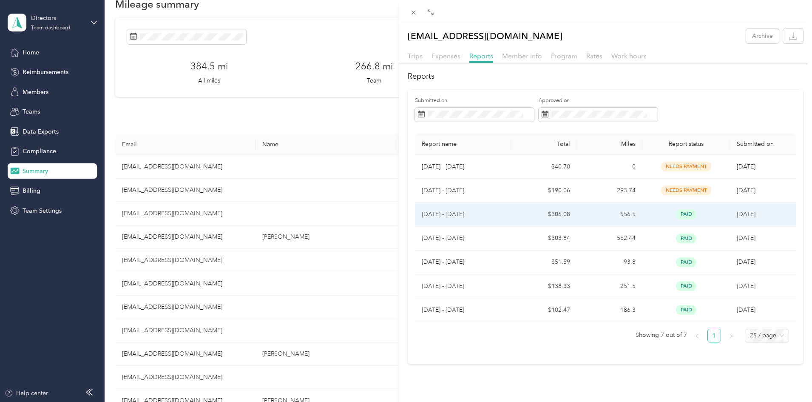
click at [672, 202] on td "paid" at bounding box center [686, 214] width 88 height 24
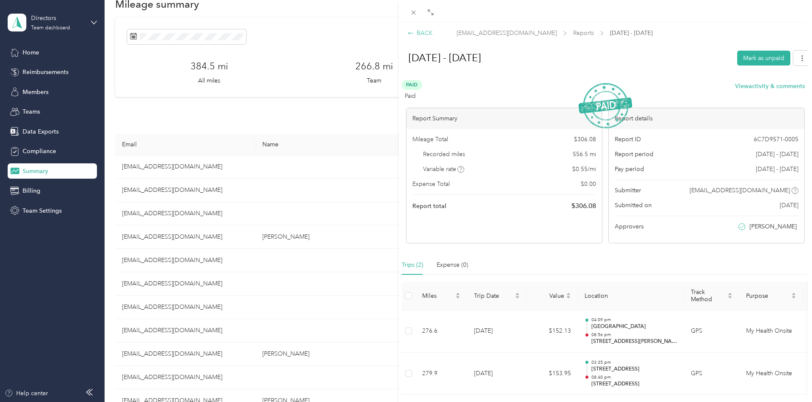
click at [417, 37] on div "BACK" at bounding box center [419, 32] width 25 height 9
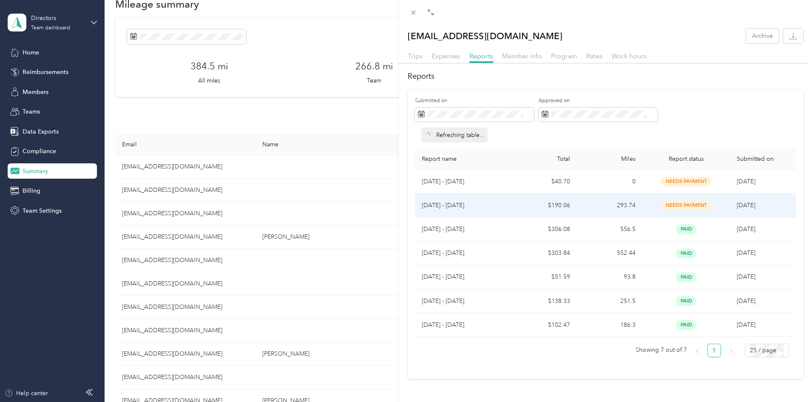
click at [654, 195] on td "needs payment" at bounding box center [686, 205] width 88 height 24
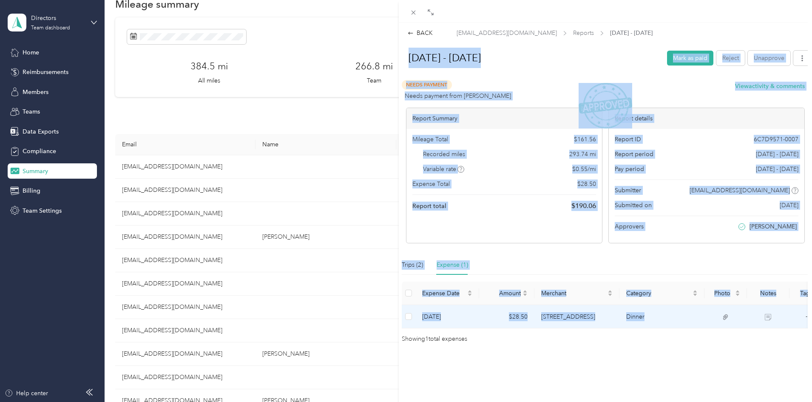
drag, startPoint x: 407, startPoint y: 57, endPoint x: 753, endPoint y: 312, distance: 429.9
click at [757, 314] on div "[DATE] - [DATE] [PERSON_NAME] as paid Reject Unapprove Needs Payment Needs paym…" at bounding box center [605, 194] width 413 height 299
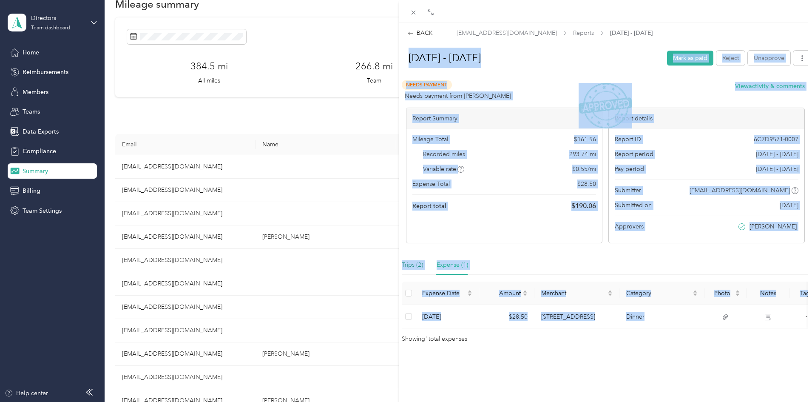
click at [410, 264] on div "Trips (2)" at bounding box center [412, 264] width 21 height 9
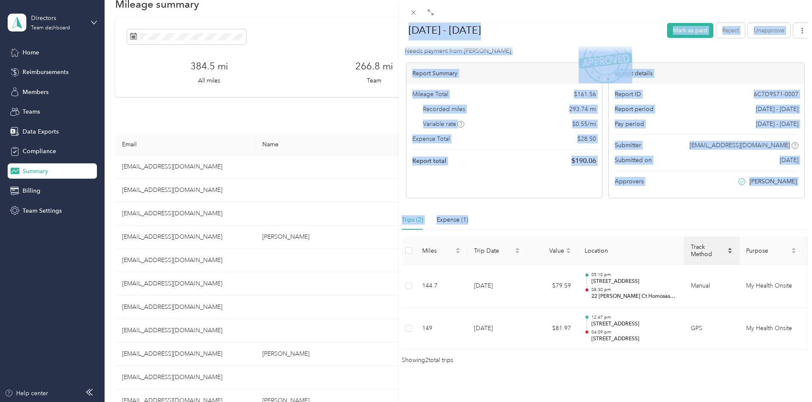
scroll to position [58, 0]
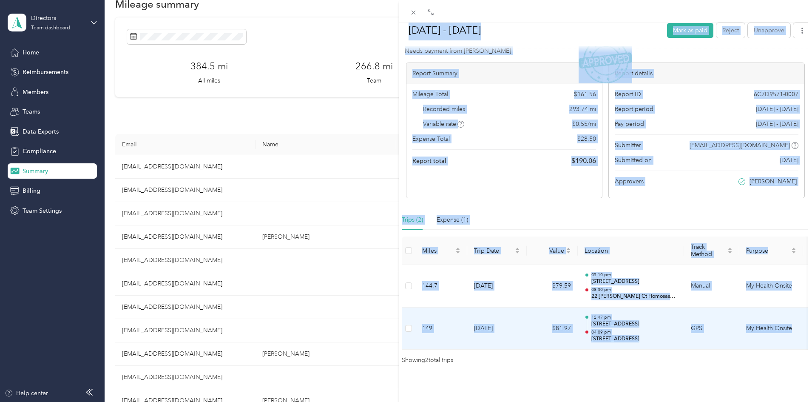
drag, startPoint x: 405, startPoint y: 54, endPoint x: 635, endPoint y: 235, distance: 292.0
click at [789, 317] on div "[DATE] - [DATE] [PERSON_NAME] as paid Reject Unapprove Needs Payment Needs paym…" at bounding box center [605, 182] width 413 height 365
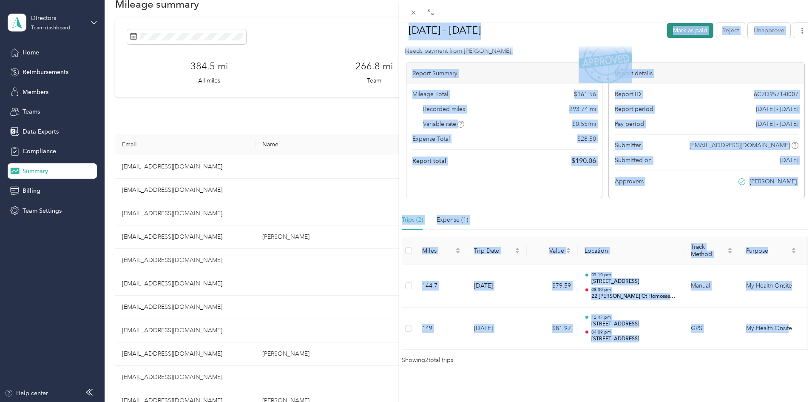
click at [667, 31] on button "Mark as paid" at bounding box center [690, 30] width 46 height 15
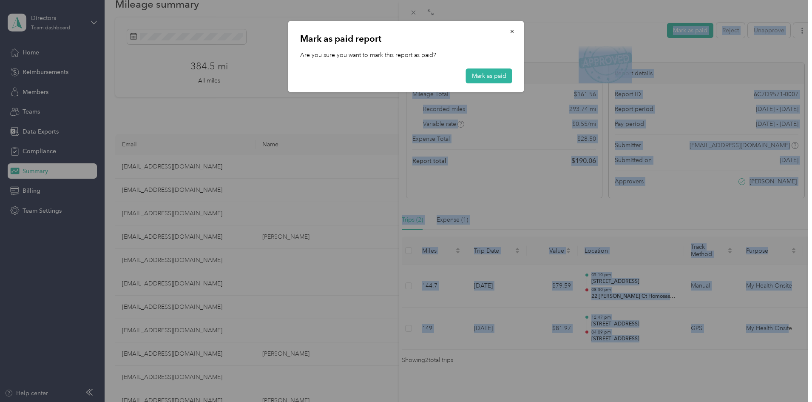
drag, startPoint x: 508, startPoint y: 74, endPoint x: 504, endPoint y: 68, distance: 7.6
click at [507, 75] on button "Mark as paid" at bounding box center [489, 75] width 46 height 15
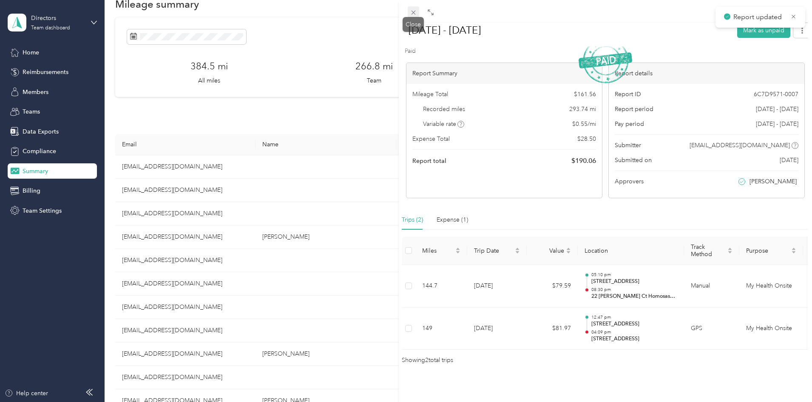
click at [412, 9] on icon at bounding box center [413, 12] width 7 height 7
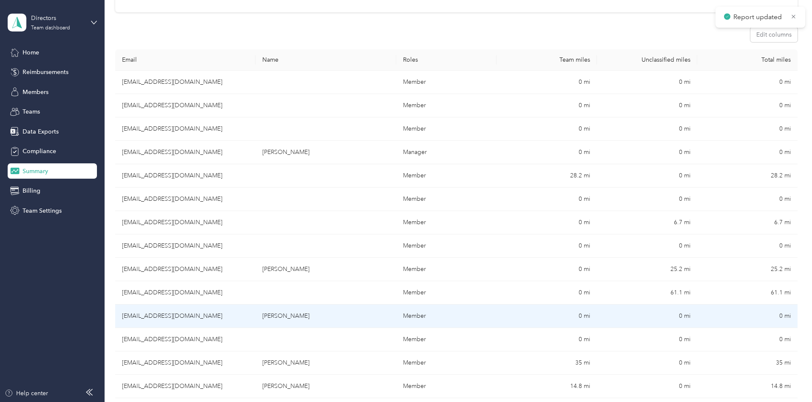
scroll to position [105, 0]
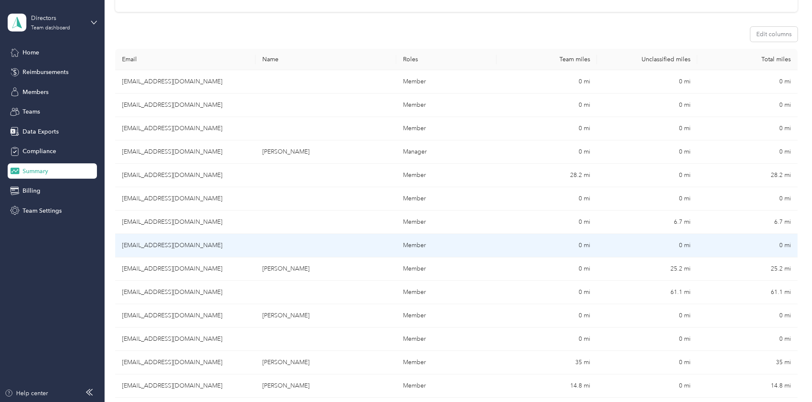
click at [255, 246] on td "[EMAIL_ADDRESS][DOMAIN_NAME]" at bounding box center [185, 245] width 140 height 23
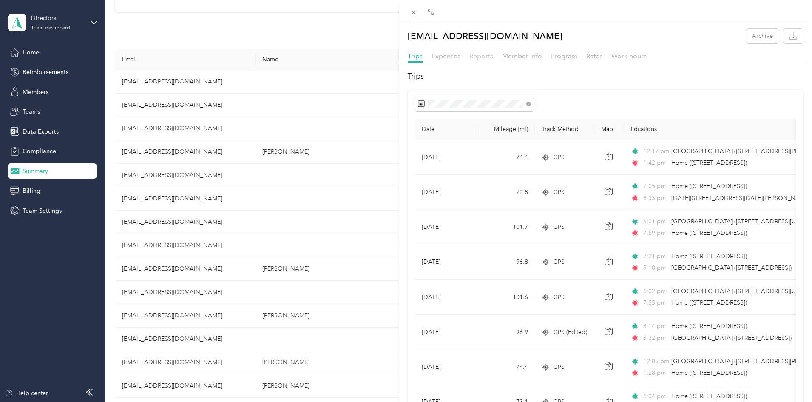
click at [477, 54] on span "Reports" at bounding box center [481, 56] width 24 height 8
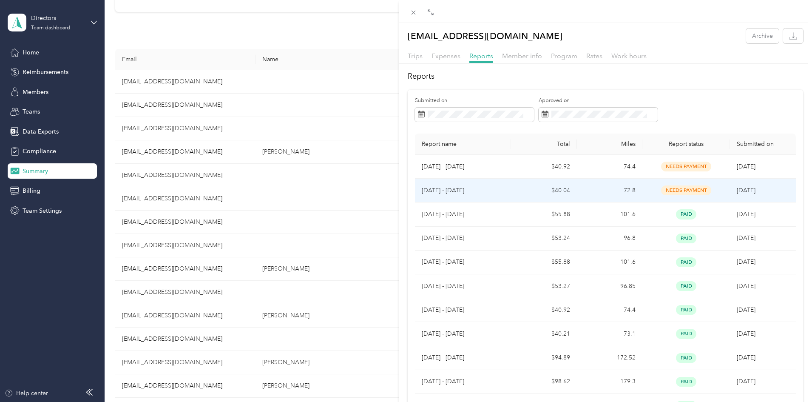
click at [710, 187] on div "needs payment" at bounding box center [686, 190] width 74 height 10
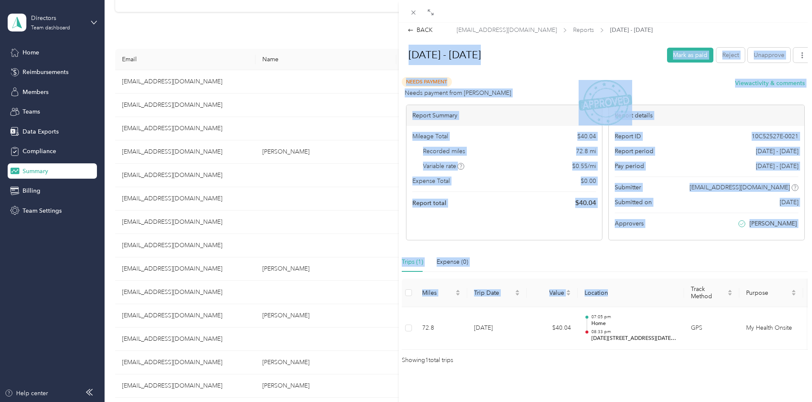
scroll to position [16, 0]
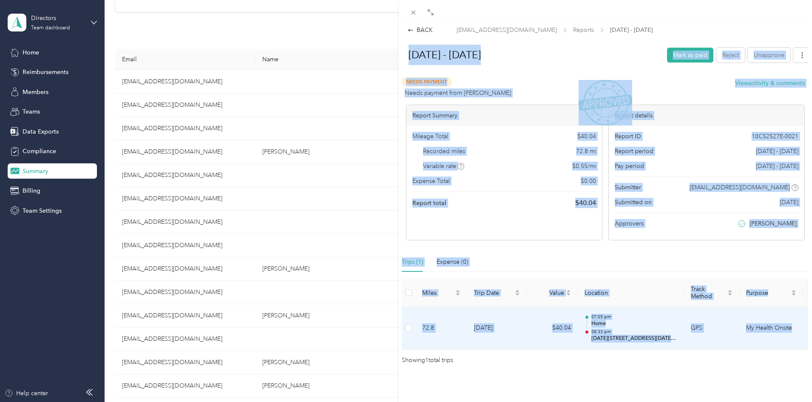
drag, startPoint x: 405, startPoint y: 57, endPoint x: 793, endPoint y: 313, distance: 464.9
click at [796, 314] on div "[DATE] - [DATE] [PERSON_NAME] as paid Reject Unapprove Needs Payment Needs paym…" at bounding box center [605, 203] width 413 height 323
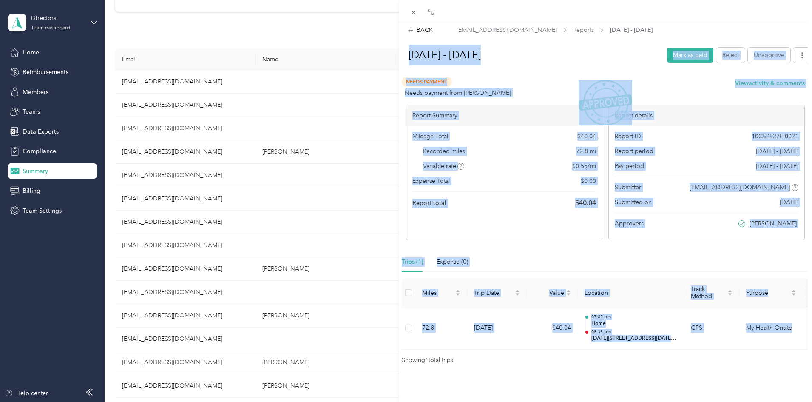
drag, startPoint x: 601, startPoint y: 89, endPoint x: 437, endPoint y: 34, distance: 173.1
click at [667, 48] on button "Mark as paid" at bounding box center [690, 55] width 46 height 15
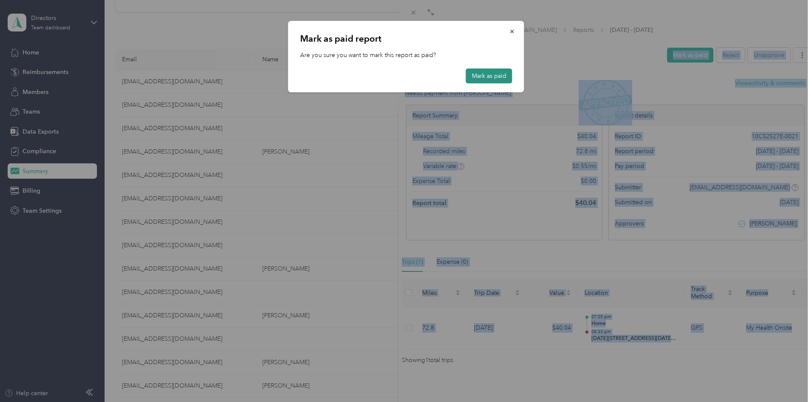
click at [504, 81] on button "Mark as paid" at bounding box center [489, 75] width 46 height 15
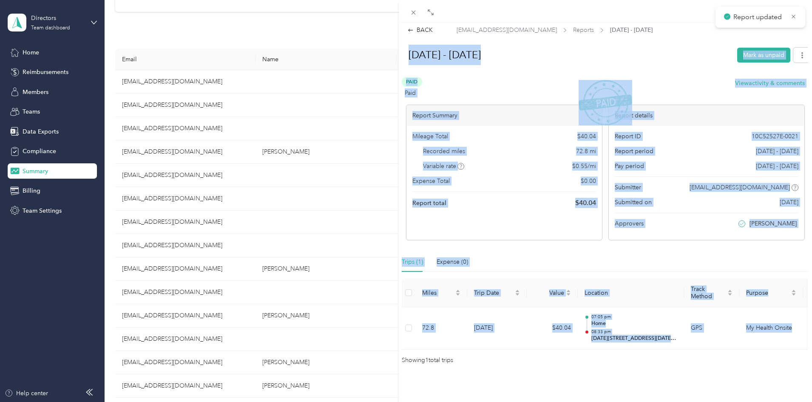
scroll to position [0, 0]
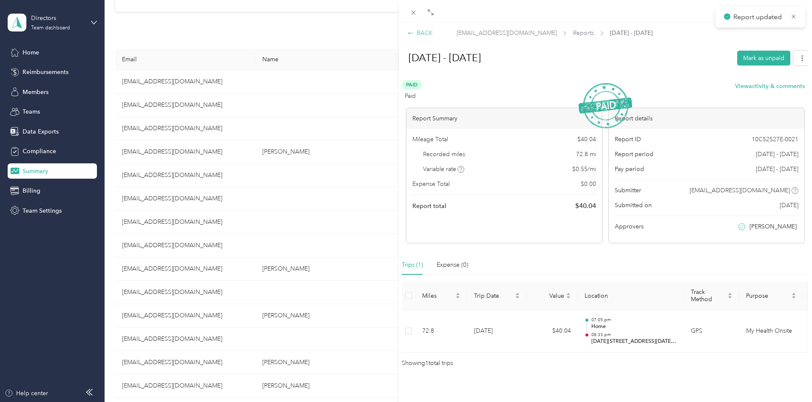
click at [416, 33] on div "BACK" at bounding box center [419, 32] width 25 height 9
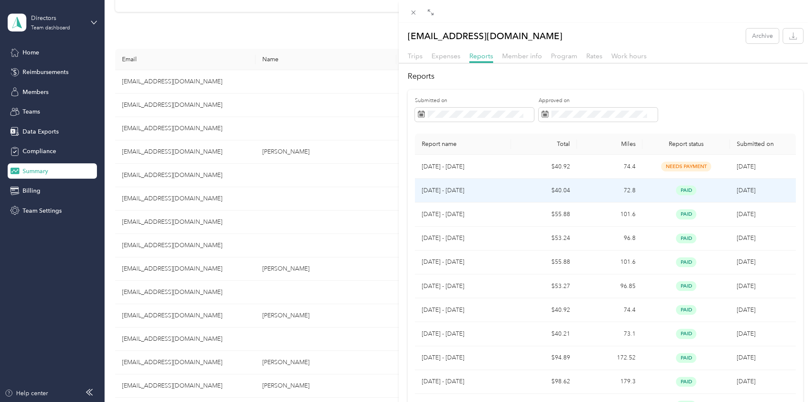
click at [599, 184] on td "72.8" at bounding box center [609, 190] width 65 height 24
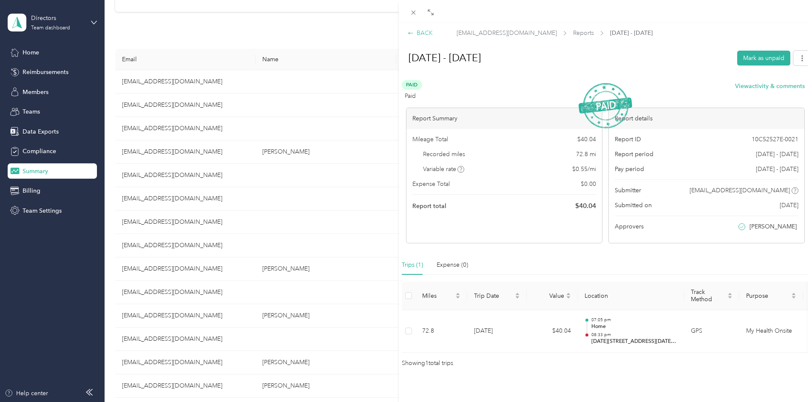
click at [411, 29] on div "BACK" at bounding box center [419, 32] width 25 height 9
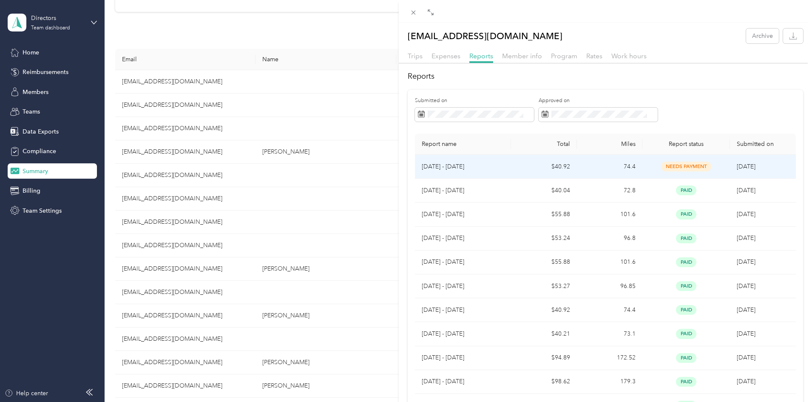
click at [580, 162] on td "74.4" at bounding box center [609, 167] width 65 height 24
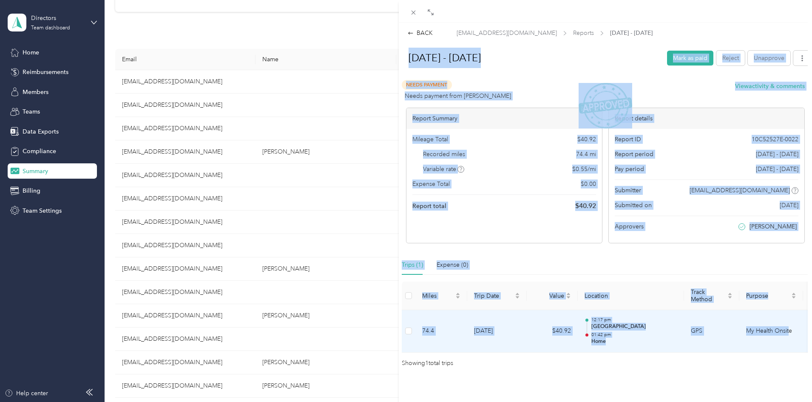
drag, startPoint x: 405, startPoint y: 58, endPoint x: 688, endPoint y: 182, distance: 309.2
click at [789, 327] on div "[DATE] - [DATE] Mark as paid Reject Unapprove Needs Payment Needs payment from …" at bounding box center [605, 206] width 413 height 323
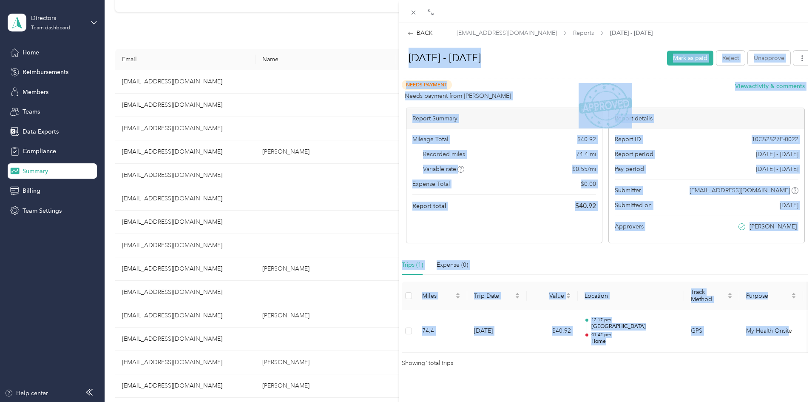
drag, startPoint x: 590, startPoint y: 113, endPoint x: 431, endPoint y: 55, distance: 169.1
click at [667, 55] on button "Mark as paid" at bounding box center [690, 58] width 46 height 15
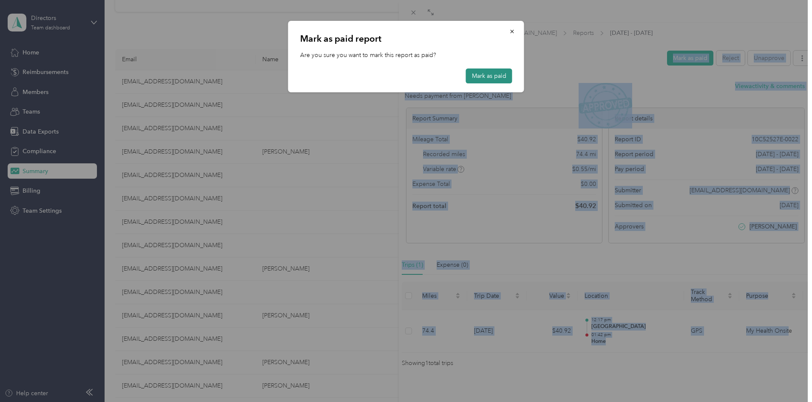
click at [484, 78] on button "Mark as paid" at bounding box center [489, 75] width 46 height 15
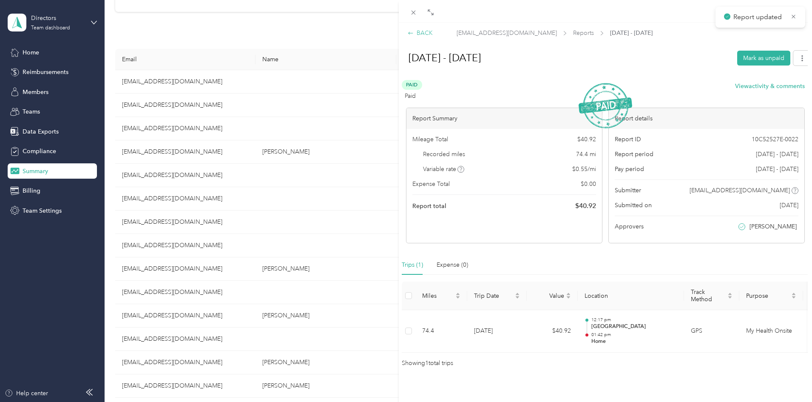
click at [421, 36] on div "BACK" at bounding box center [419, 32] width 25 height 9
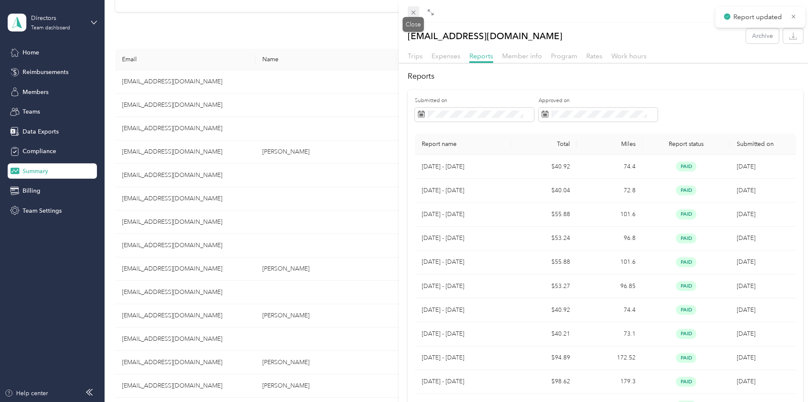
click at [411, 15] on icon at bounding box center [413, 12] width 7 height 7
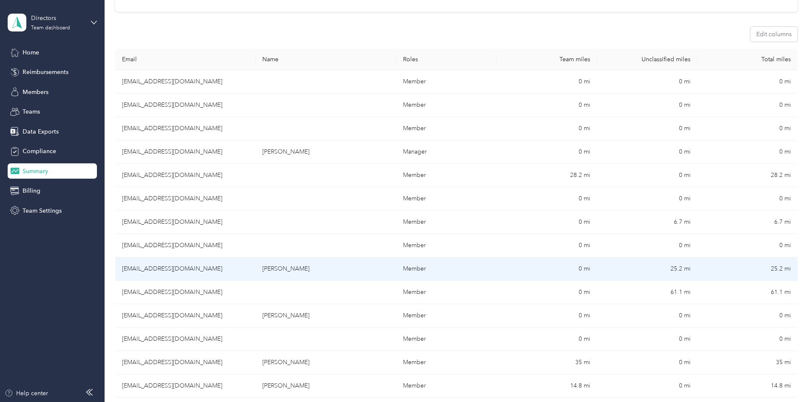
click at [243, 263] on td "[EMAIL_ADDRESS][DOMAIN_NAME]" at bounding box center [185, 268] width 140 height 23
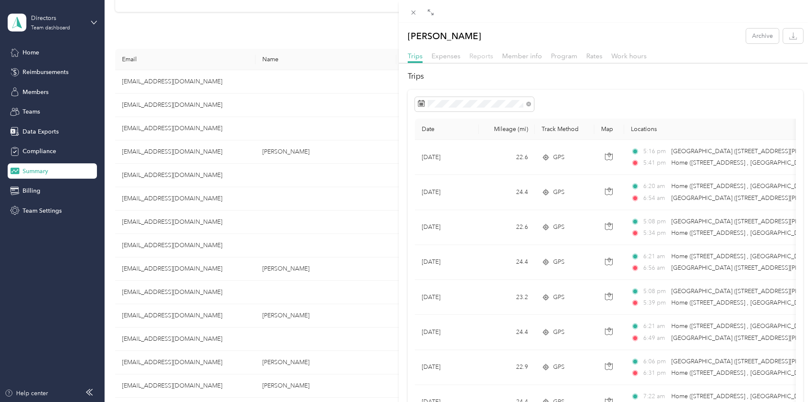
click at [479, 52] on span "Reports" at bounding box center [481, 56] width 24 height 8
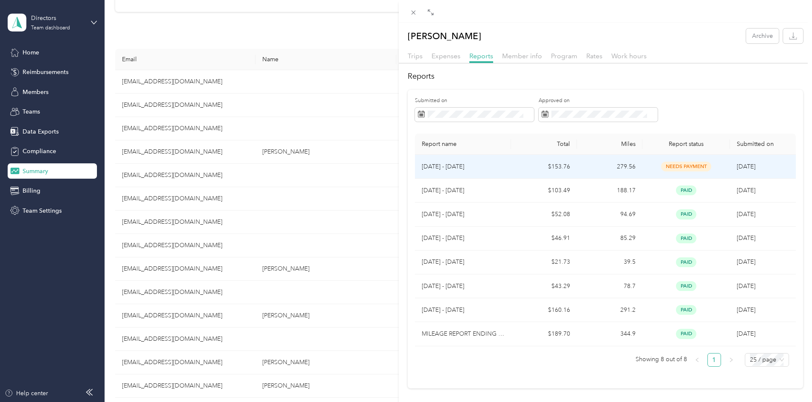
click at [598, 164] on td "279.56" at bounding box center [609, 167] width 65 height 24
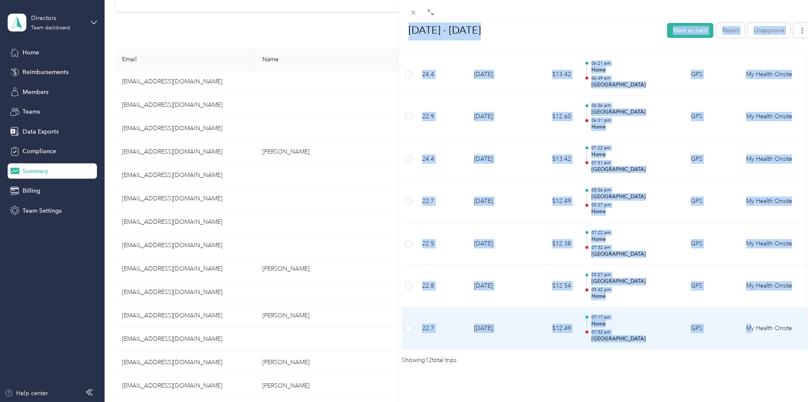
scroll to position [481, 0]
drag, startPoint x: 423, startPoint y: 70, endPoint x: 761, endPoint y: 310, distance: 415.1
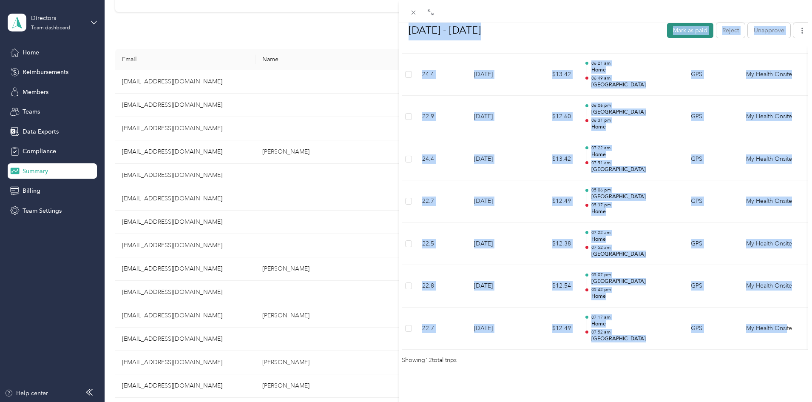
click at [668, 27] on button "Mark as paid" at bounding box center [690, 30] width 46 height 15
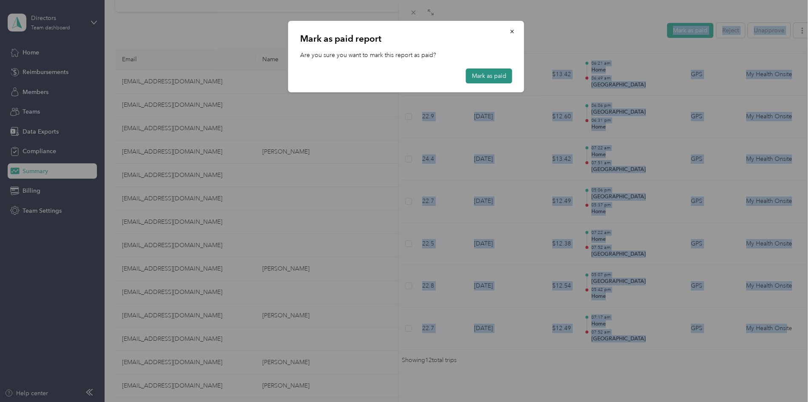
click at [499, 71] on button "Mark as paid" at bounding box center [489, 75] width 46 height 15
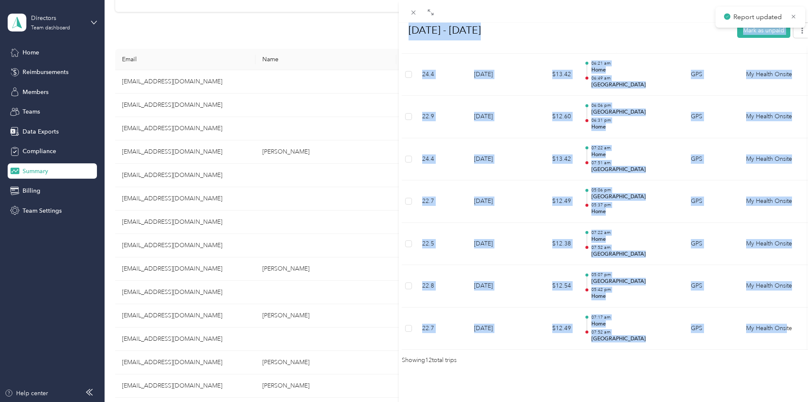
click at [538, 36] on h1 "[DATE] - [DATE]" at bounding box center [565, 30] width 332 height 20
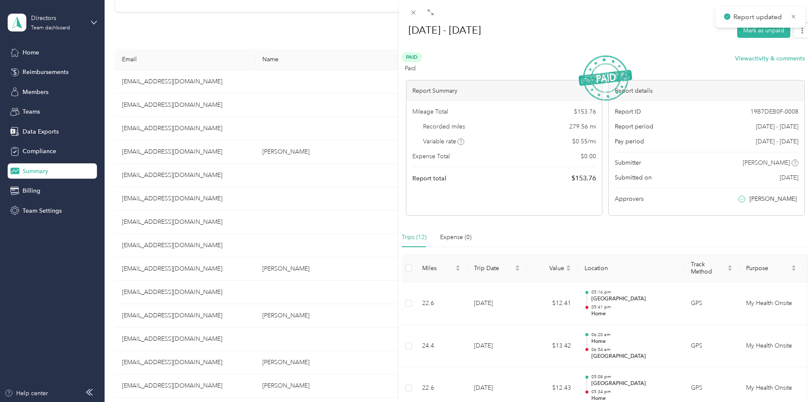
scroll to position [0, 0]
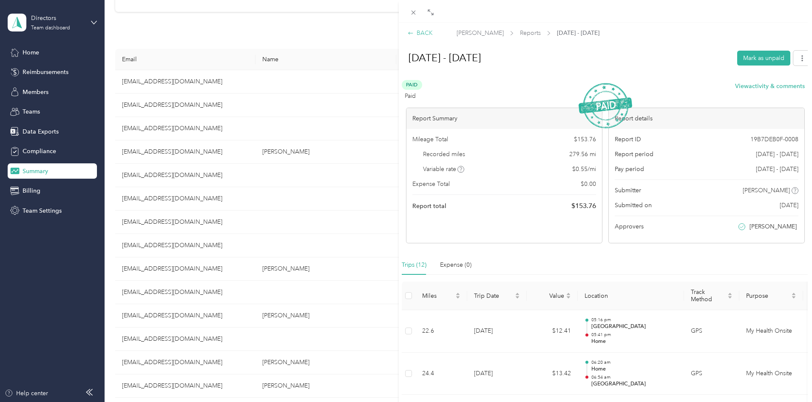
click at [422, 35] on div "BACK" at bounding box center [419, 32] width 25 height 9
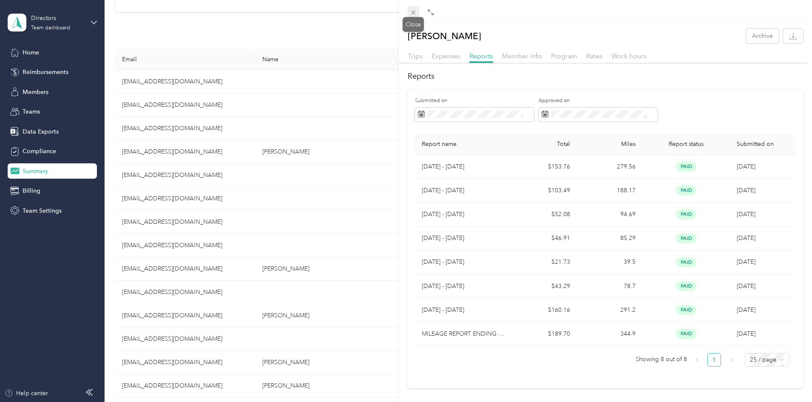
click at [410, 6] on span at bounding box center [413, 12] width 12 height 12
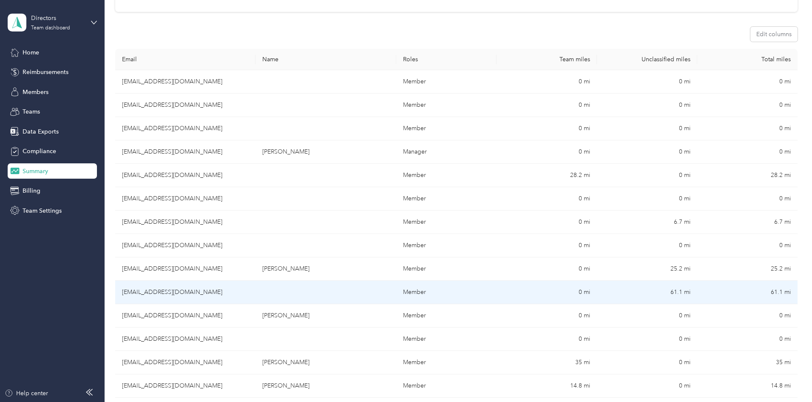
click at [255, 302] on td "[EMAIL_ADDRESS][DOMAIN_NAME]" at bounding box center [185, 291] width 140 height 23
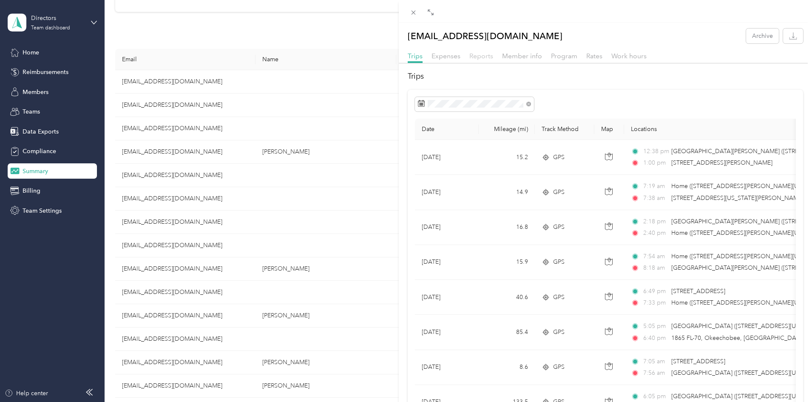
click at [481, 58] on span "Reports" at bounding box center [481, 56] width 24 height 8
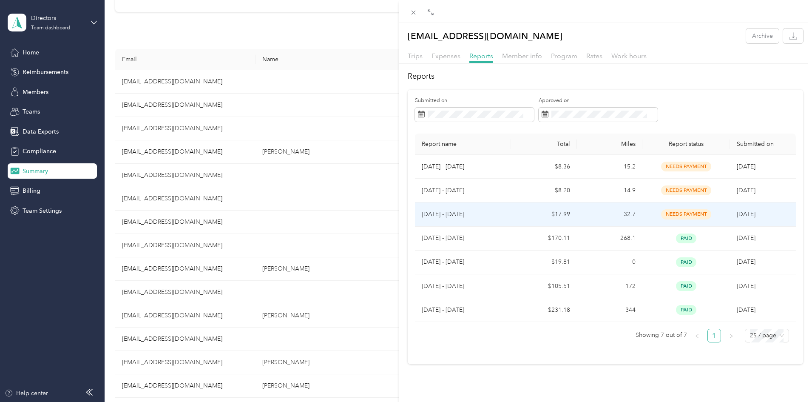
click at [736, 212] on span "[DATE]" at bounding box center [745, 213] width 19 height 7
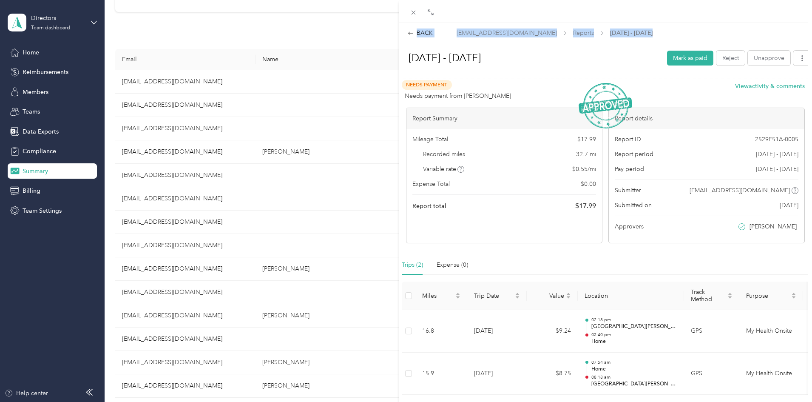
scroll to position [58, 0]
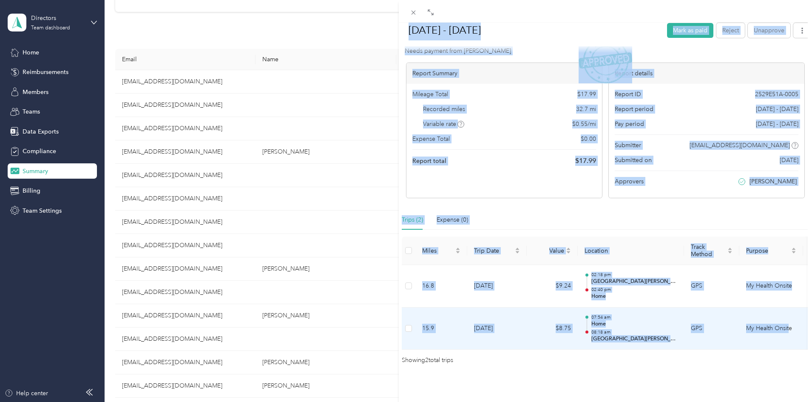
drag, startPoint x: 410, startPoint y: 59, endPoint x: 789, endPoint y: 318, distance: 459.8
click at [789, 318] on div "[DATE] - [DATE] Mark as paid Reject Unapprove Needs Payment Needs payment from …" at bounding box center [605, 182] width 413 height 365
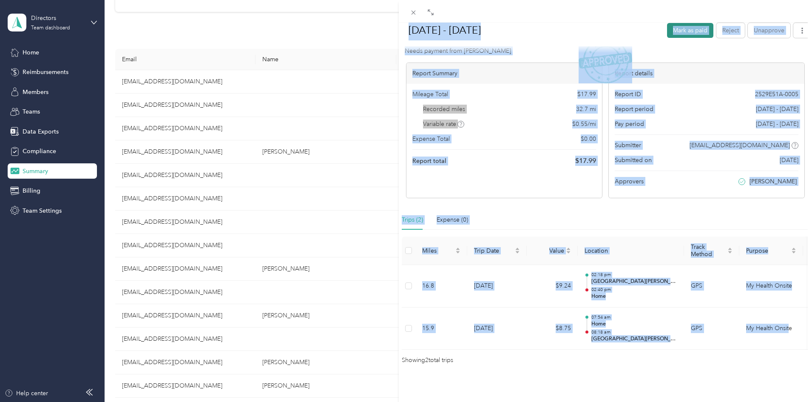
click at [682, 28] on button "Mark as paid" at bounding box center [690, 30] width 46 height 15
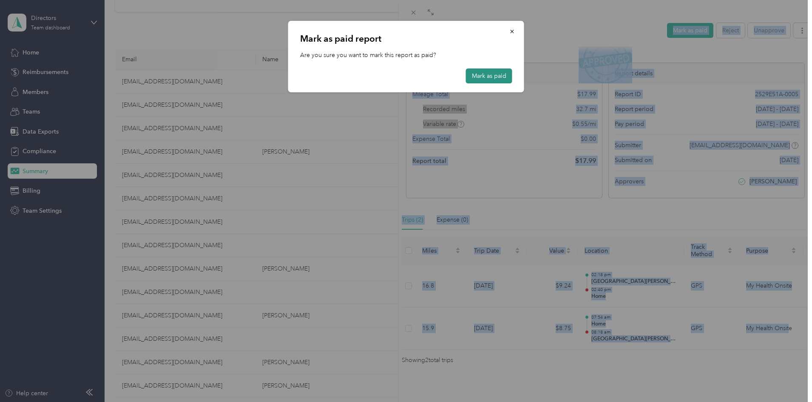
click at [475, 77] on button "Mark as paid" at bounding box center [489, 75] width 46 height 15
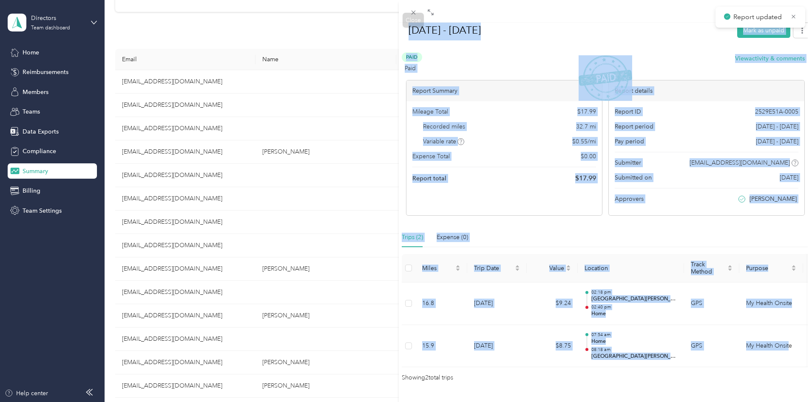
scroll to position [0, 0]
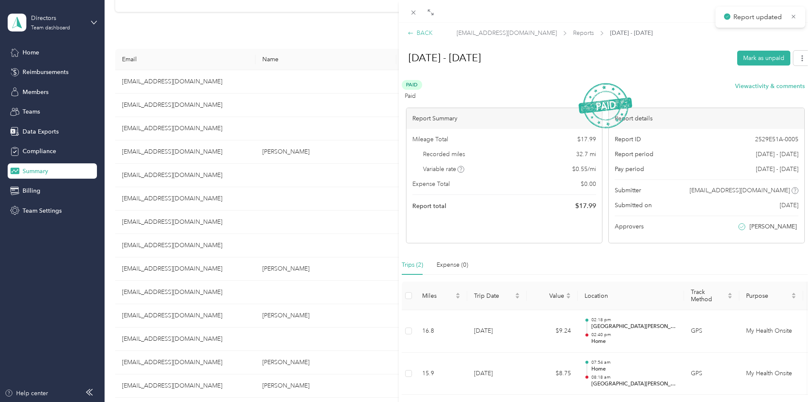
click at [424, 31] on div "BACK" at bounding box center [419, 32] width 25 height 9
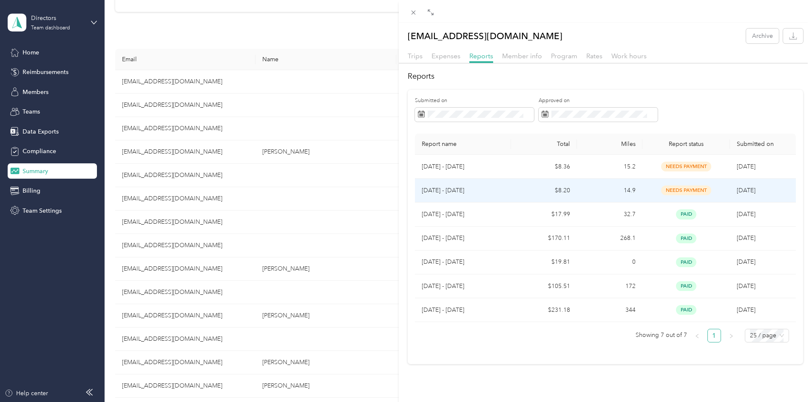
click at [682, 190] on span "needs payment" at bounding box center [686, 190] width 50 height 10
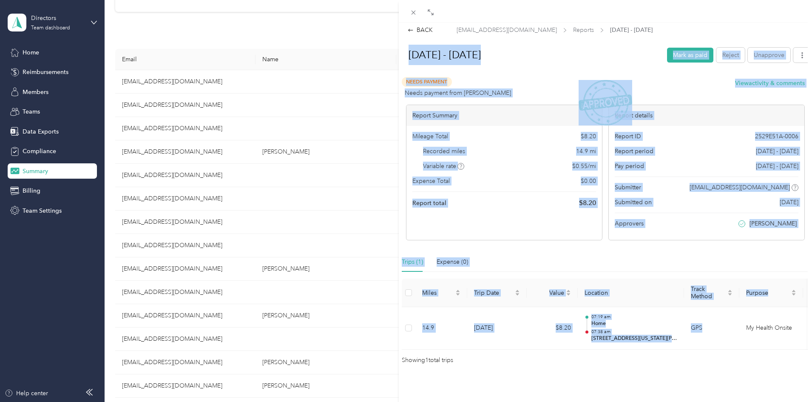
scroll to position [16, 0]
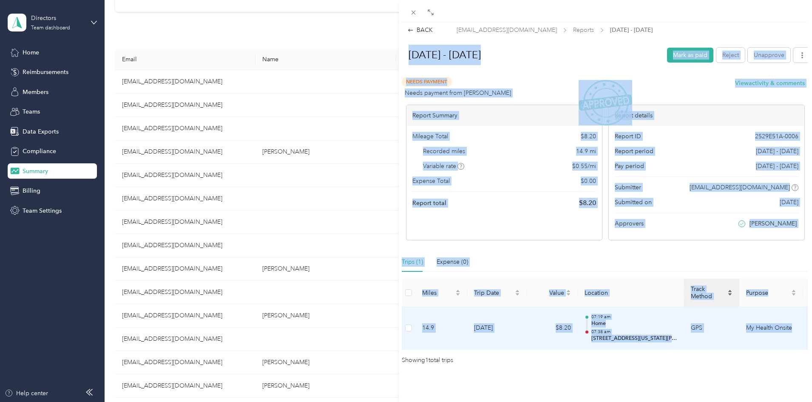
drag, startPoint x: 408, startPoint y: 58, endPoint x: 722, endPoint y: 281, distance: 385.4
click at [790, 308] on div "[DATE] - [DATE] Mark as paid Reject Unapprove Needs Payment Needs payment from …" at bounding box center [605, 203] width 413 height 323
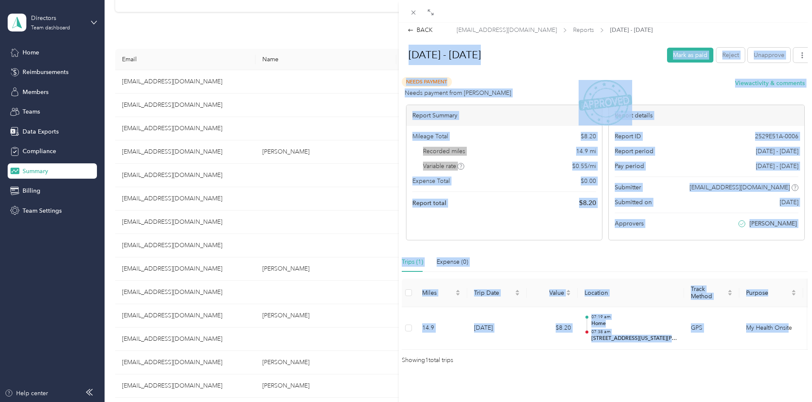
click at [658, 44] on div "[DATE] - [DATE] [PERSON_NAME] as paid Reject Unapprove" at bounding box center [605, 56] width 412 height 25
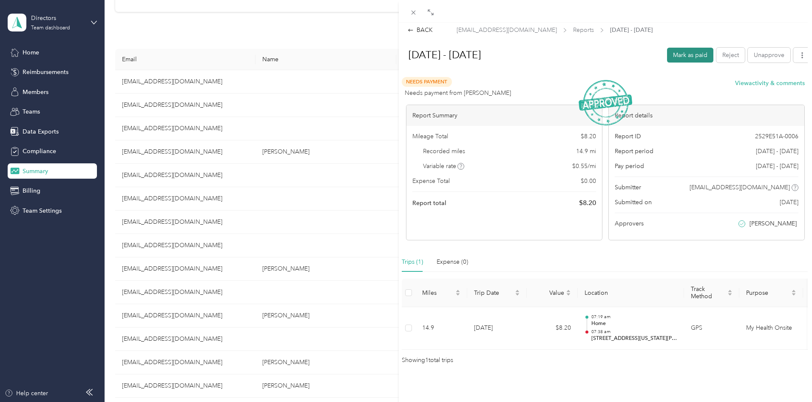
click at [667, 48] on button "Mark as paid" at bounding box center [690, 55] width 46 height 15
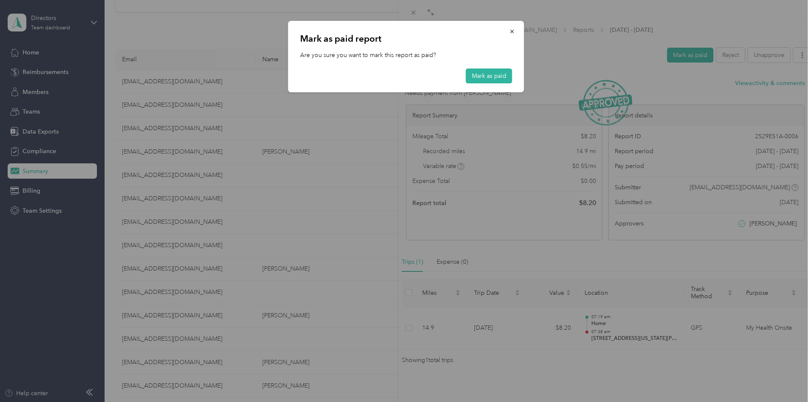
click at [472, 68] on div "[PERSON_NAME] as paid report Are you sure you want to mark this report as paid?…" at bounding box center [406, 56] width 236 height 71
click at [472, 74] on button "Mark as paid" at bounding box center [489, 75] width 46 height 15
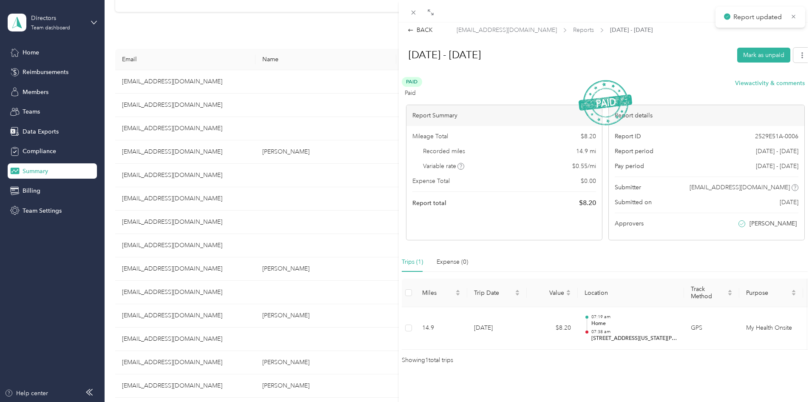
scroll to position [0, 0]
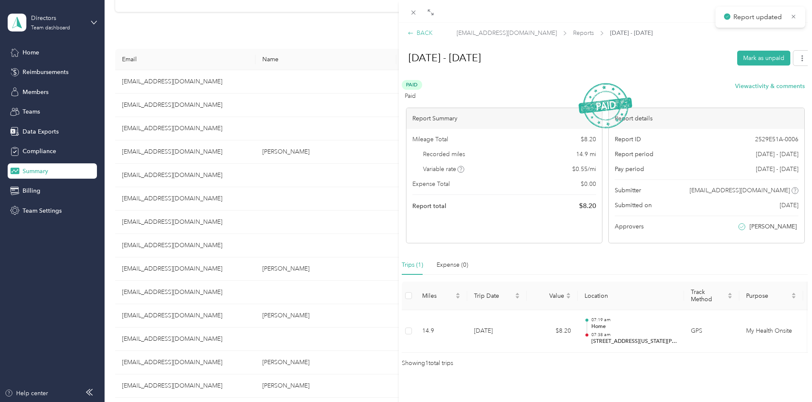
click at [414, 33] on div "BACK" at bounding box center [419, 32] width 25 height 9
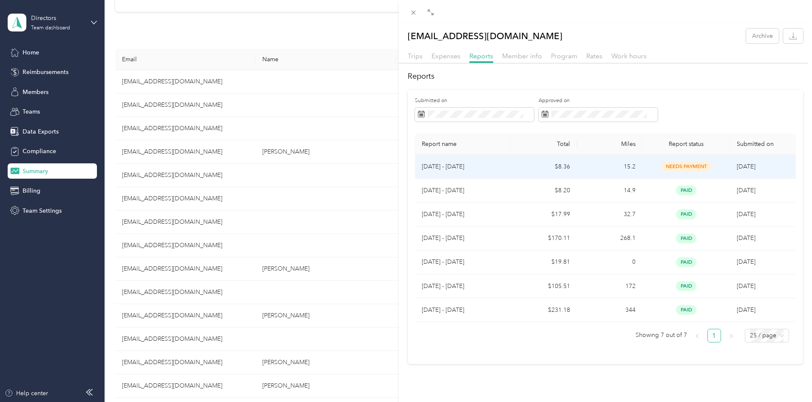
click at [615, 173] on td "15.2" at bounding box center [609, 167] width 65 height 24
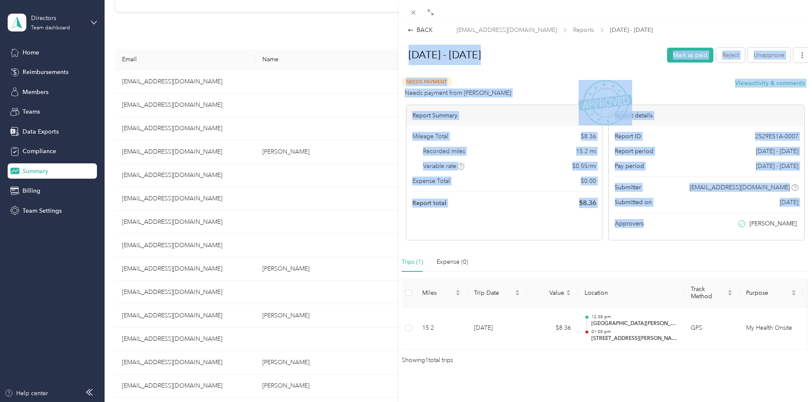
scroll to position [16, 0]
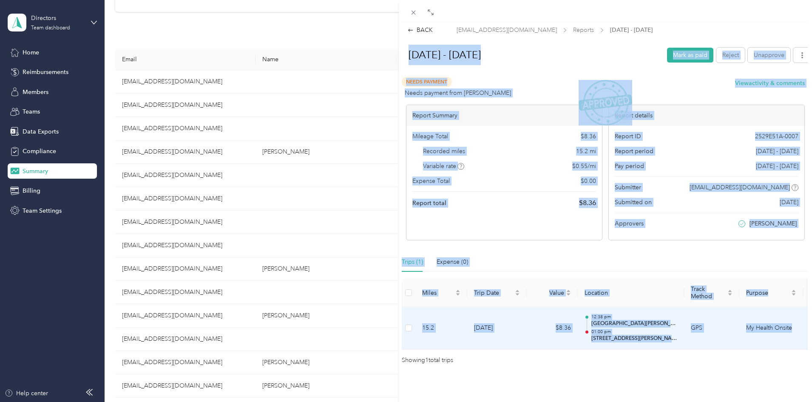
drag, startPoint x: 409, startPoint y: 56, endPoint x: 783, endPoint y: 306, distance: 450.3
click at [798, 315] on div "[DATE] - [DATE] Mark as paid Reject Unapprove Needs Payment Needs payment from …" at bounding box center [605, 203] width 413 height 323
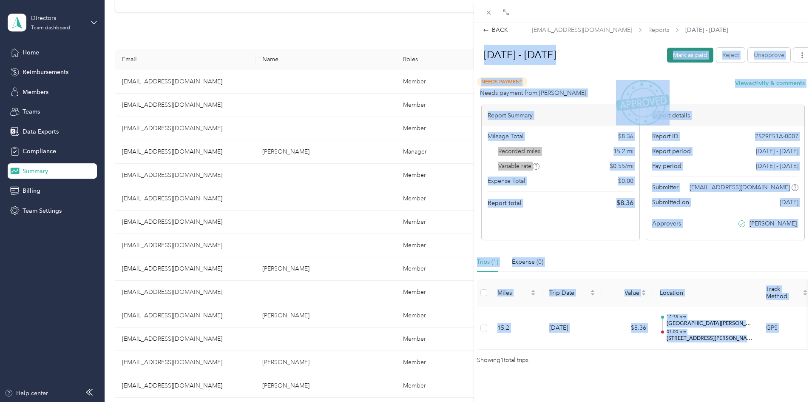
click at [669, 48] on button "Mark as paid" at bounding box center [690, 55] width 46 height 15
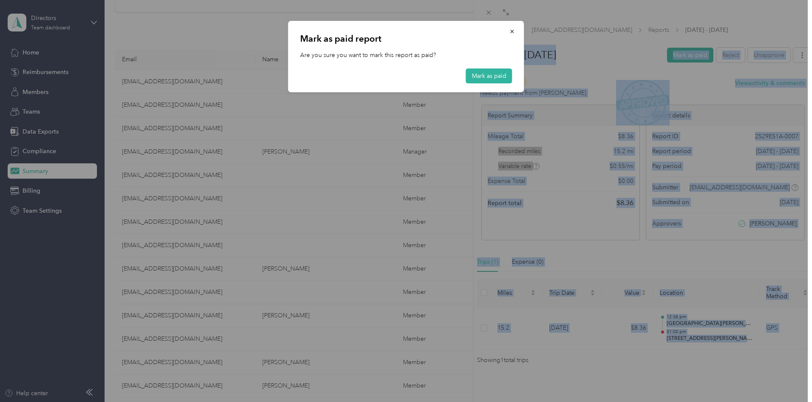
drag, startPoint x: 491, startPoint y: 74, endPoint x: 515, endPoint y: 42, distance: 39.8
click at [492, 73] on button "Mark as paid" at bounding box center [489, 75] width 46 height 15
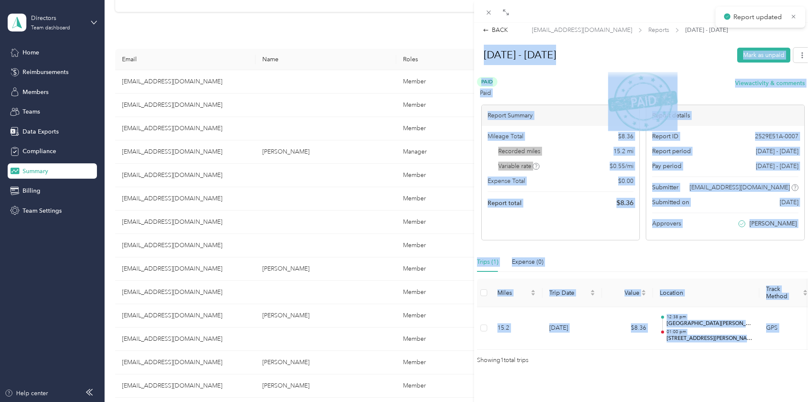
click at [611, 77] on div "Paid Paid View activity & comments Report Summary Mileage Total $ 8.36 Recorded…" at bounding box center [643, 158] width 332 height 163
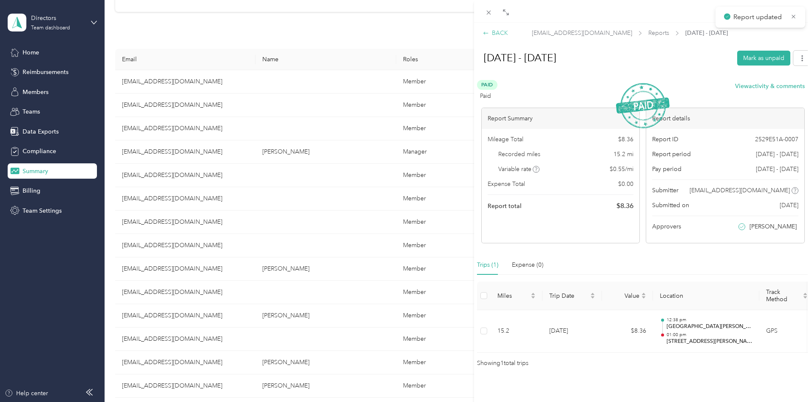
click at [490, 33] on div "BACK" at bounding box center [495, 32] width 25 height 9
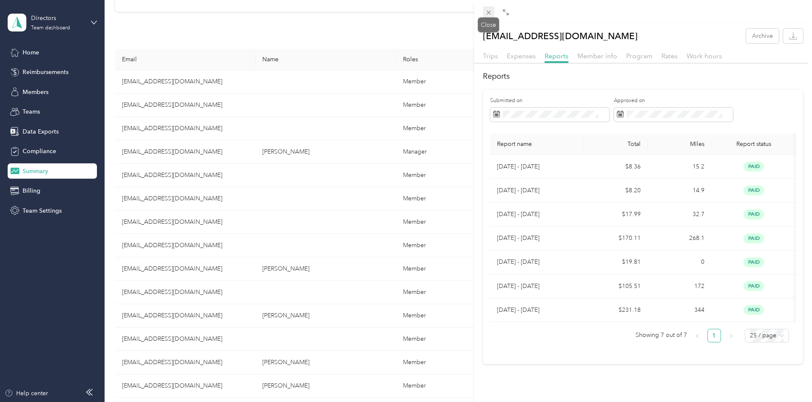
click at [489, 11] on icon at bounding box center [488, 12] width 7 height 7
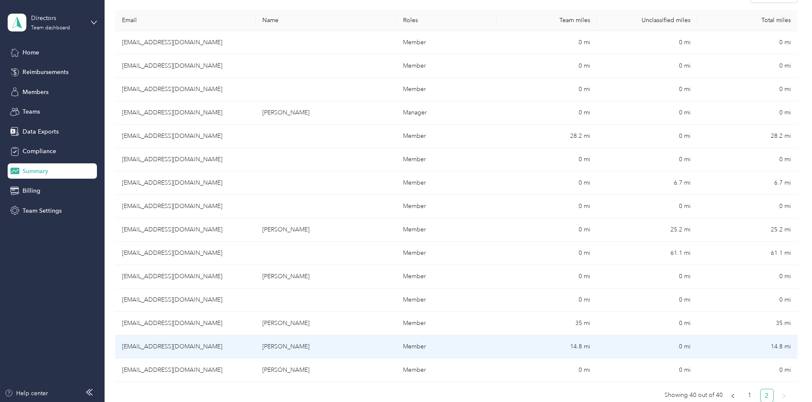
scroll to position [190, 0]
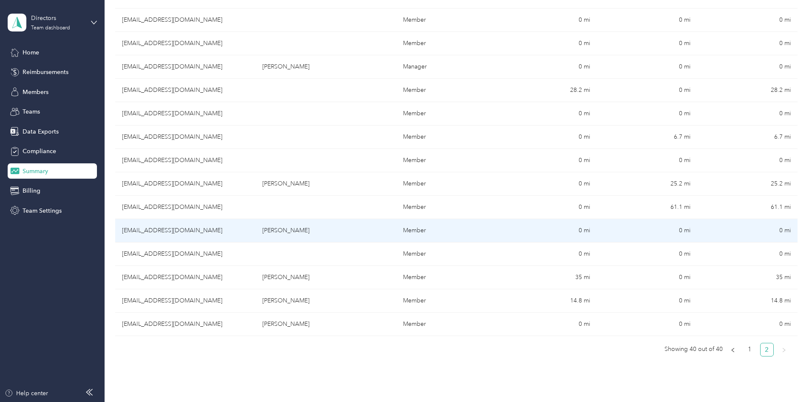
click at [302, 225] on td "[PERSON_NAME]" at bounding box center [325, 230] width 140 height 23
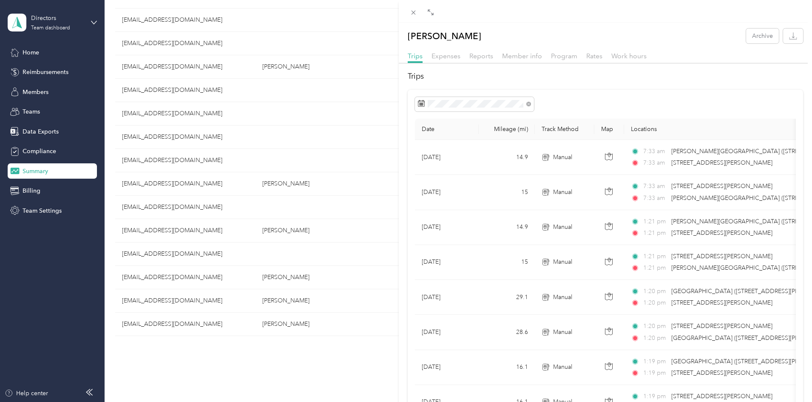
click at [472, 51] on div "Reports" at bounding box center [481, 56] width 24 height 11
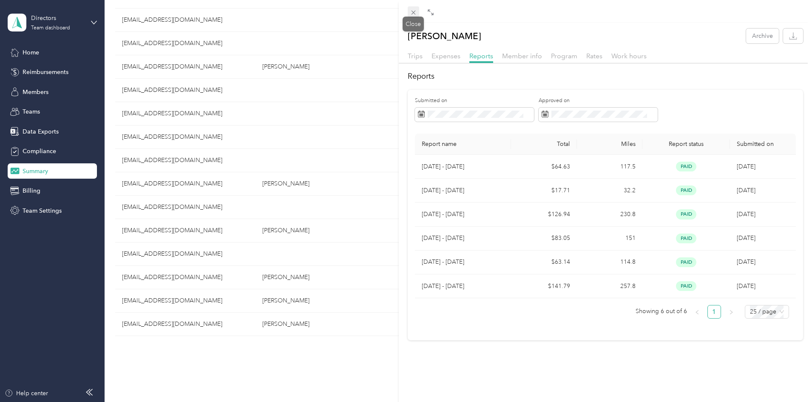
click at [410, 10] on icon at bounding box center [413, 12] width 7 height 7
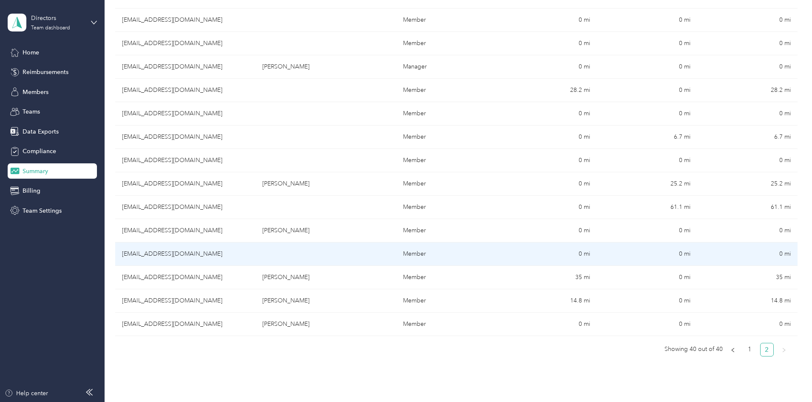
click at [248, 250] on td "[EMAIL_ADDRESS][DOMAIN_NAME]" at bounding box center [185, 253] width 140 height 23
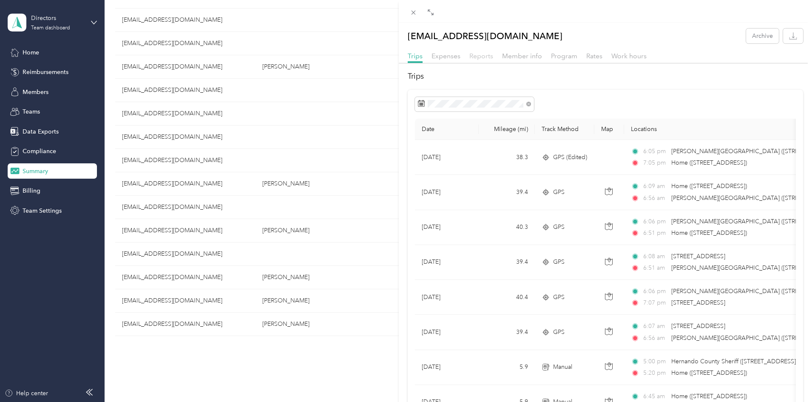
click at [484, 55] on span "Reports" at bounding box center [481, 56] width 24 height 8
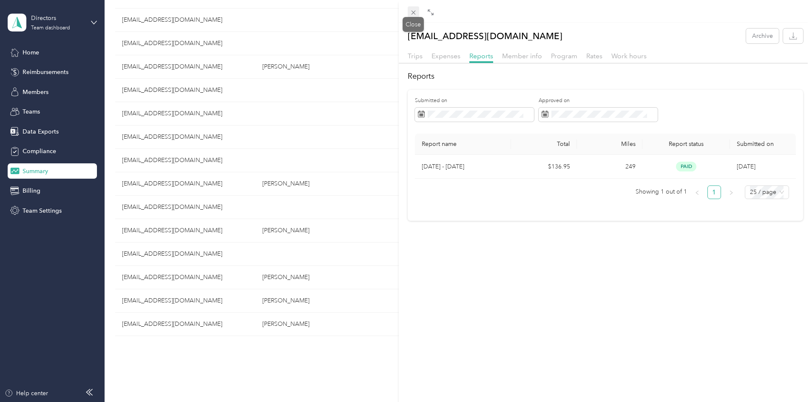
click at [414, 12] on icon at bounding box center [413, 12] width 7 height 7
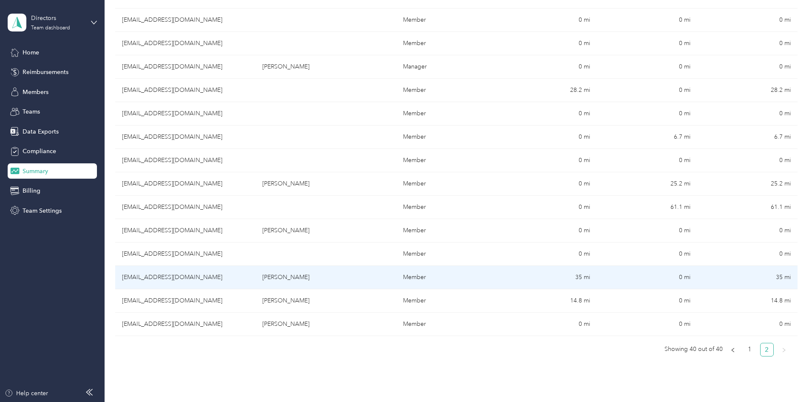
click at [255, 283] on td "[EMAIL_ADDRESS][DOMAIN_NAME]" at bounding box center [185, 277] width 140 height 23
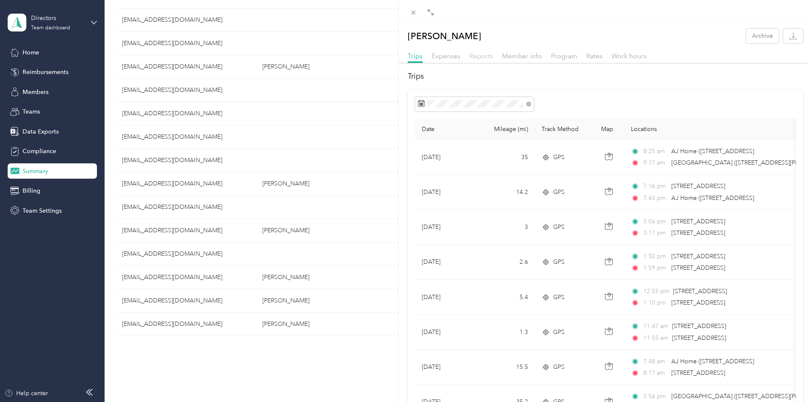
click at [473, 53] on span "Reports" at bounding box center [481, 56] width 24 height 8
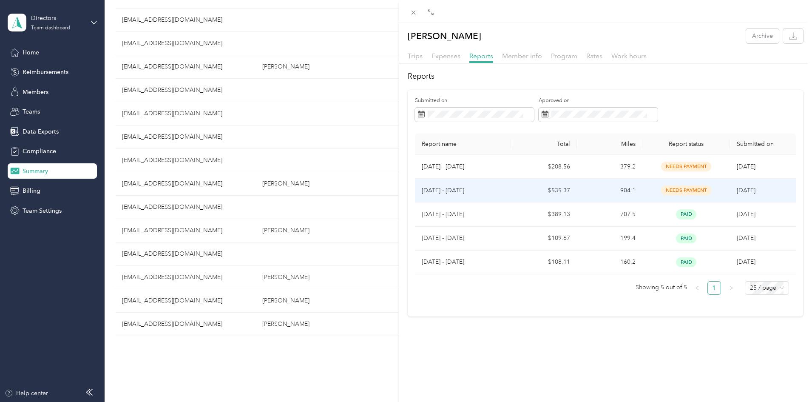
click at [755, 191] on span "[DATE]" at bounding box center [745, 190] width 19 height 7
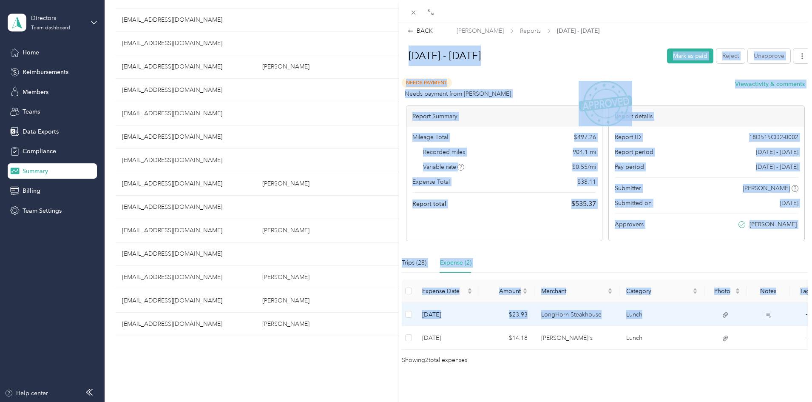
scroll to position [15, 0]
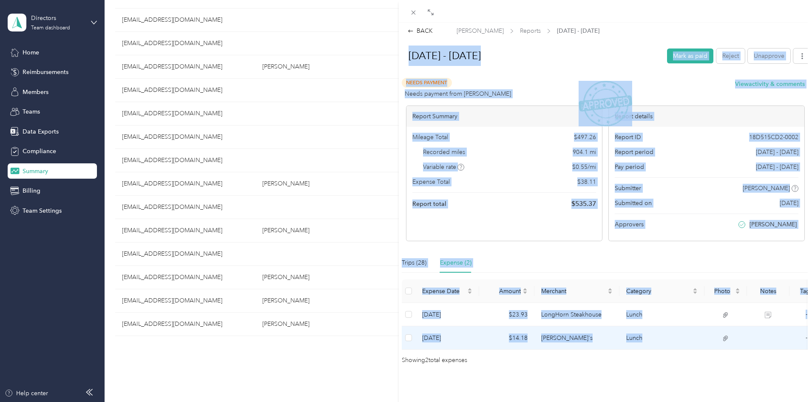
drag, startPoint x: 407, startPoint y: 58, endPoint x: 754, endPoint y: 321, distance: 434.9
click at [754, 321] on div "[DATE] - [DATE] Mark as paid Reject Unapprove Needs Payment Needs payment from …" at bounding box center [605, 204] width 413 height 322
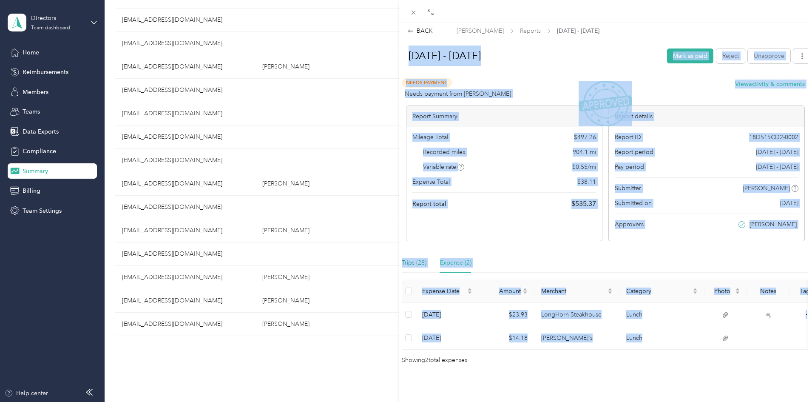
click at [410, 258] on div "Trips (28)" at bounding box center [414, 262] width 25 height 9
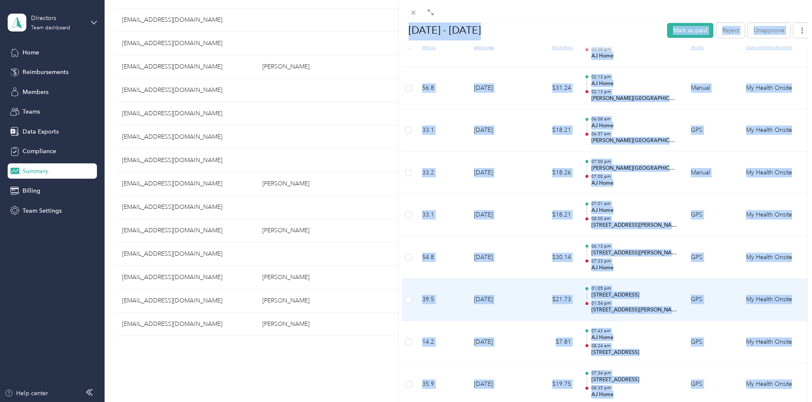
scroll to position [1157, 0]
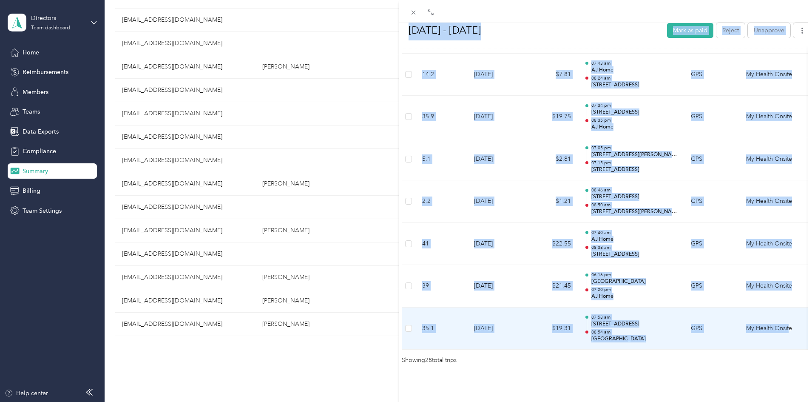
drag, startPoint x: 402, startPoint y: 41, endPoint x: 790, endPoint y: 318, distance: 477.1
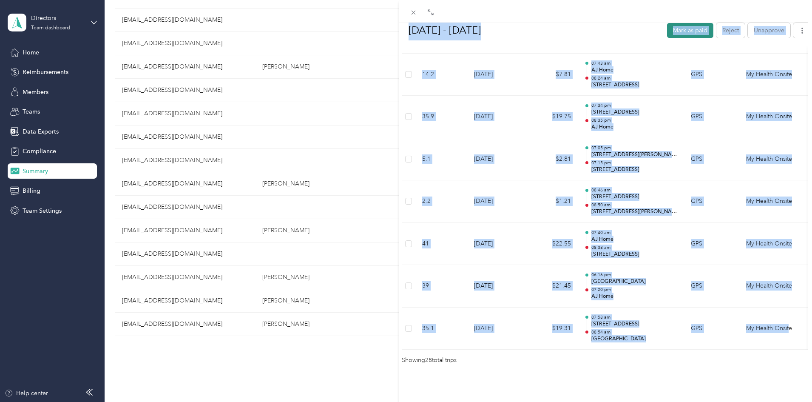
click at [690, 23] on button "Mark as paid" at bounding box center [690, 30] width 46 height 15
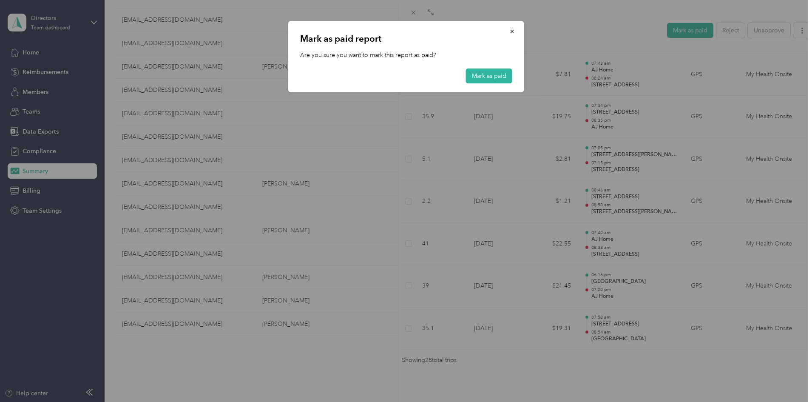
click at [484, 68] on div "[PERSON_NAME] as paid report Are you sure you want to mark this report as paid?…" at bounding box center [406, 56] width 236 height 71
click at [479, 76] on button "Mark as paid" at bounding box center [489, 75] width 46 height 15
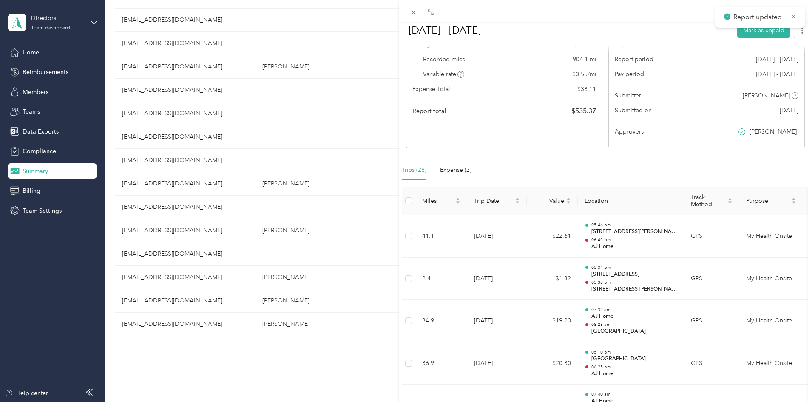
scroll to position [0, 0]
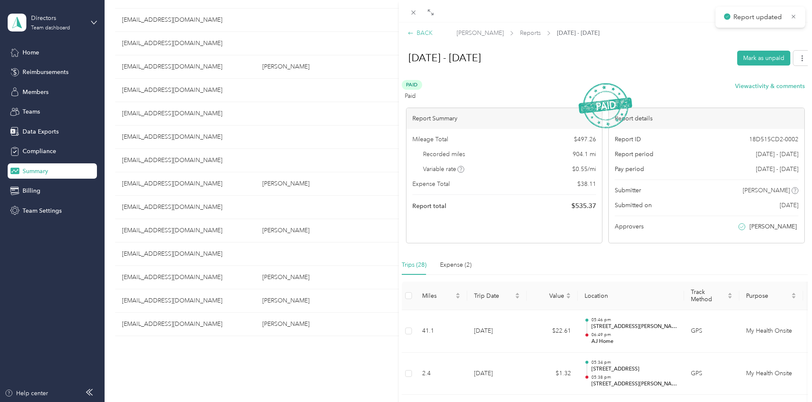
click at [420, 34] on div "BACK" at bounding box center [419, 32] width 25 height 9
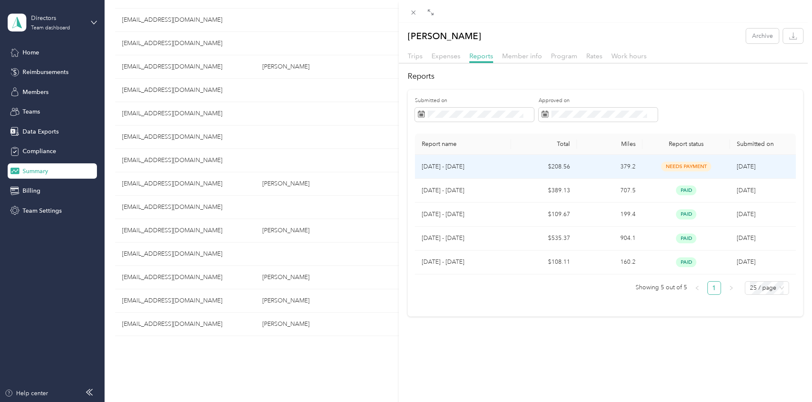
click at [688, 170] on span "needs payment" at bounding box center [686, 166] width 50 height 10
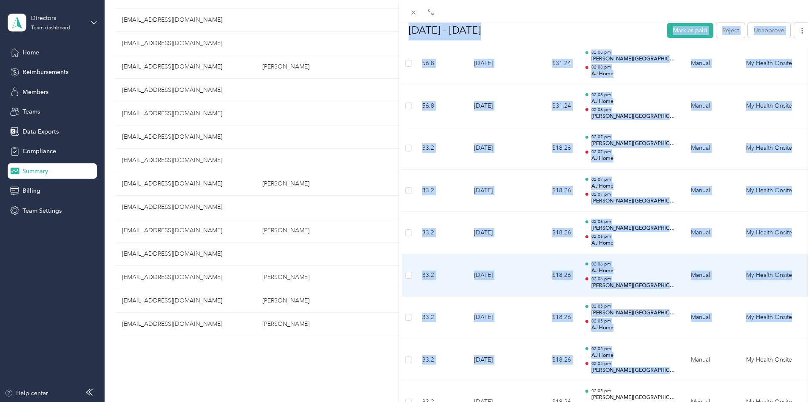
scroll to position [396, 0]
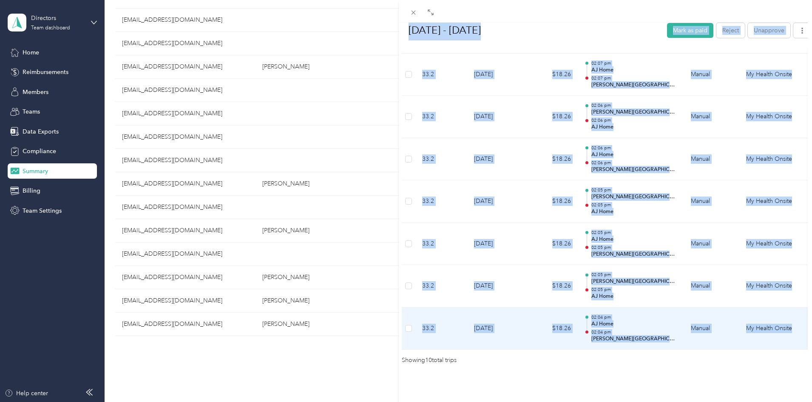
drag, startPoint x: 403, startPoint y: 59, endPoint x: 796, endPoint y: 323, distance: 472.8
click at [797, 326] on div "[DATE] - [DATE] Mark as paid Reject Unapprove Needs Payment Needs payment from …" at bounding box center [605, 13] width 413 height 703
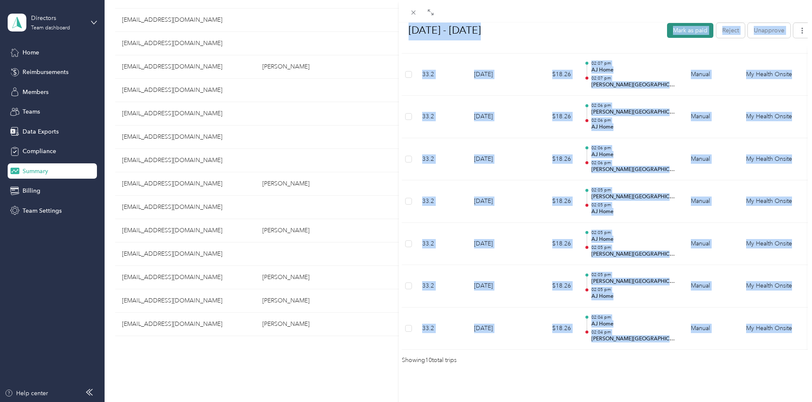
click at [667, 31] on button "Mark as paid" at bounding box center [690, 30] width 46 height 15
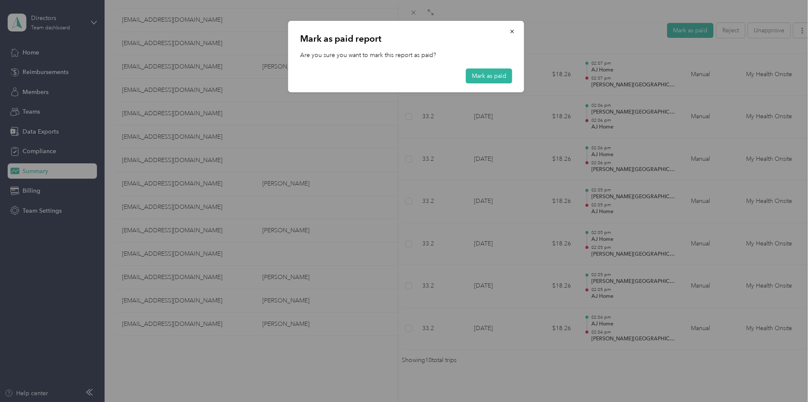
click at [515, 73] on div "[PERSON_NAME] as paid report Are you sure you want to mark this report as paid?…" at bounding box center [406, 56] width 236 height 71
click at [504, 76] on button "Mark as paid" at bounding box center [489, 75] width 46 height 15
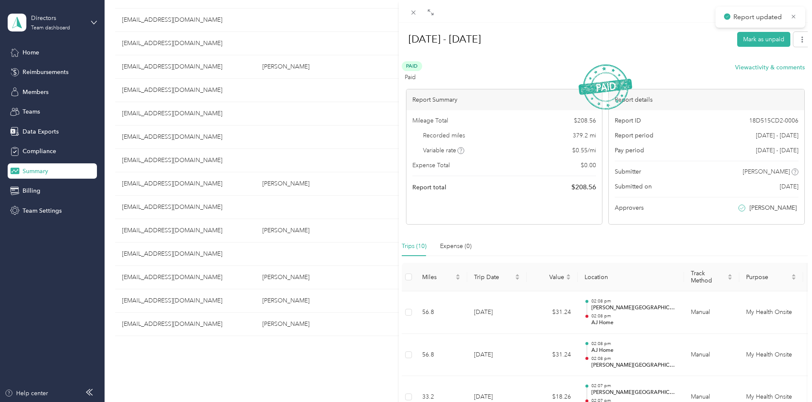
scroll to position [0, 0]
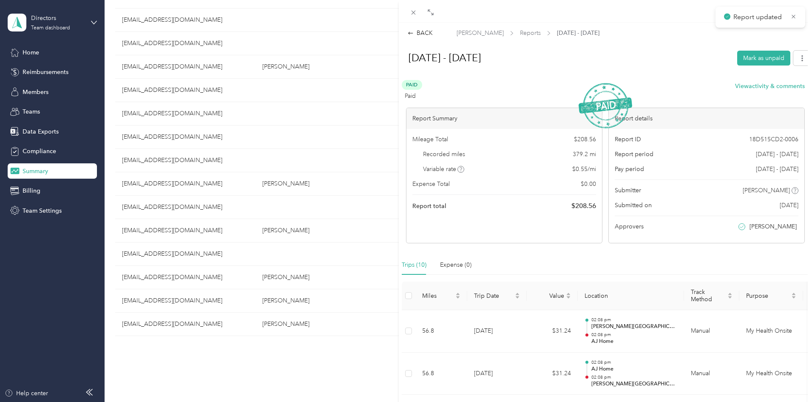
click at [416, 27] on div "BACK [PERSON_NAME] Reports [DATE] - [DATE] [DATE] - [DATE] Mark as unpaid Paid …" at bounding box center [605, 385] width 413 height 725
drag, startPoint x: 410, startPoint y: 8, endPoint x: 419, endPoint y: 25, distance: 18.6
click at [419, 25] on div "Close" at bounding box center [412, 22] width 21 height 15
click at [424, 31] on div "BACK" at bounding box center [419, 32] width 25 height 9
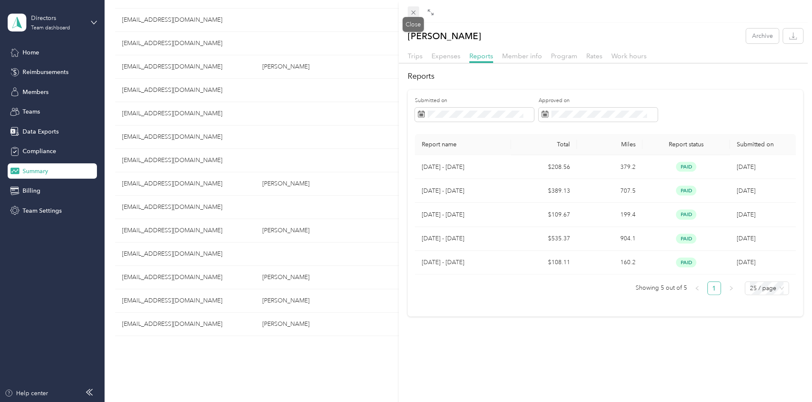
click at [410, 12] on icon at bounding box center [413, 12] width 7 height 7
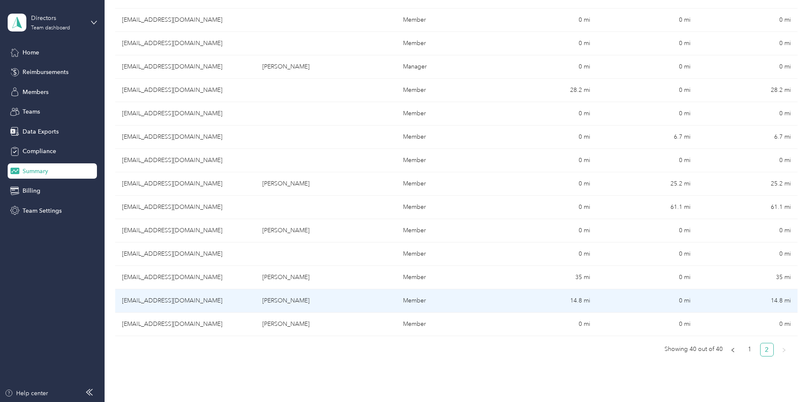
click at [303, 300] on td "[PERSON_NAME]" at bounding box center [325, 300] width 140 height 23
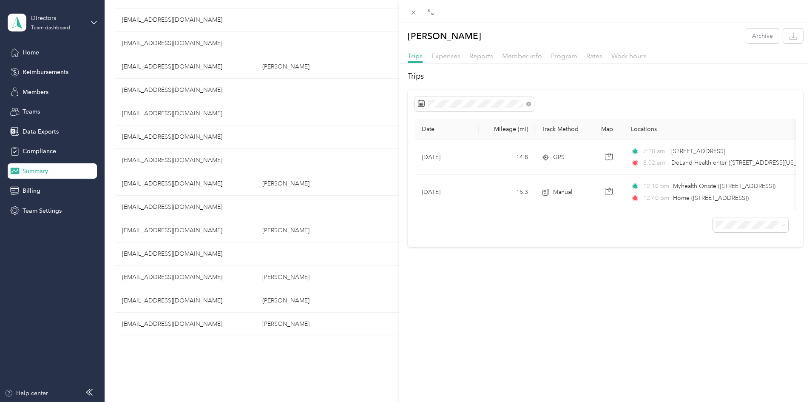
click at [480, 59] on span "Reports" at bounding box center [481, 56] width 24 height 8
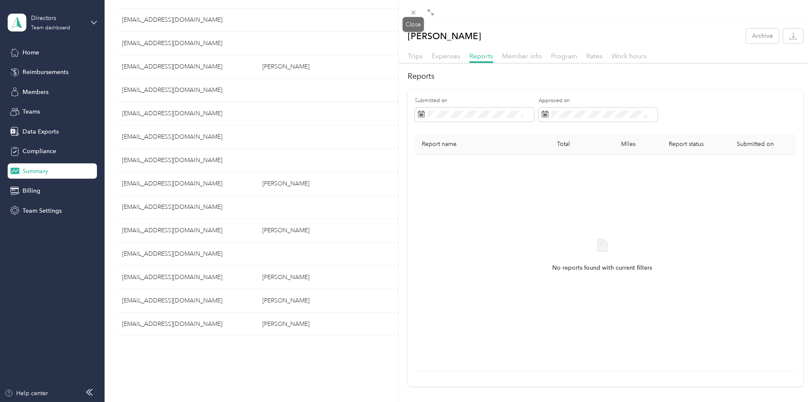
drag, startPoint x: 412, startPoint y: 10, endPoint x: 378, endPoint y: 85, distance: 82.5
click at [412, 11] on icon at bounding box center [413, 12] width 7 height 7
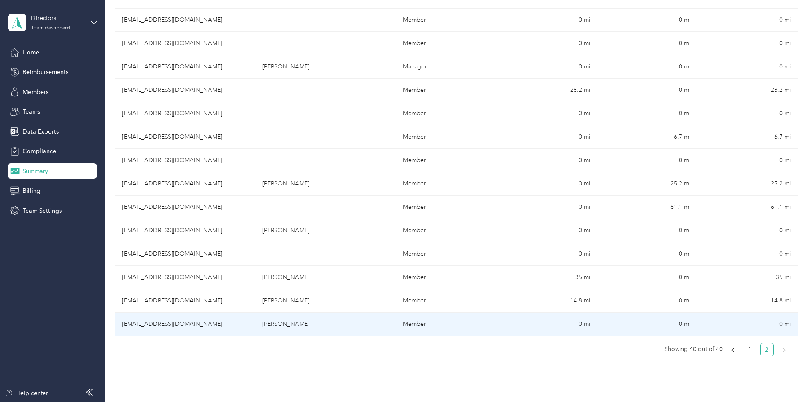
click at [317, 321] on td "[PERSON_NAME]" at bounding box center [325, 323] width 140 height 23
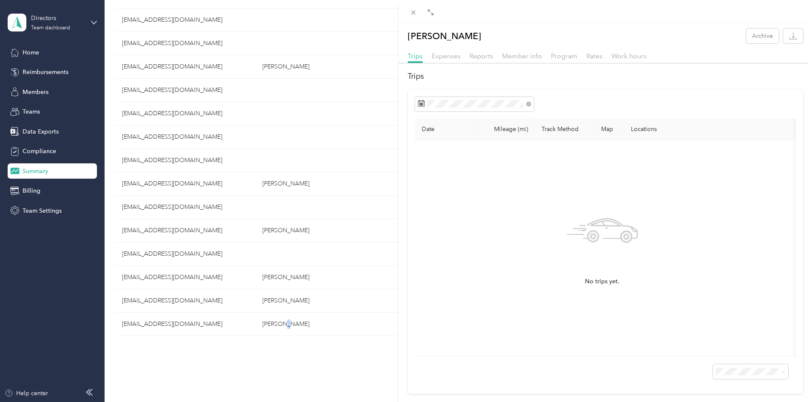
click at [477, 61] on div "Reports" at bounding box center [481, 56] width 24 height 11
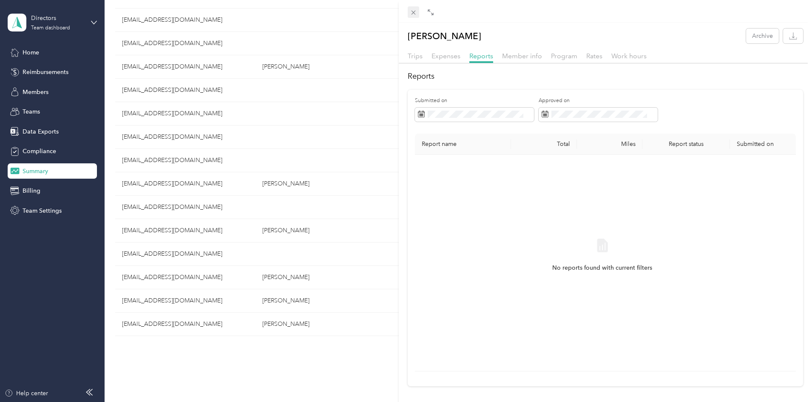
click at [413, 12] on icon at bounding box center [413, 13] width 4 height 4
